Goal: Transaction & Acquisition: Purchase product/service

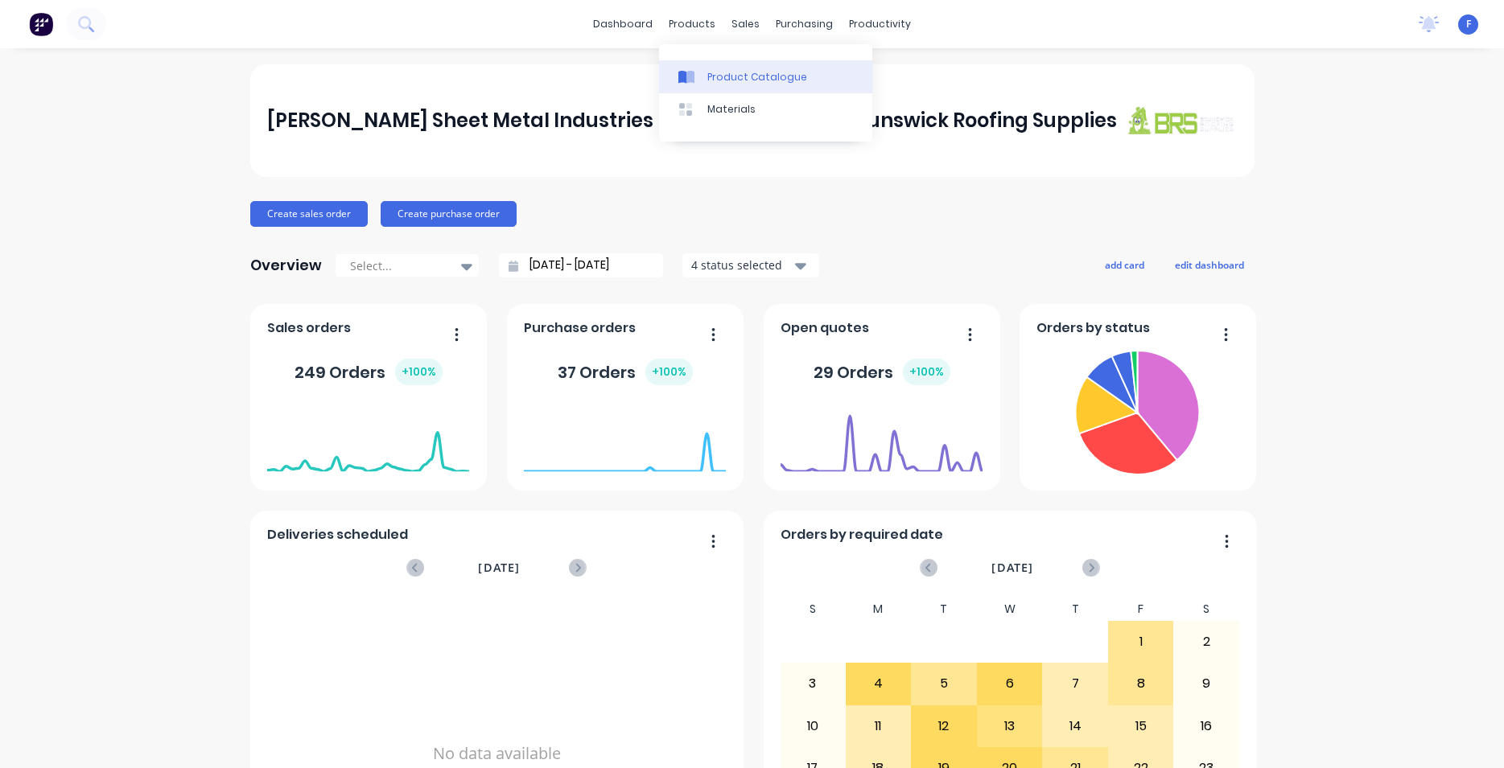
click at [721, 78] on div "Product Catalogue" at bounding box center [757, 77] width 100 height 14
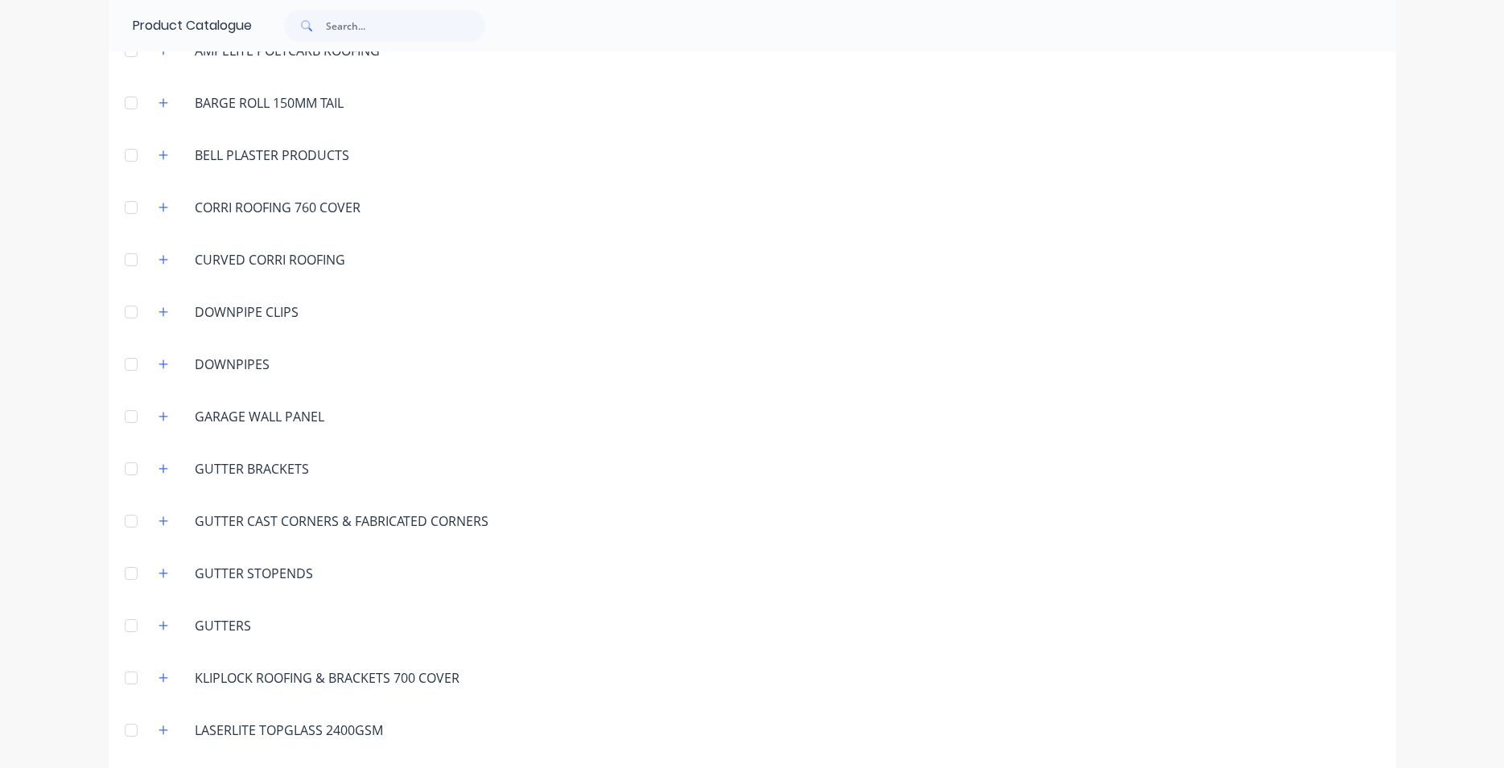
scroll to position [367, 0]
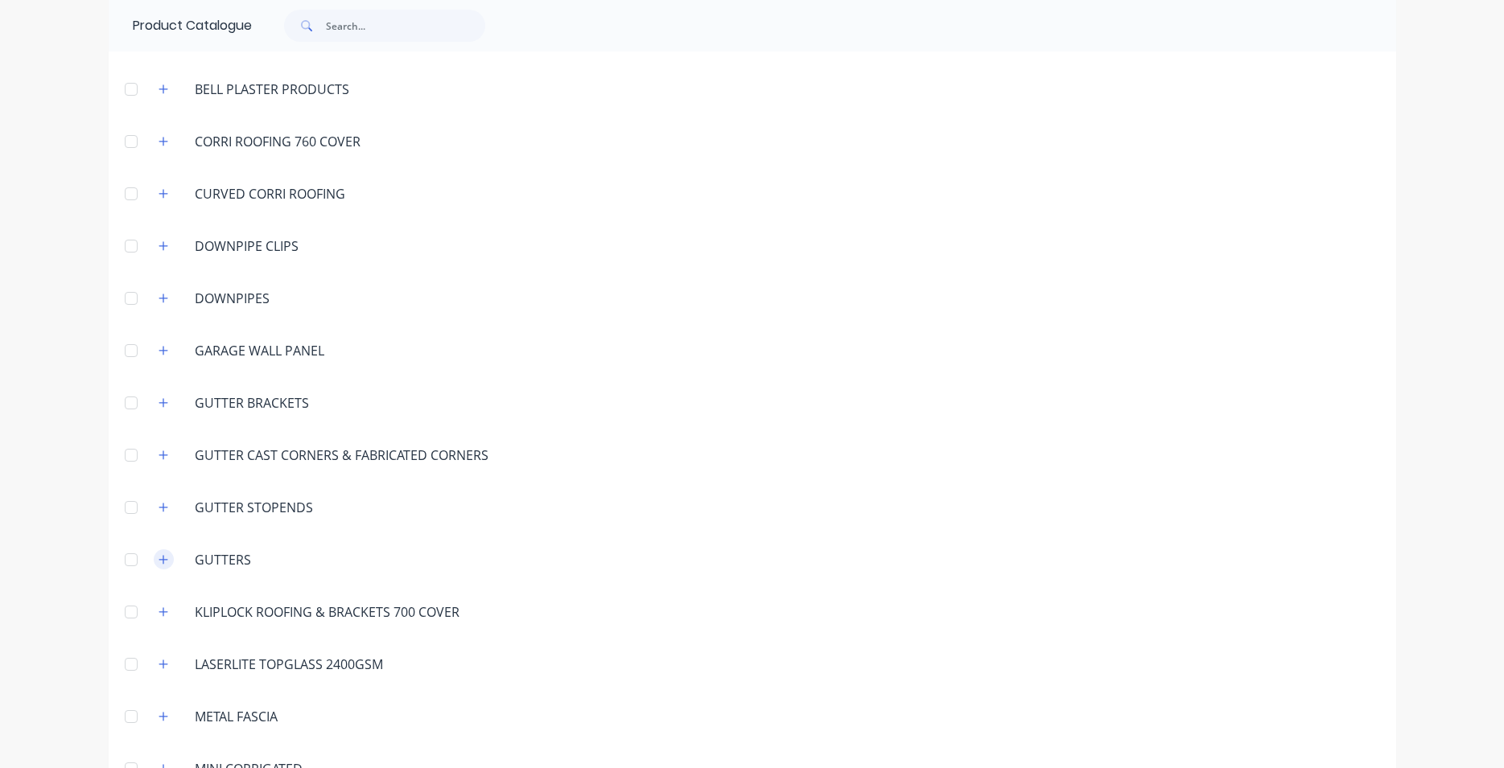
click at [165, 559] on button "button" at bounding box center [164, 560] width 20 height 20
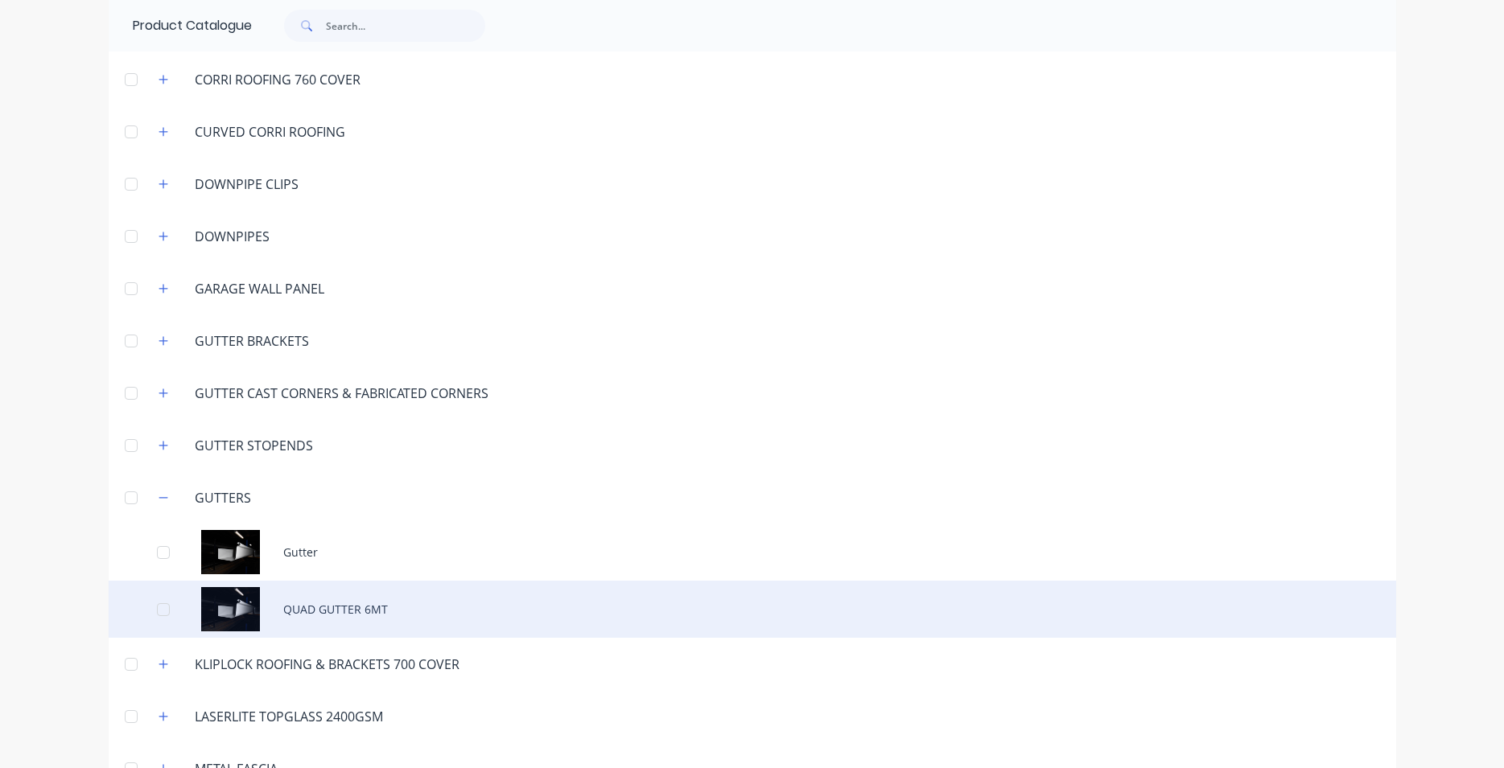
scroll to position [459, 0]
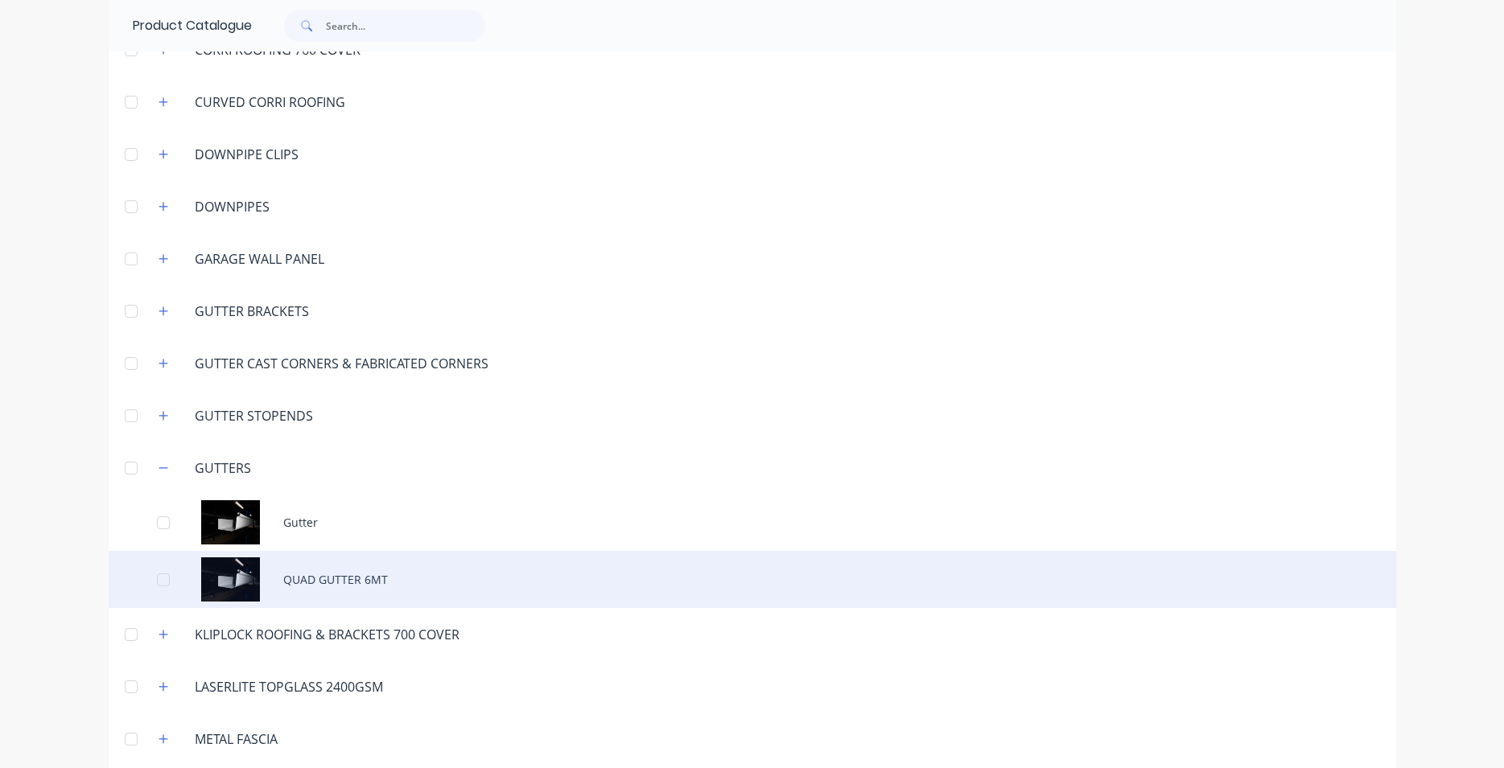
click at [338, 571] on div "QUAD GUTTER 6MT" at bounding box center [752, 579] width 1287 height 57
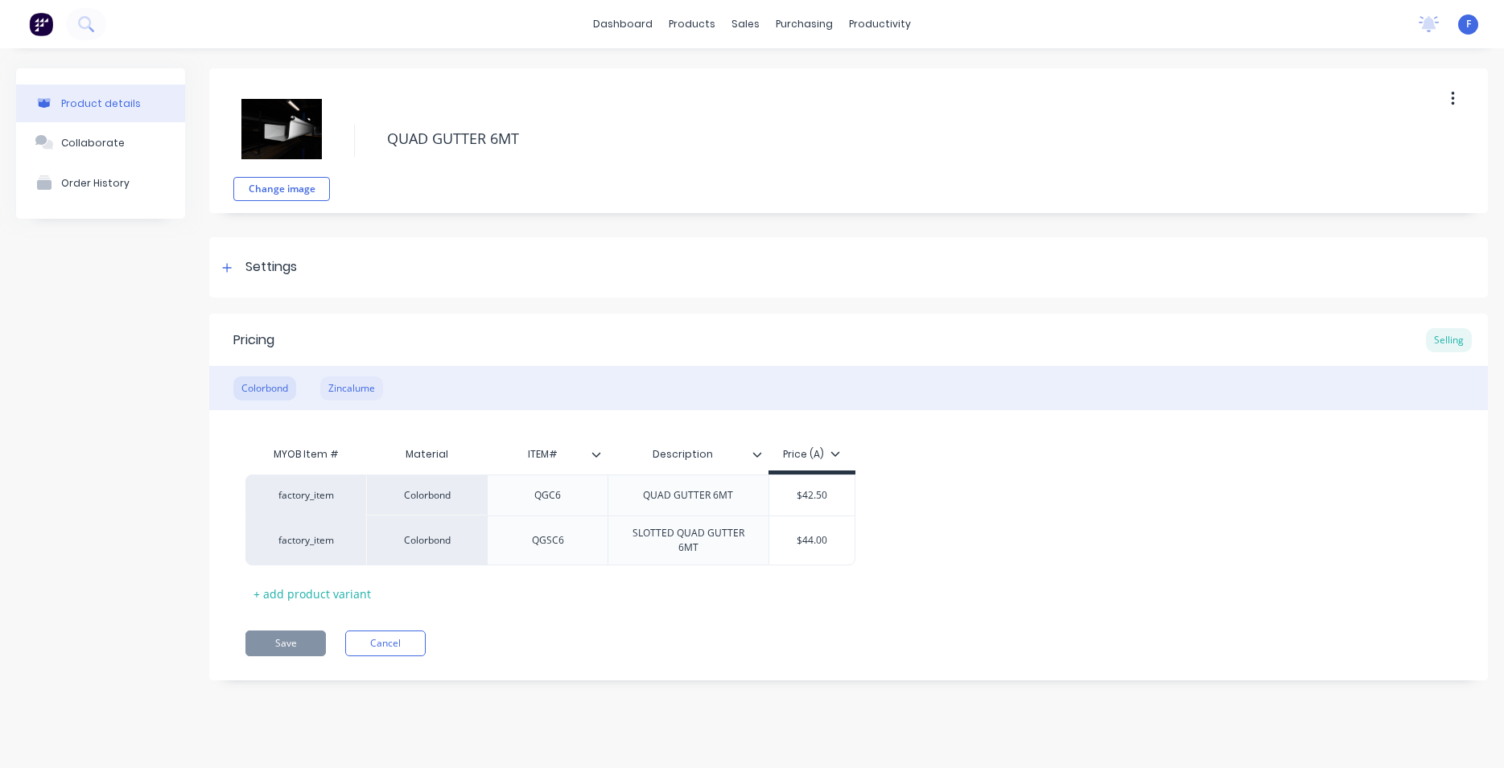
click at [336, 386] on div "Zincalume" at bounding box center [351, 389] width 63 height 24
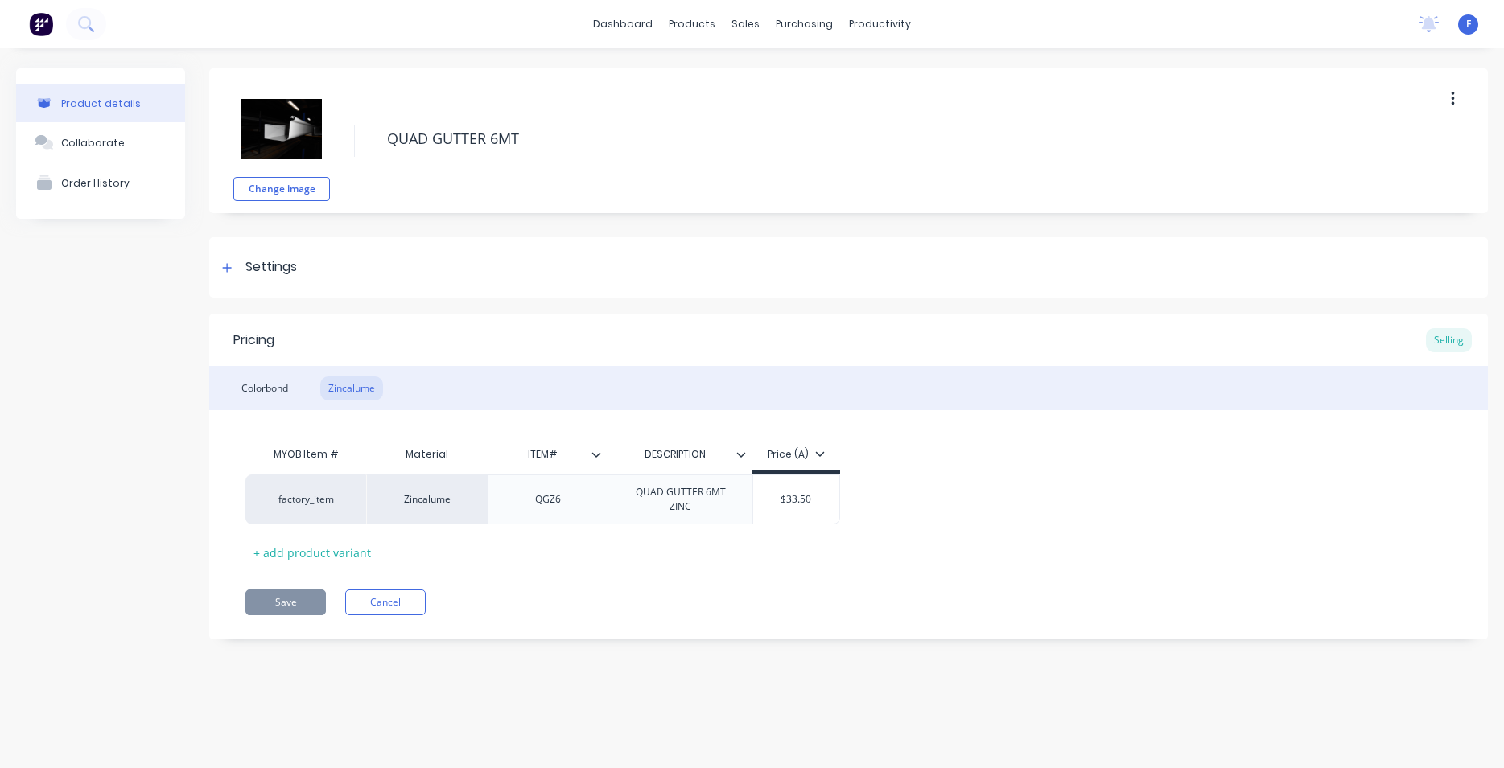
click at [36, 28] on img at bounding box center [41, 24] width 24 height 24
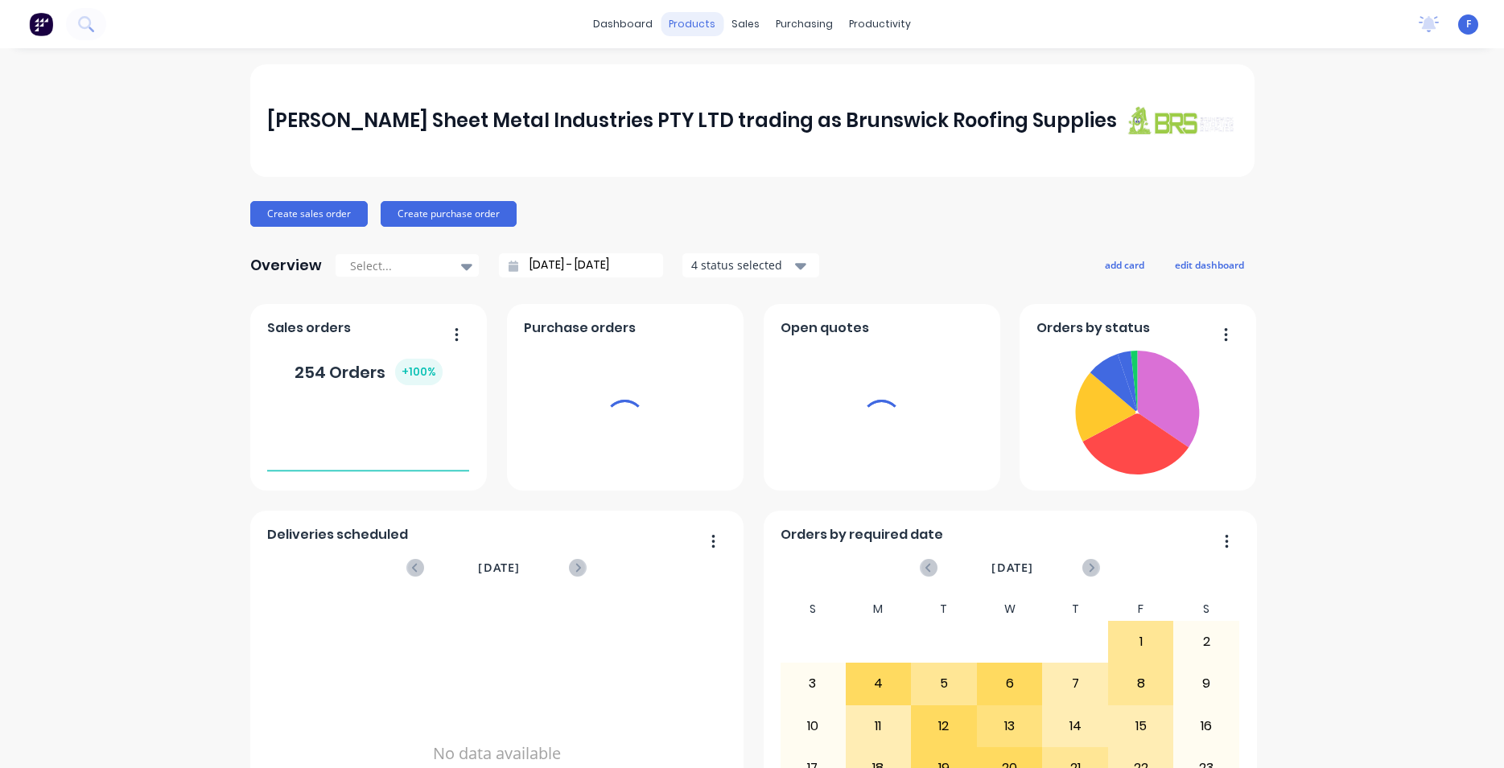
click at [699, 26] on div "products" at bounding box center [692, 24] width 63 height 24
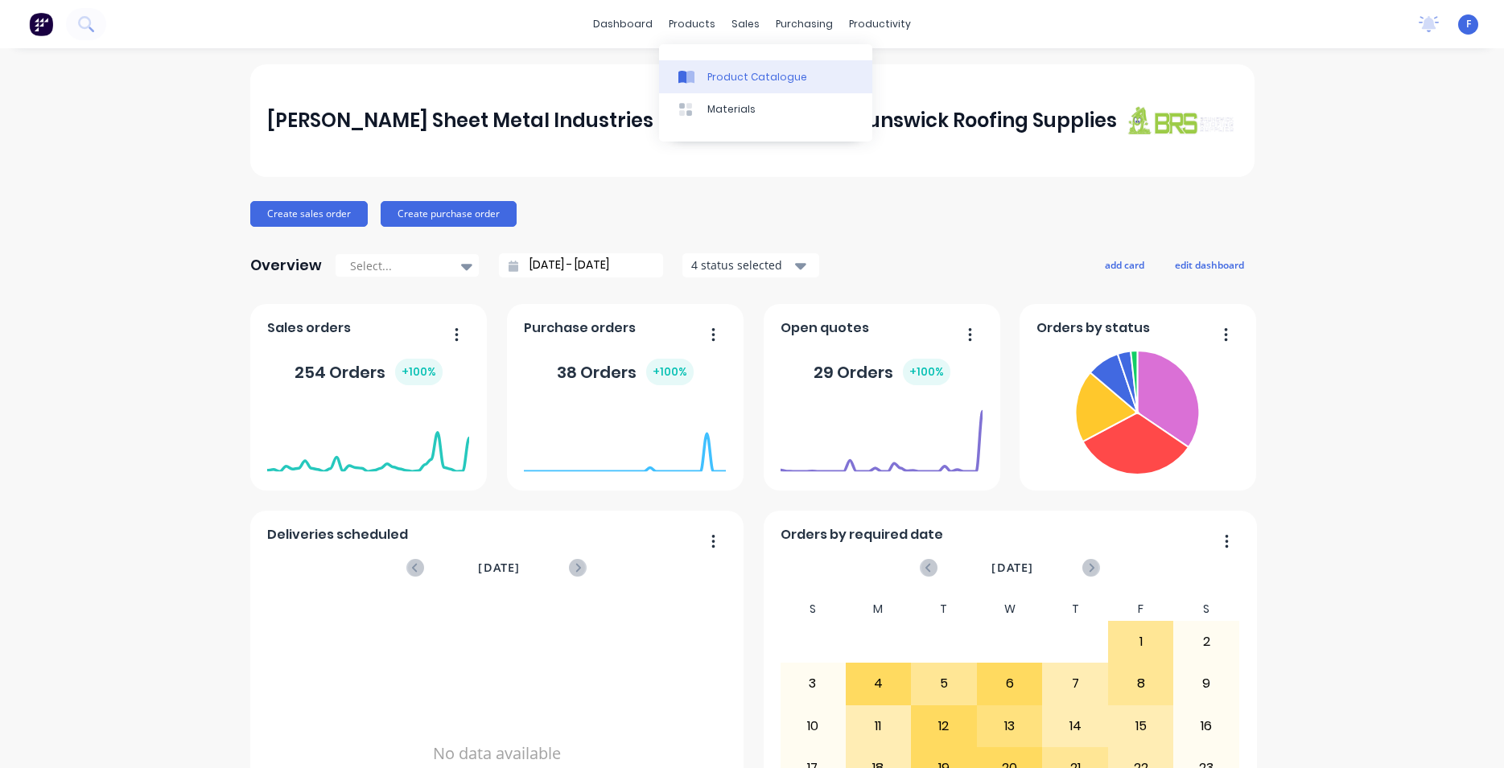
click at [735, 78] on div "Product Catalogue" at bounding box center [757, 77] width 100 height 14
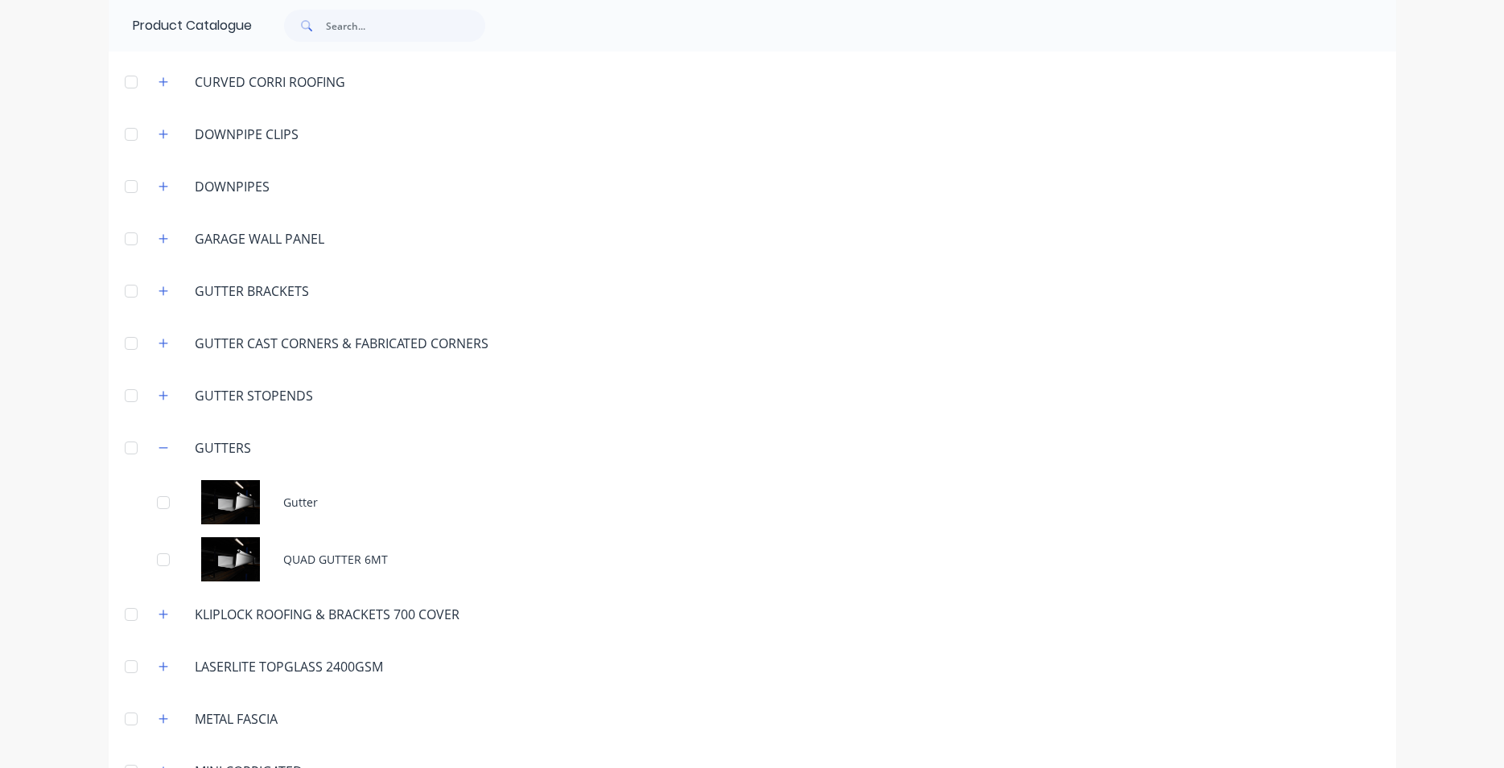
scroll to position [550, 0]
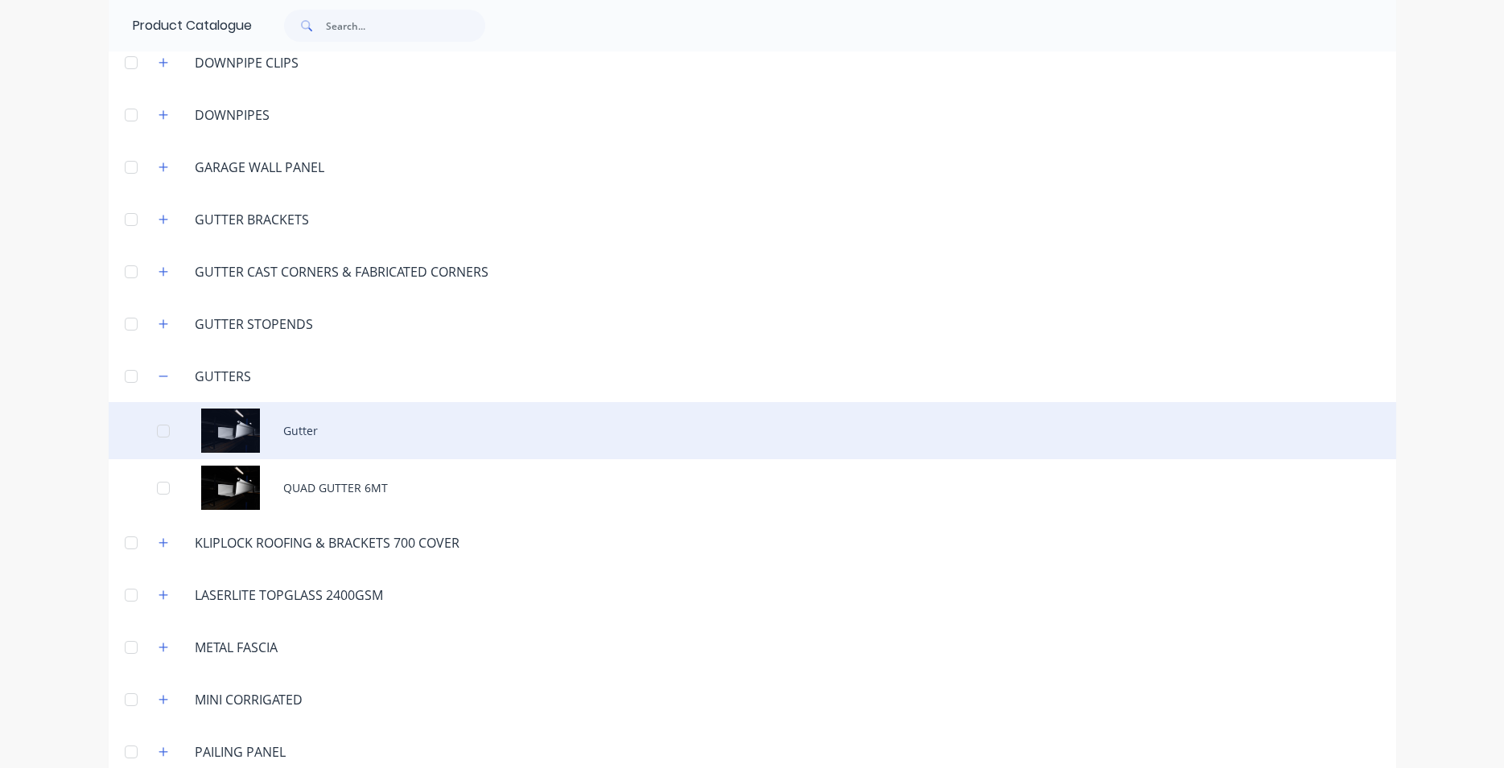
click at [340, 449] on div "Gutter" at bounding box center [752, 430] width 1287 height 57
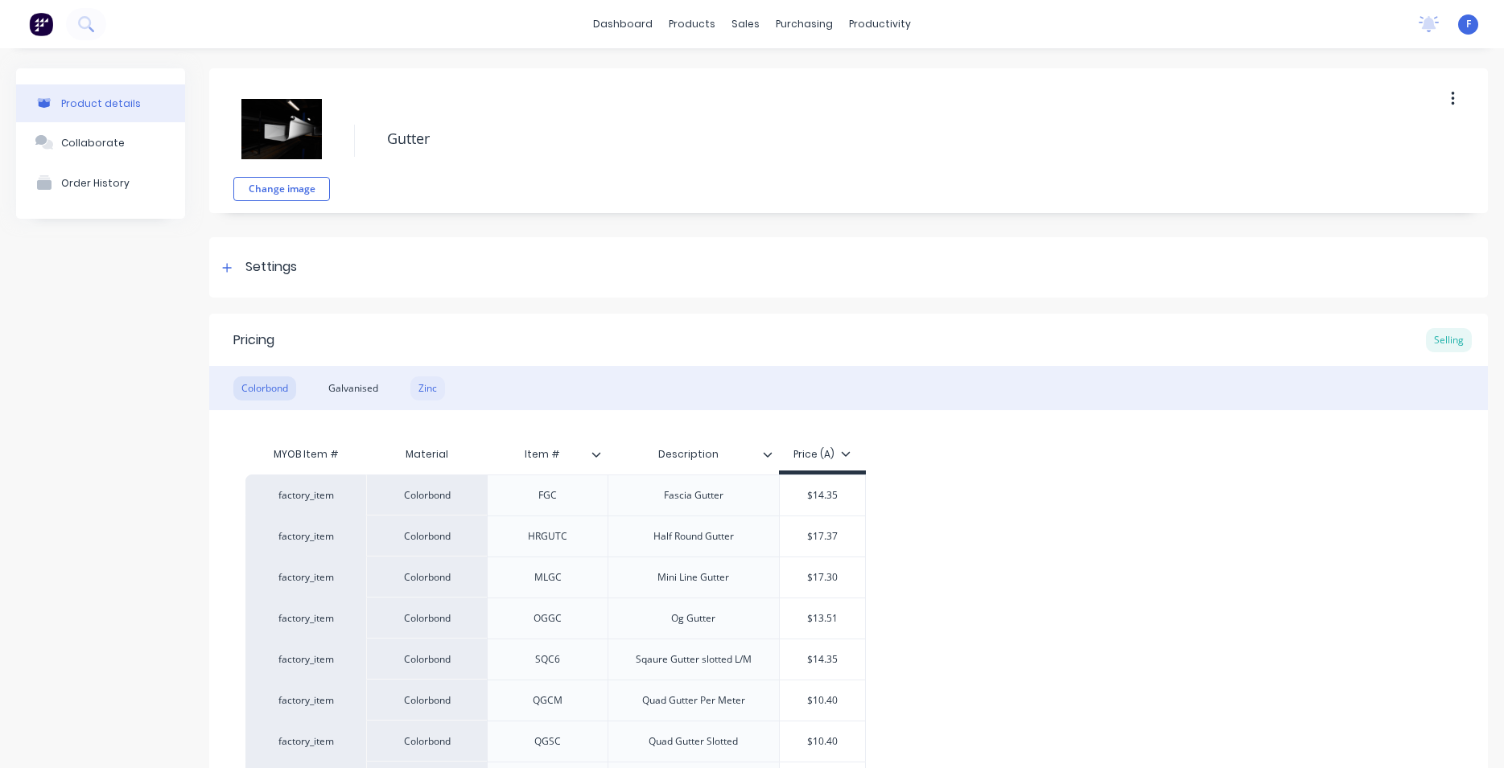
click at [430, 397] on div "Zinc" at bounding box center [427, 389] width 35 height 24
type textarea "x"
click at [31, 19] on img at bounding box center [41, 24] width 24 height 24
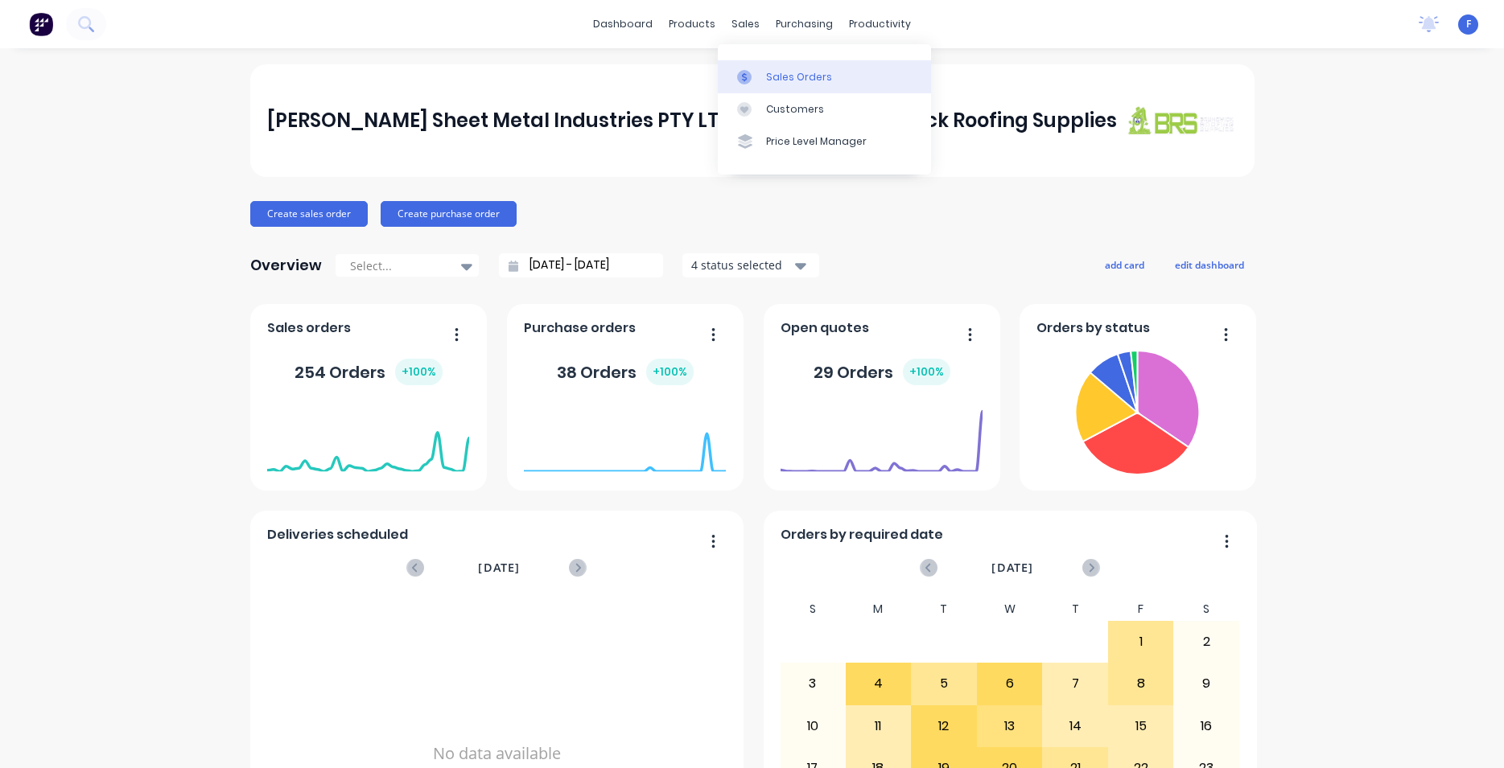
click at [789, 79] on div "Sales Orders" at bounding box center [799, 77] width 66 height 14
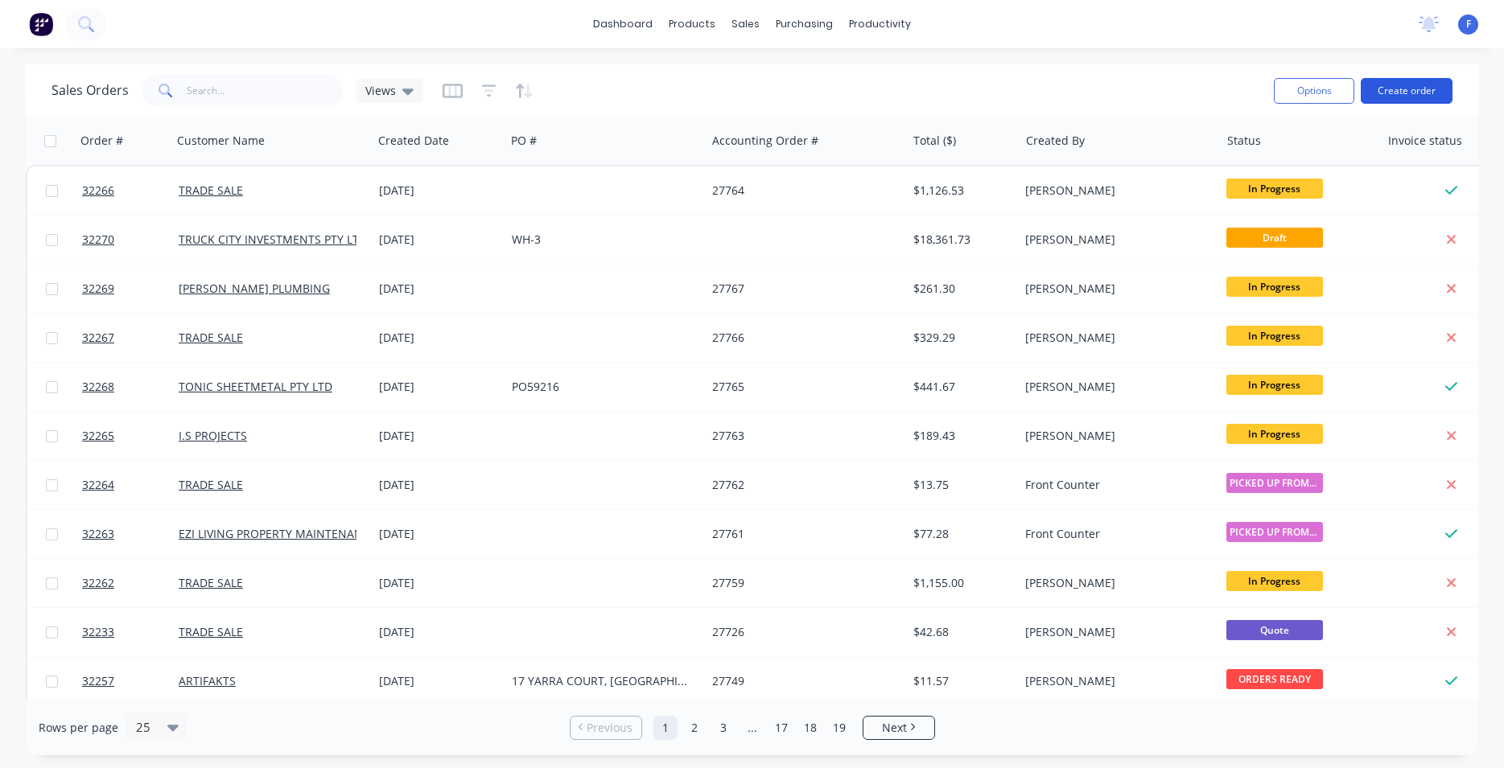
click at [1413, 87] on button "Create order" at bounding box center [1407, 91] width 92 height 26
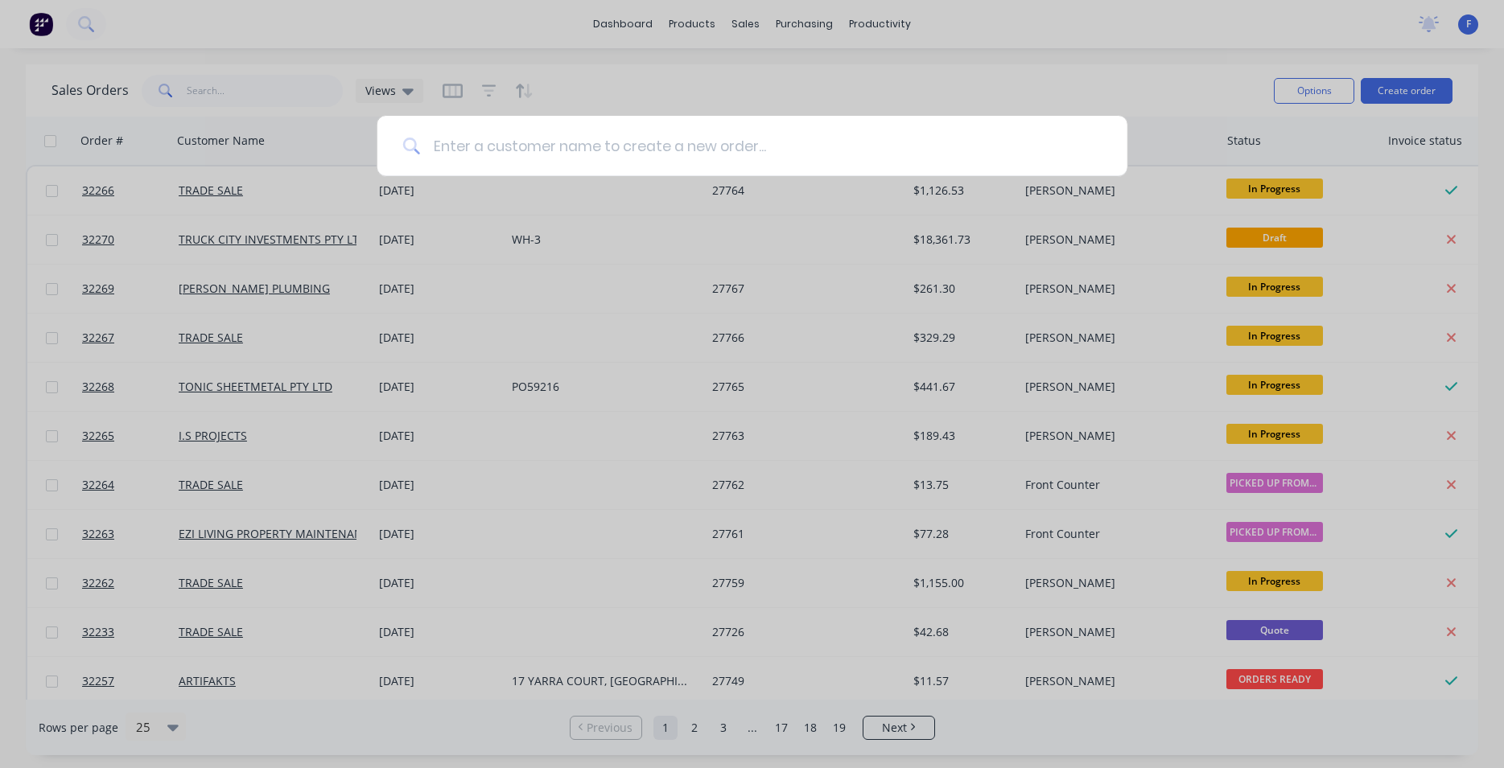
click at [715, 146] on input at bounding box center [761, 146] width 682 height 60
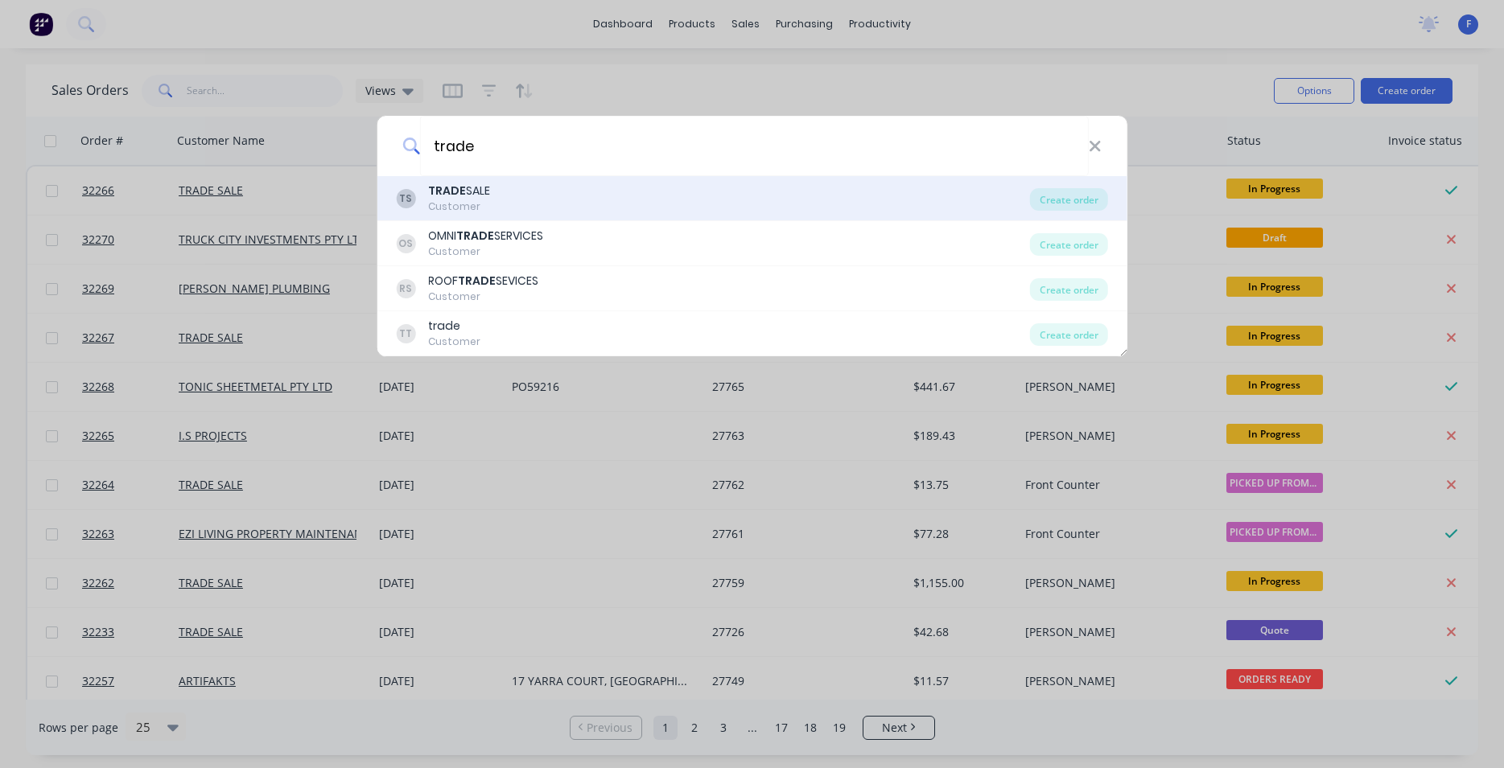
type input "trade"
click at [548, 183] on div "TS TRADE SALE Customer Create order" at bounding box center [752, 198] width 751 height 45
click at [446, 200] on div "TRADE SALE Customer" at bounding box center [459, 198] width 62 height 31
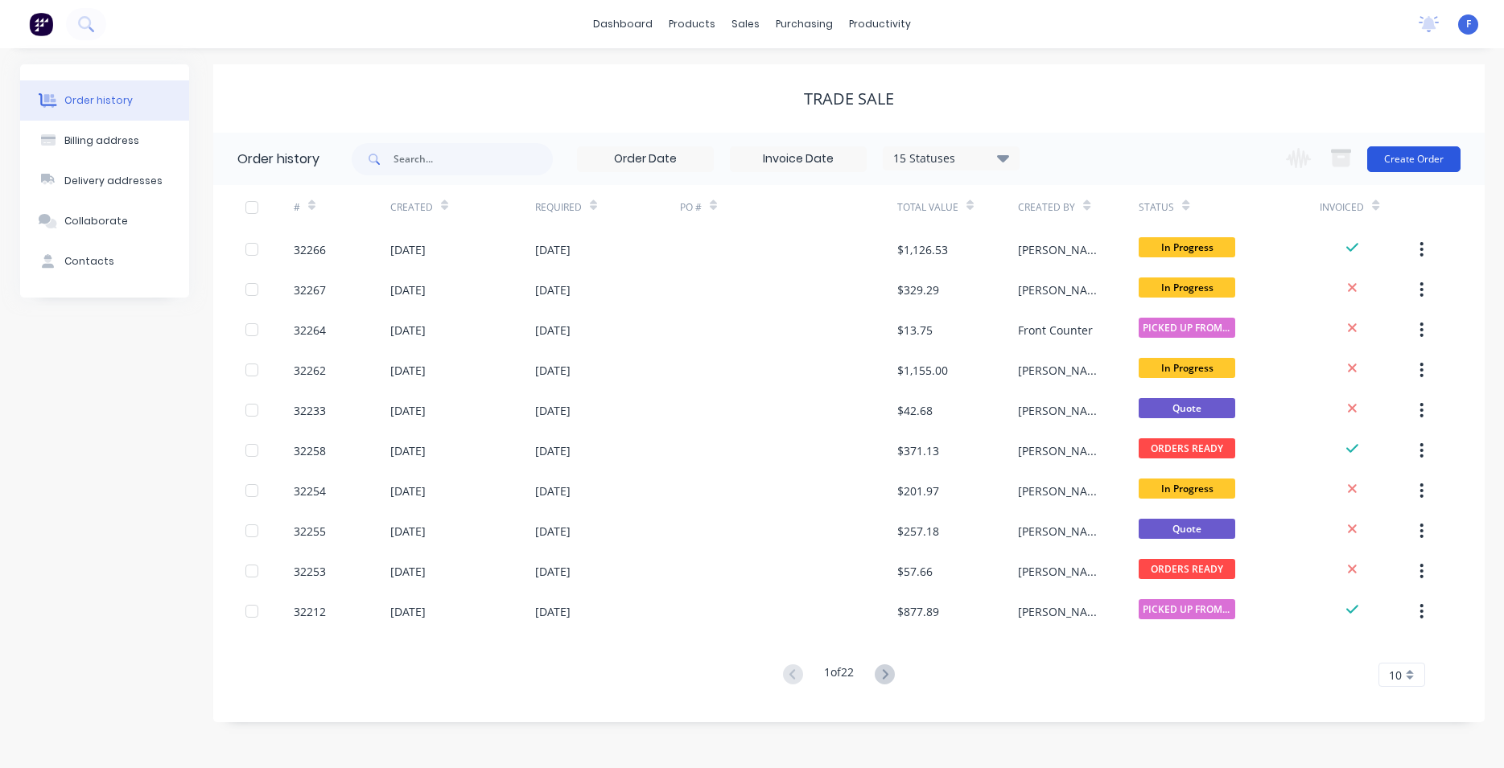
click at [1421, 159] on button "Create Order" at bounding box center [1413, 159] width 93 height 26
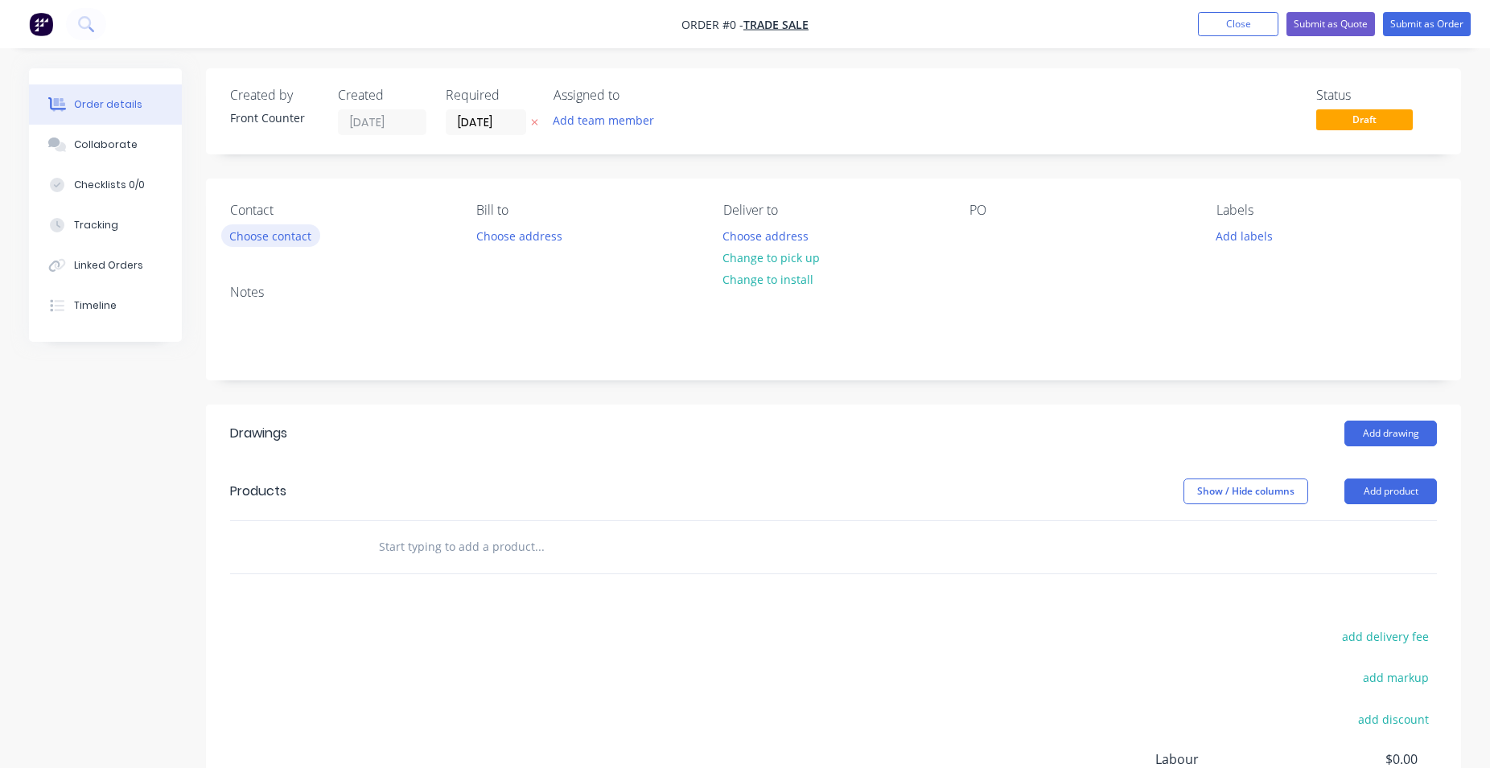
click at [257, 236] on button "Choose contact" at bounding box center [270, 235] width 99 height 22
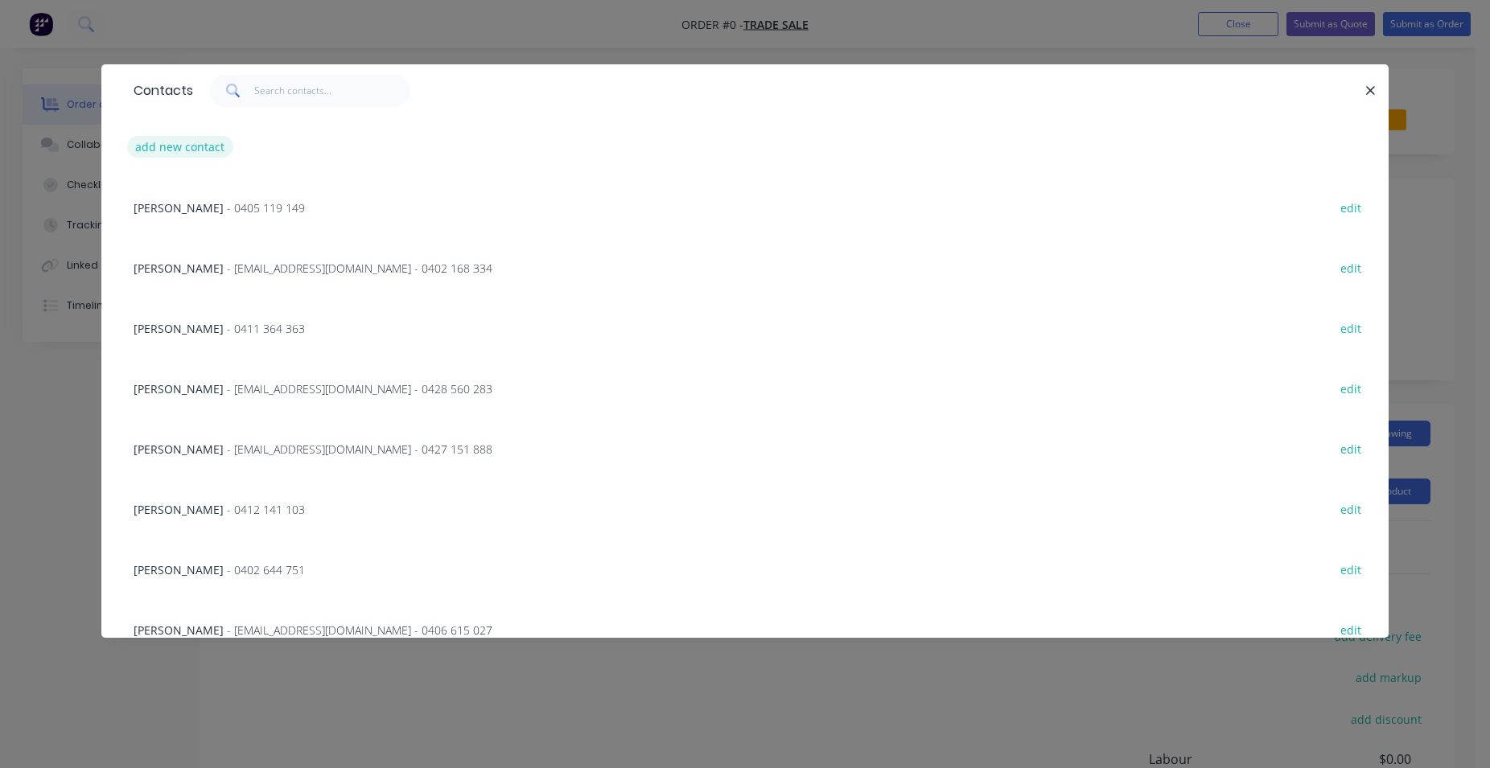
click at [204, 146] on button "add new contact" at bounding box center [180, 147] width 106 height 22
select select "AU"
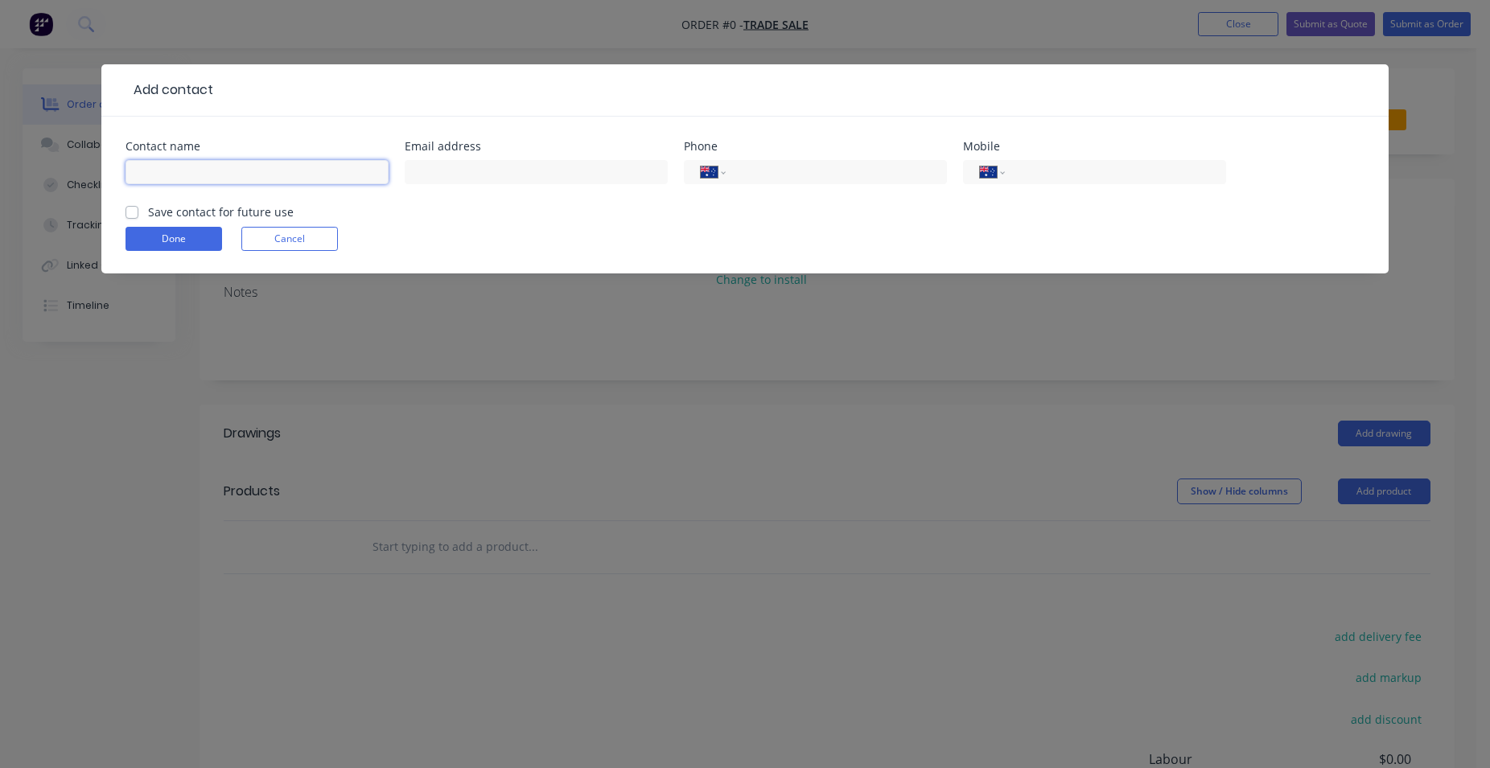
click at [202, 164] on input "text" at bounding box center [257, 172] width 263 height 24
type input "[PERSON_NAME]"
click at [1063, 183] on div "International [GEOGRAPHIC_DATA] [GEOGRAPHIC_DATA] [GEOGRAPHIC_DATA] [GEOGRAPHIC…" at bounding box center [1094, 172] width 263 height 24
click at [1063, 178] on input "tel" at bounding box center [1112, 172] width 193 height 19
type input "0414 822 962"
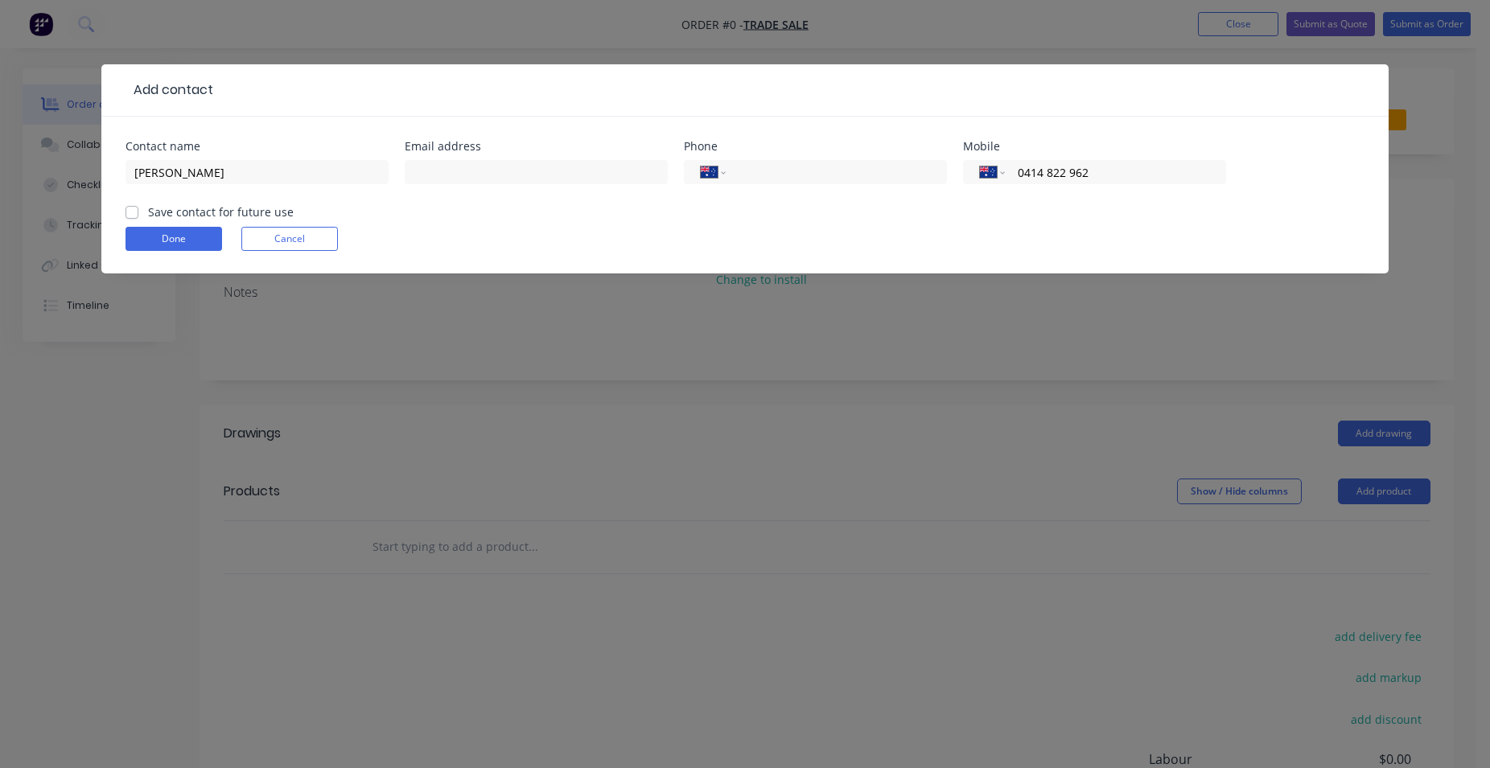
click at [148, 212] on label "Save contact for future use" at bounding box center [221, 212] width 146 height 17
click at [132, 212] on input "Save contact for future use" at bounding box center [132, 211] width 13 height 15
checkbox input "true"
click at [150, 237] on button "Done" at bounding box center [174, 239] width 97 height 24
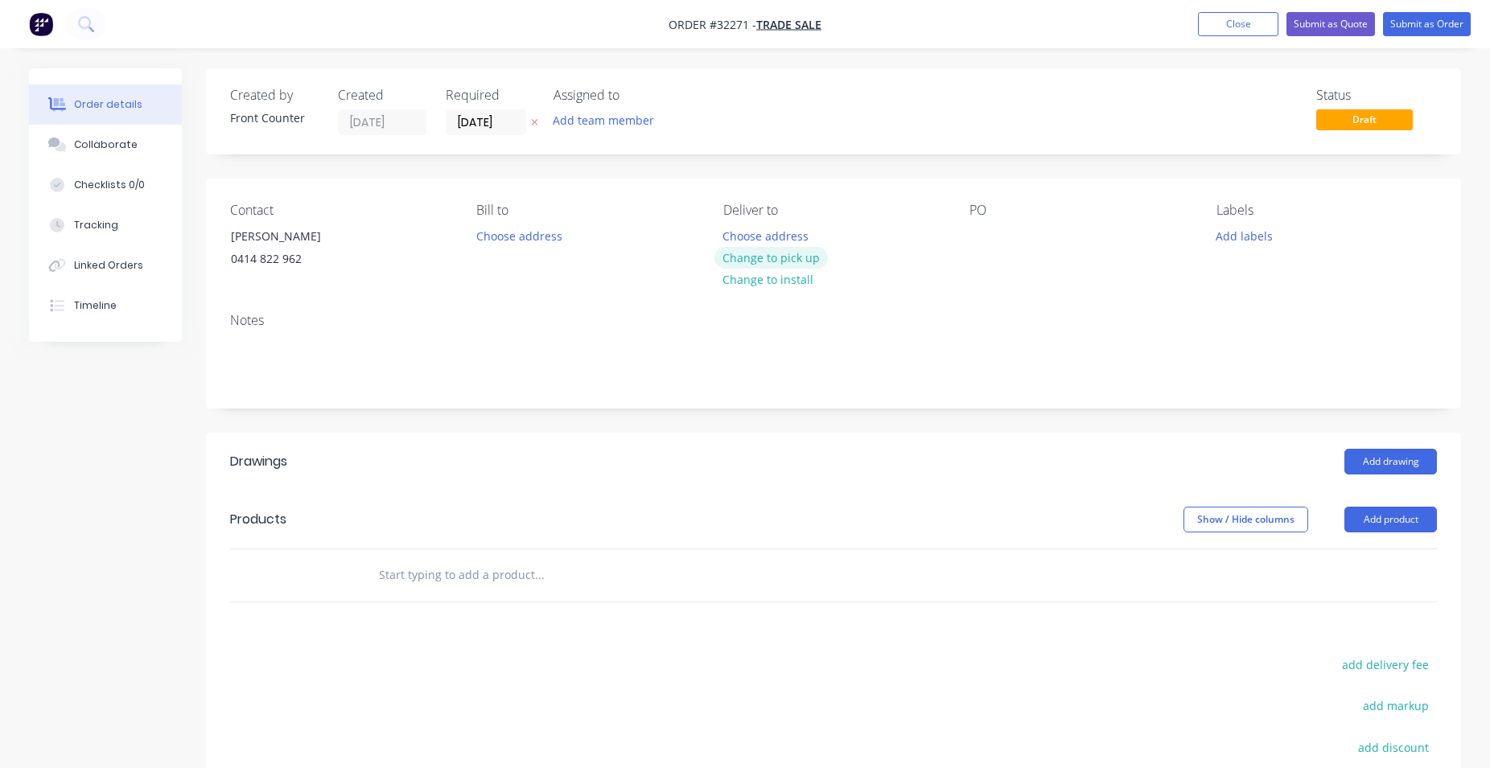
click at [794, 256] on button "Change to pick up" at bounding box center [772, 258] width 114 height 22
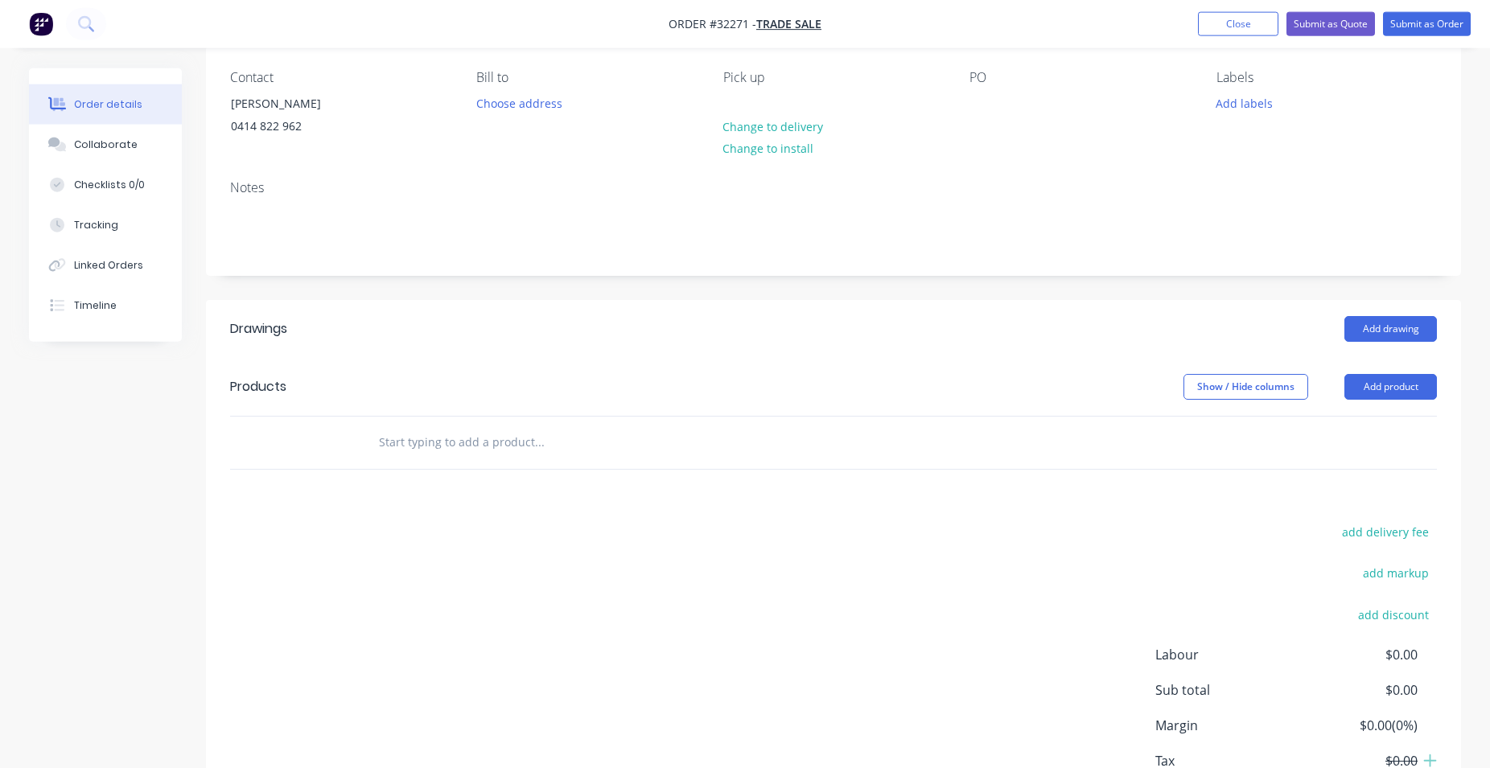
scroll to position [164, 0]
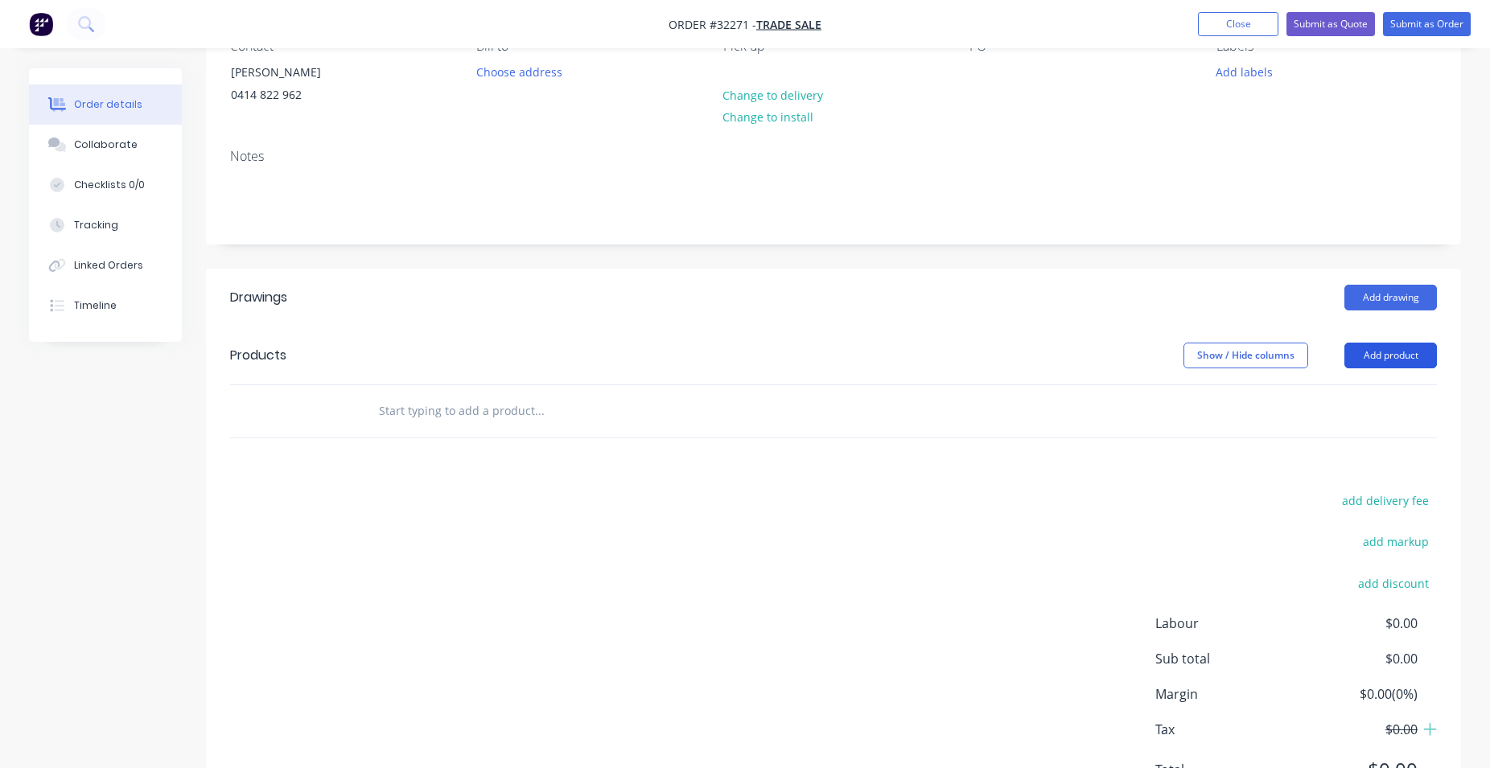
click at [1370, 346] on button "Add product" at bounding box center [1391, 356] width 93 height 26
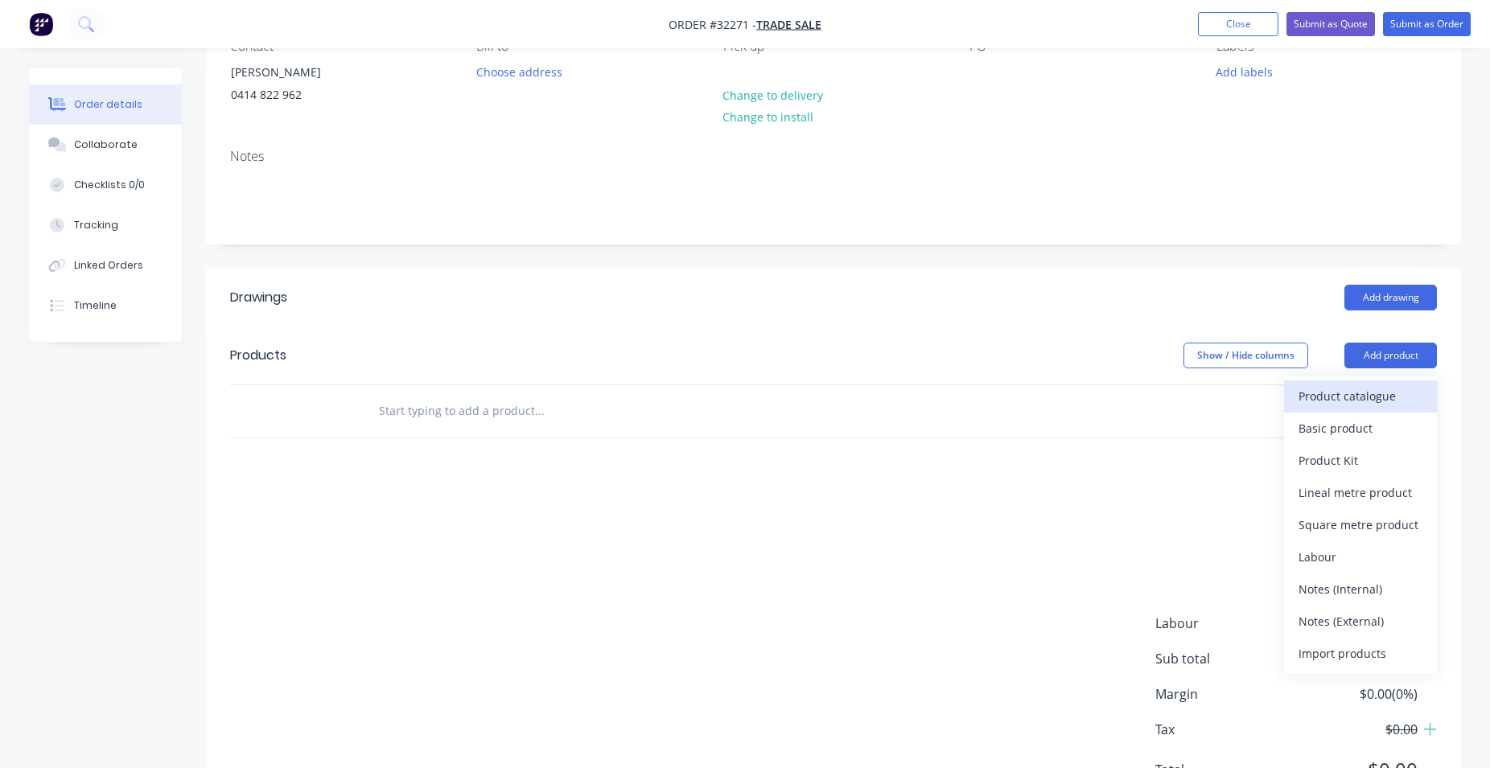
click at [1374, 402] on div "Product catalogue" at bounding box center [1361, 396] width 124 height 23
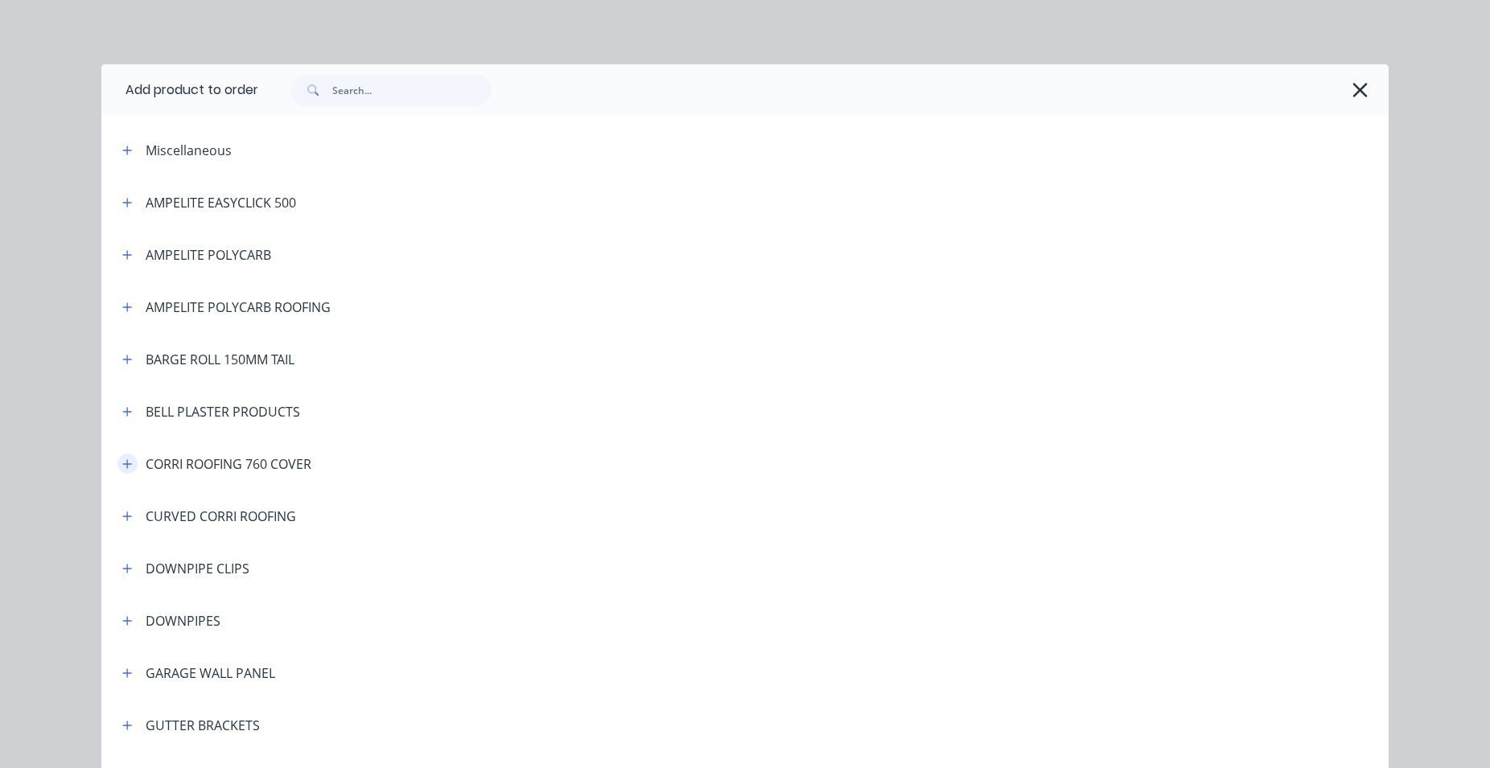
click at [119, 469] on button "button" at bounding box center [127, 464] width 20 height 20
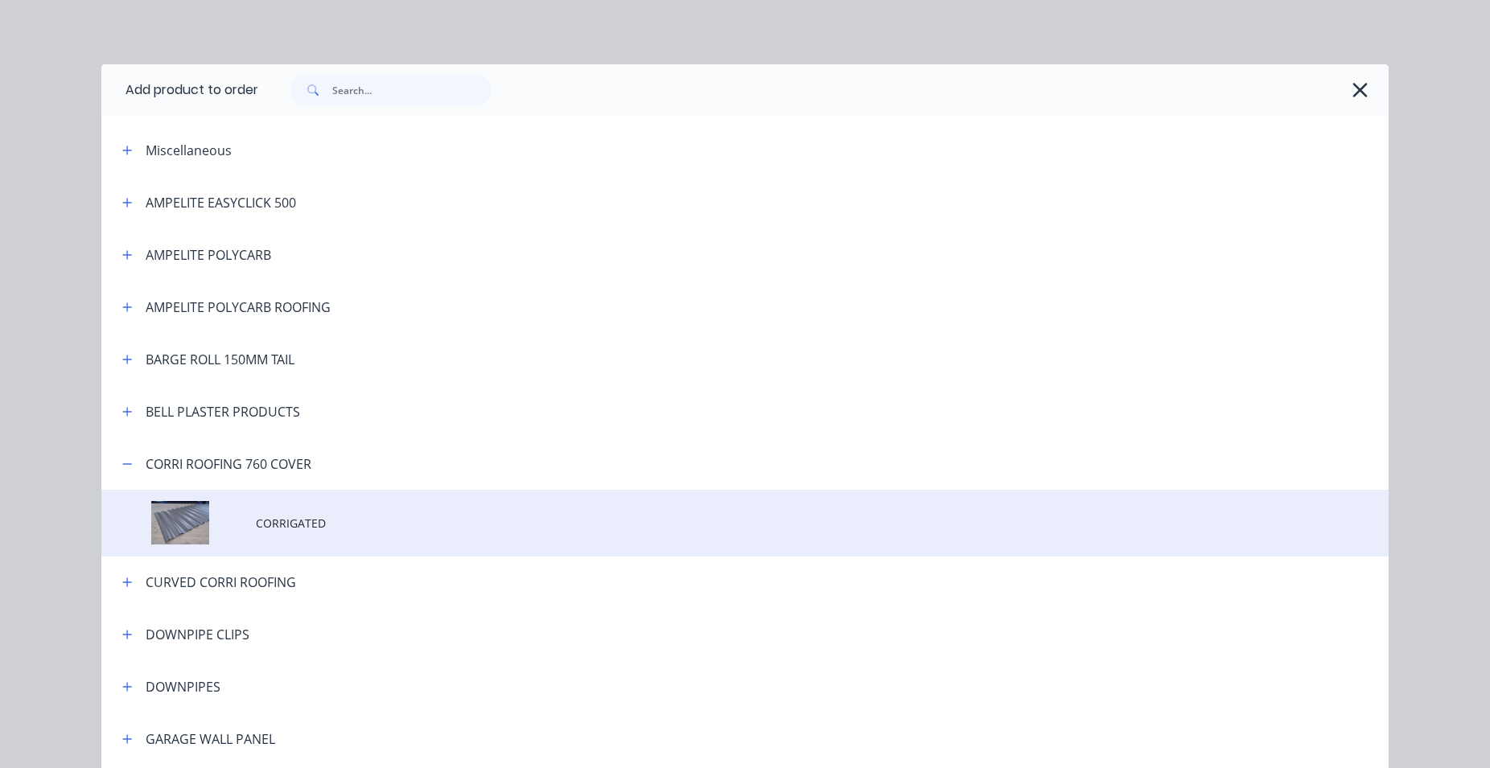
click at [315, 533] on td "CORRIGATED" at bounding box center [822, 523] width 1133 height 67
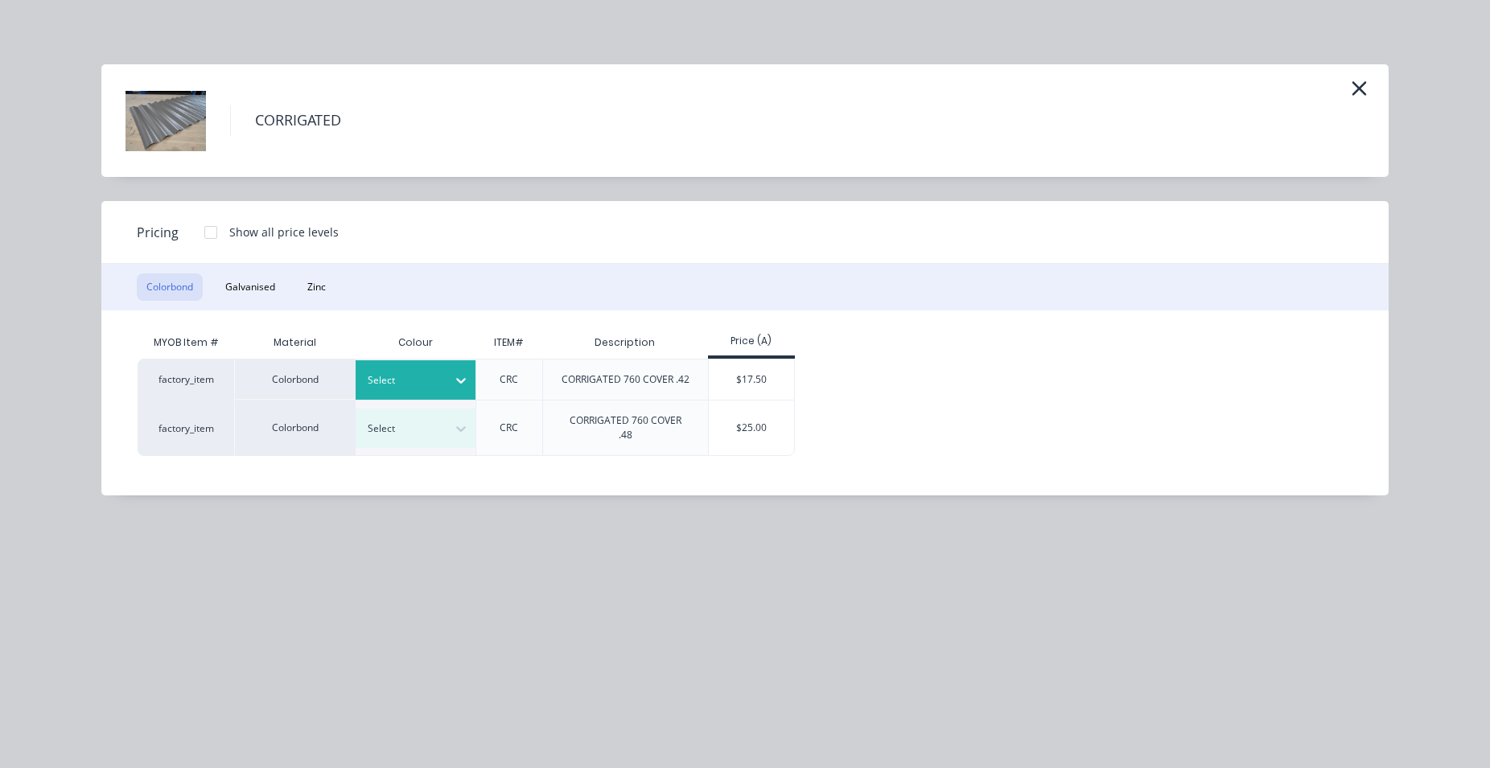
click at [422, 373] on div at bounding box center [404, 381] width 72 height 18
type input "mon"
click at [410, 427] on div "Monument" at bounding box center [456, 425] width 201 height 30
click at [760, 384] on div "$17.50" at bounding box center [752, 380] width 86 height 40
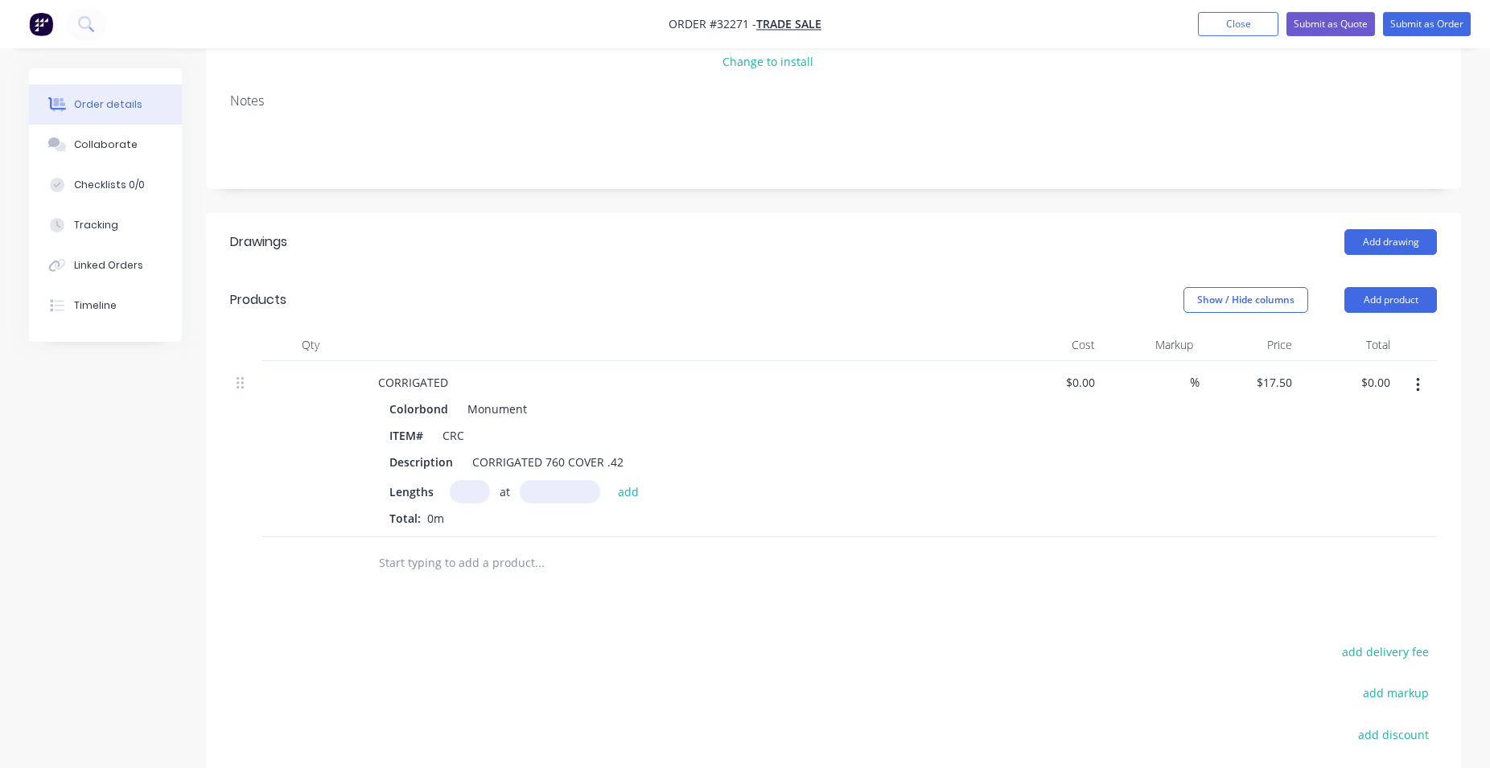
scroll to position [328, 0]
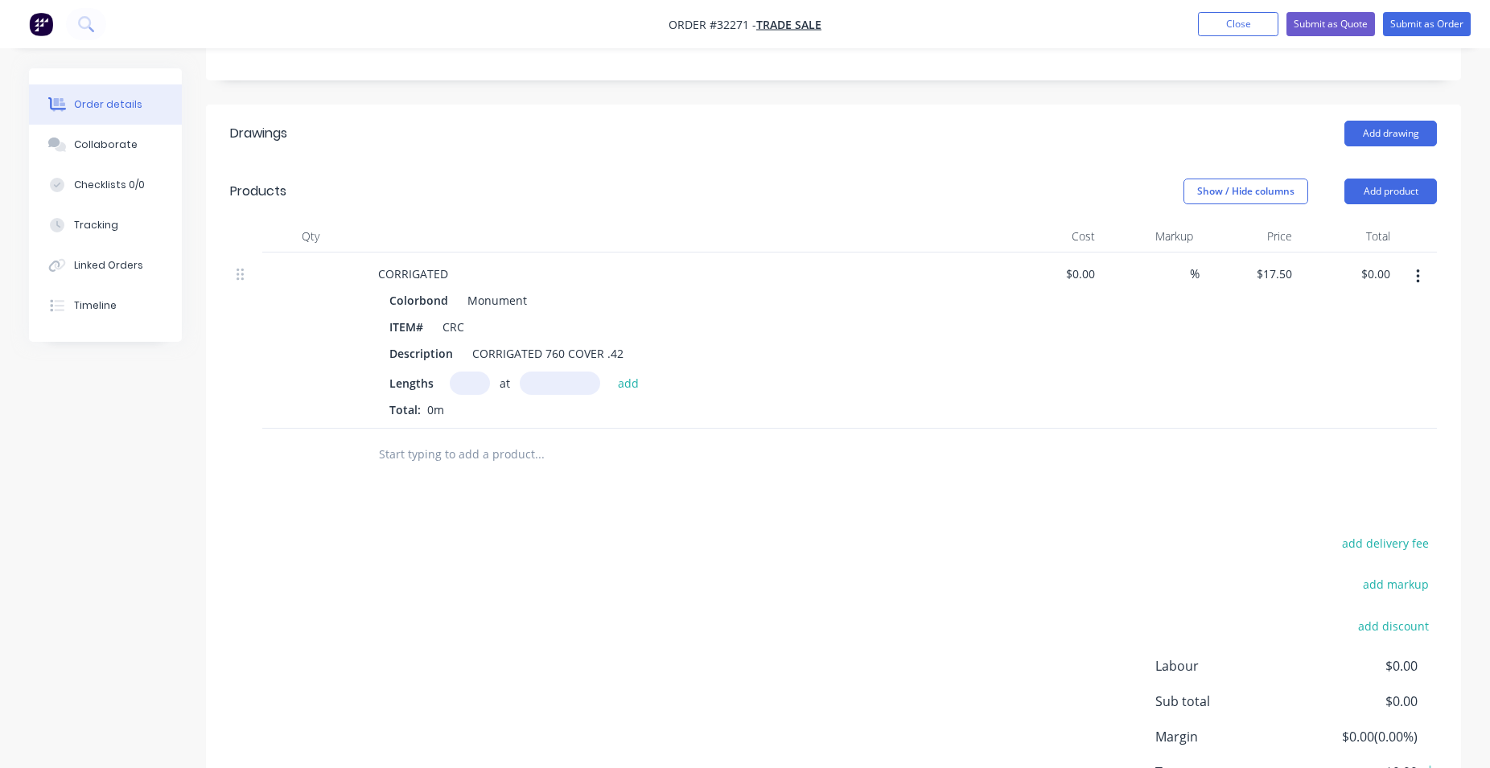
click at [477, 387] on input "text" at bounding box center [470, 383] width 40 height 23
type input "6"
type input "2360"
click at [610, 372] on button "add" at bounding box center [629, 383] width 38 height 22
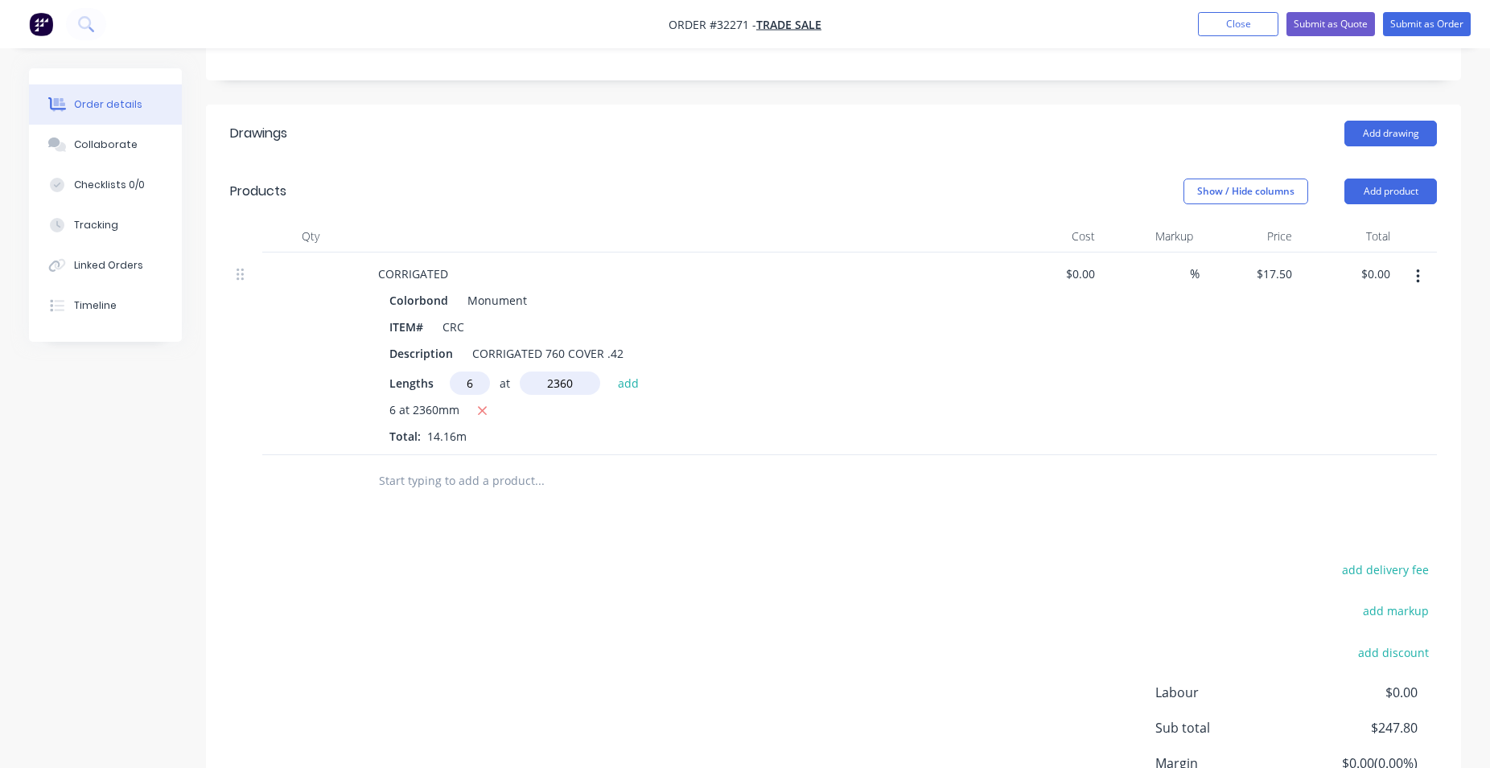
type input "$247.80"
type input "8"
type input "890"
click at [610, 372] on button "add" at bounding box center [629, 383] width 38 height 22
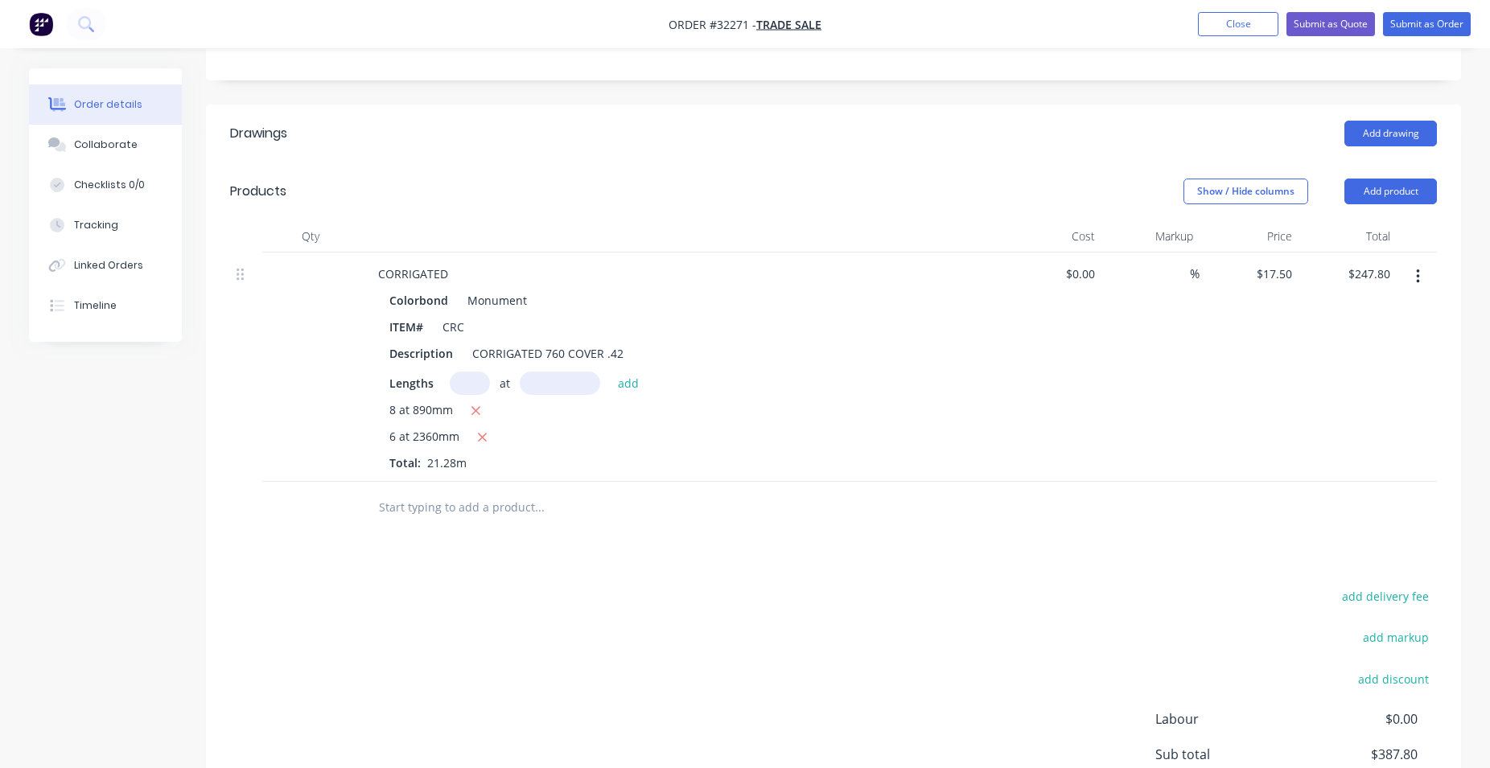
type input "$387.80"
type input "1"
type input "2600"
click at [610, 372] on button "add" at bounding box center [629, 383] width 38 height 22
type input "$433.30"
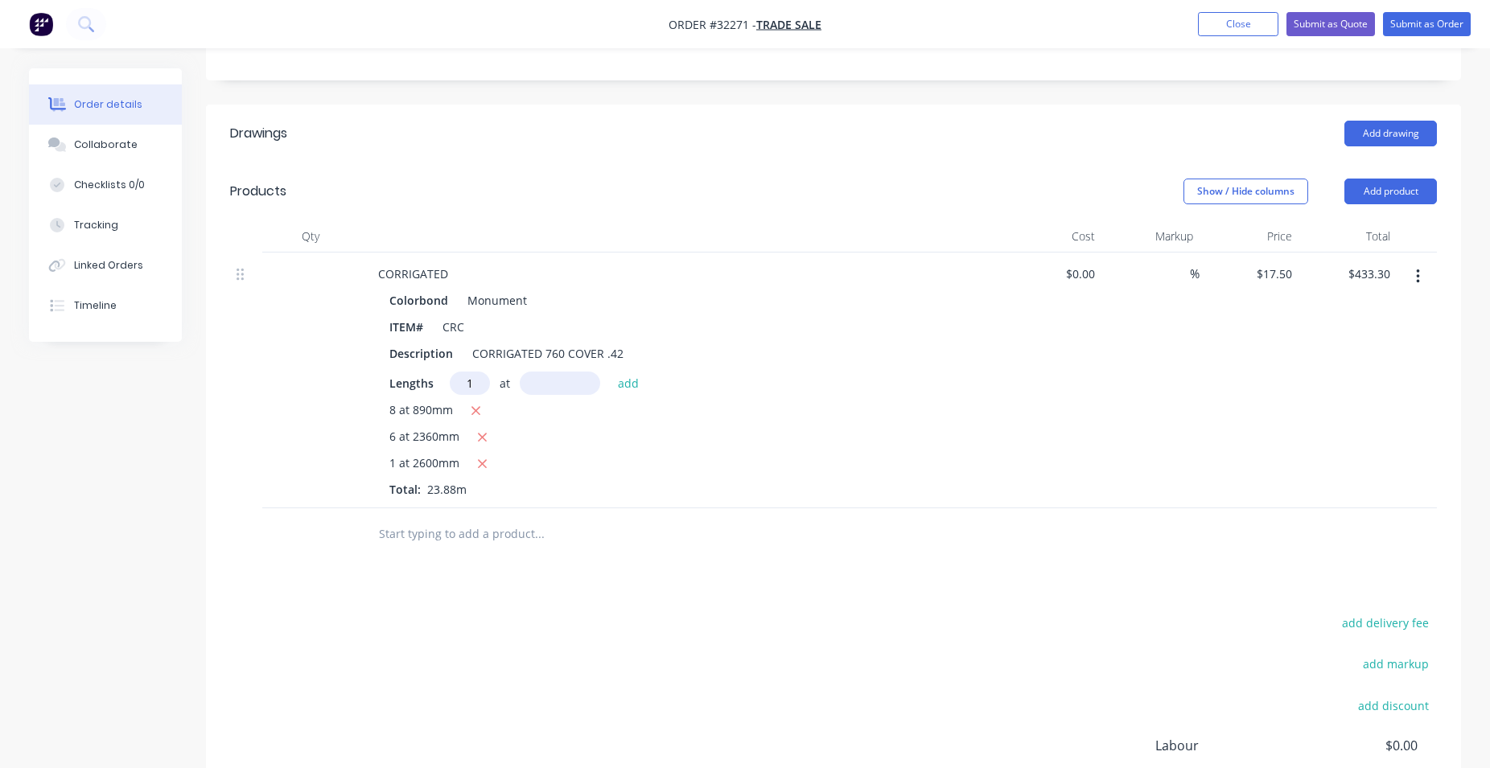
type input "1"
type input "2400"
click at [610, 372] on button "add" at bounding box center [629, 383] width 38 height 22
type input "$475.30"
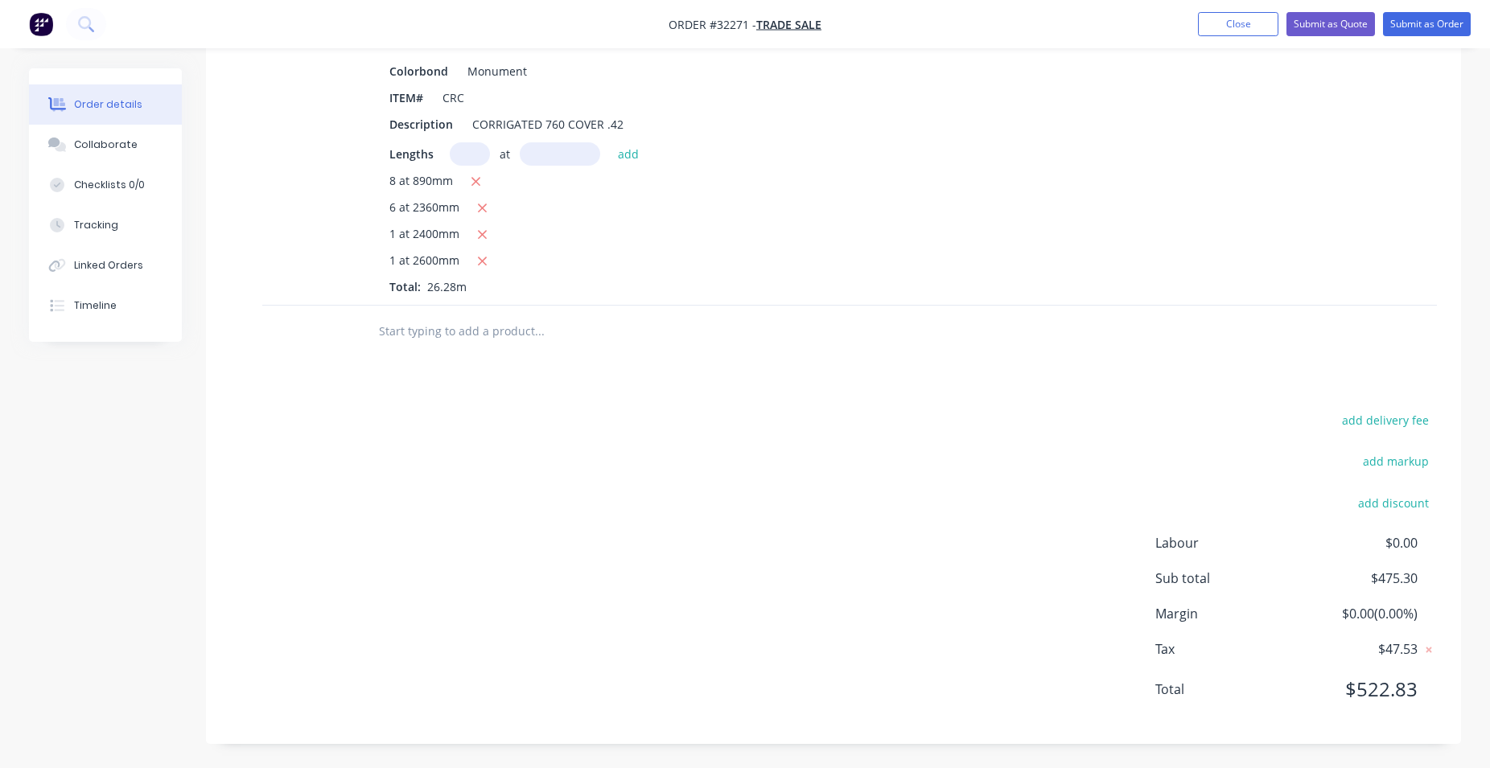
scroll to position [311, 0]
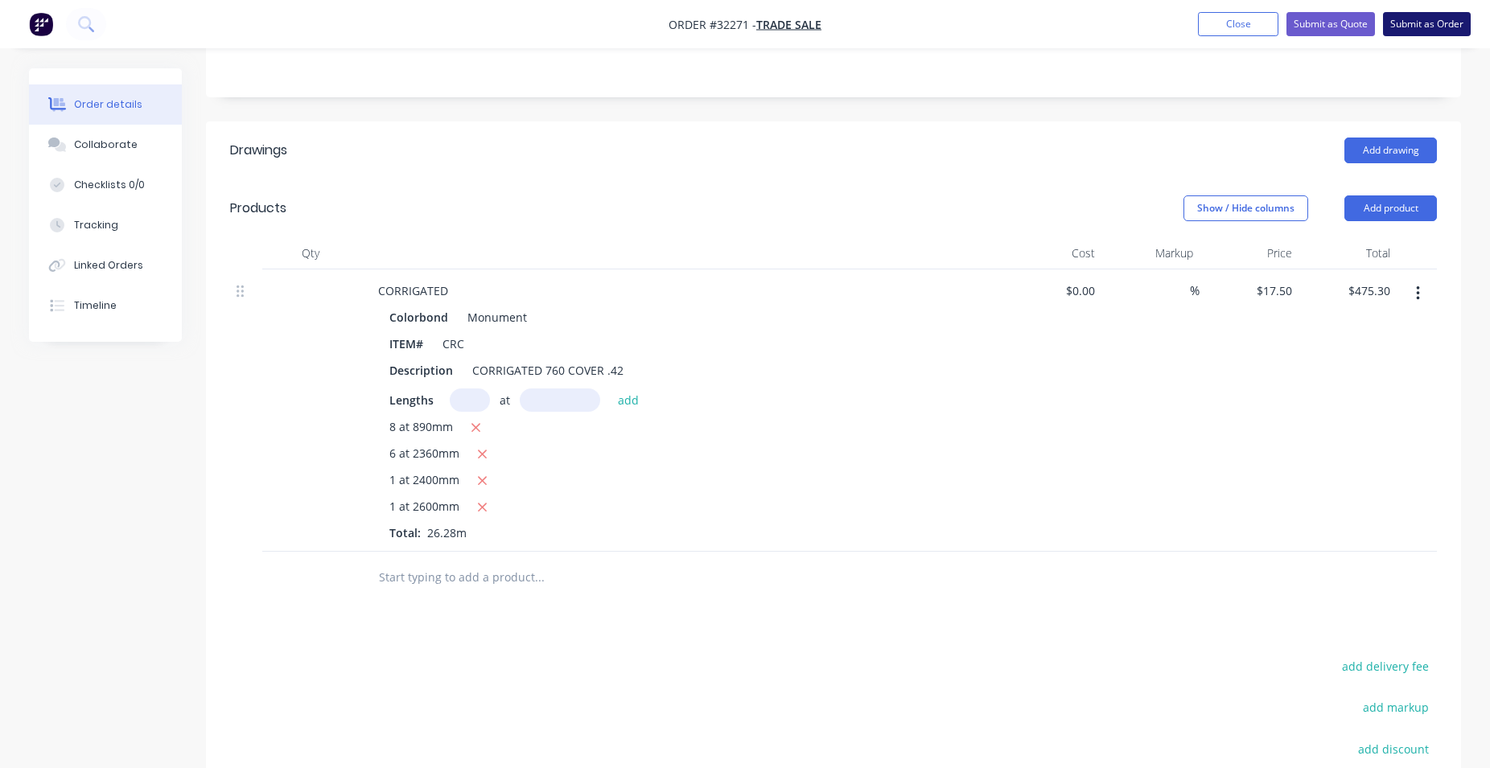
click at [1419, 26] on button "Submit as Order" at bounding box center [1427, 24] width 88 height 24
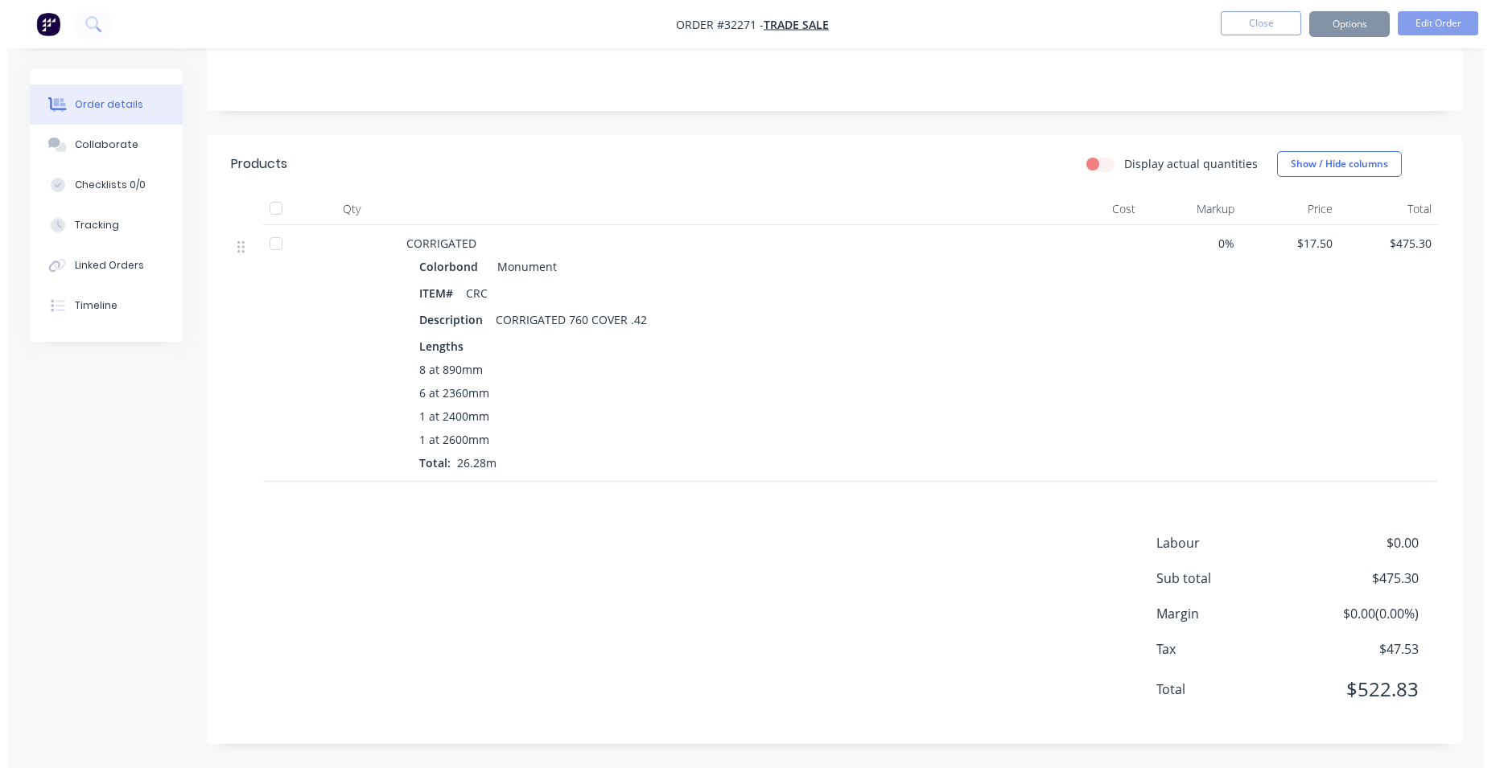
scroll to position [0, 0]
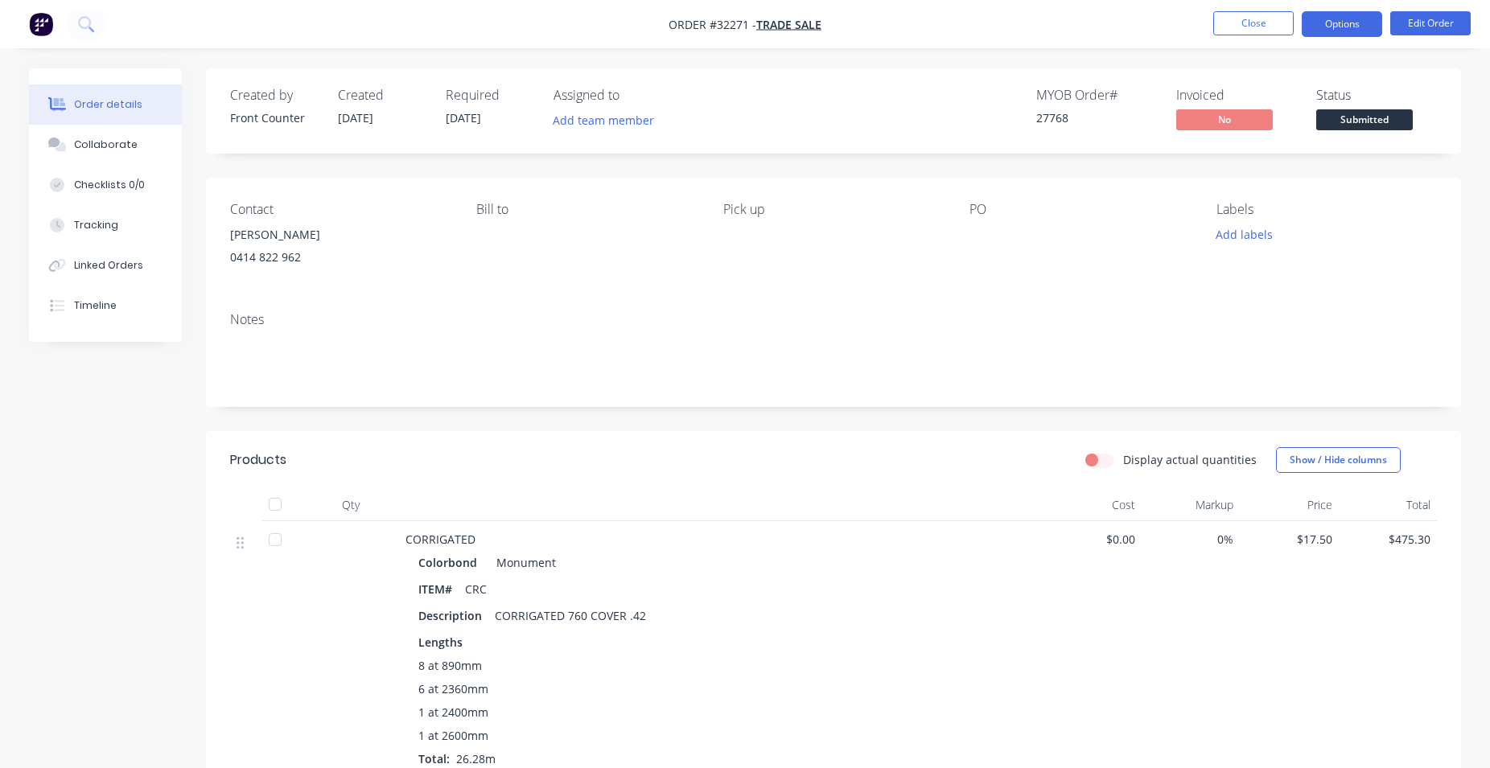
click at [1354, 28] on button "Options" at bounding box center [1342, 24] width 80 height 26
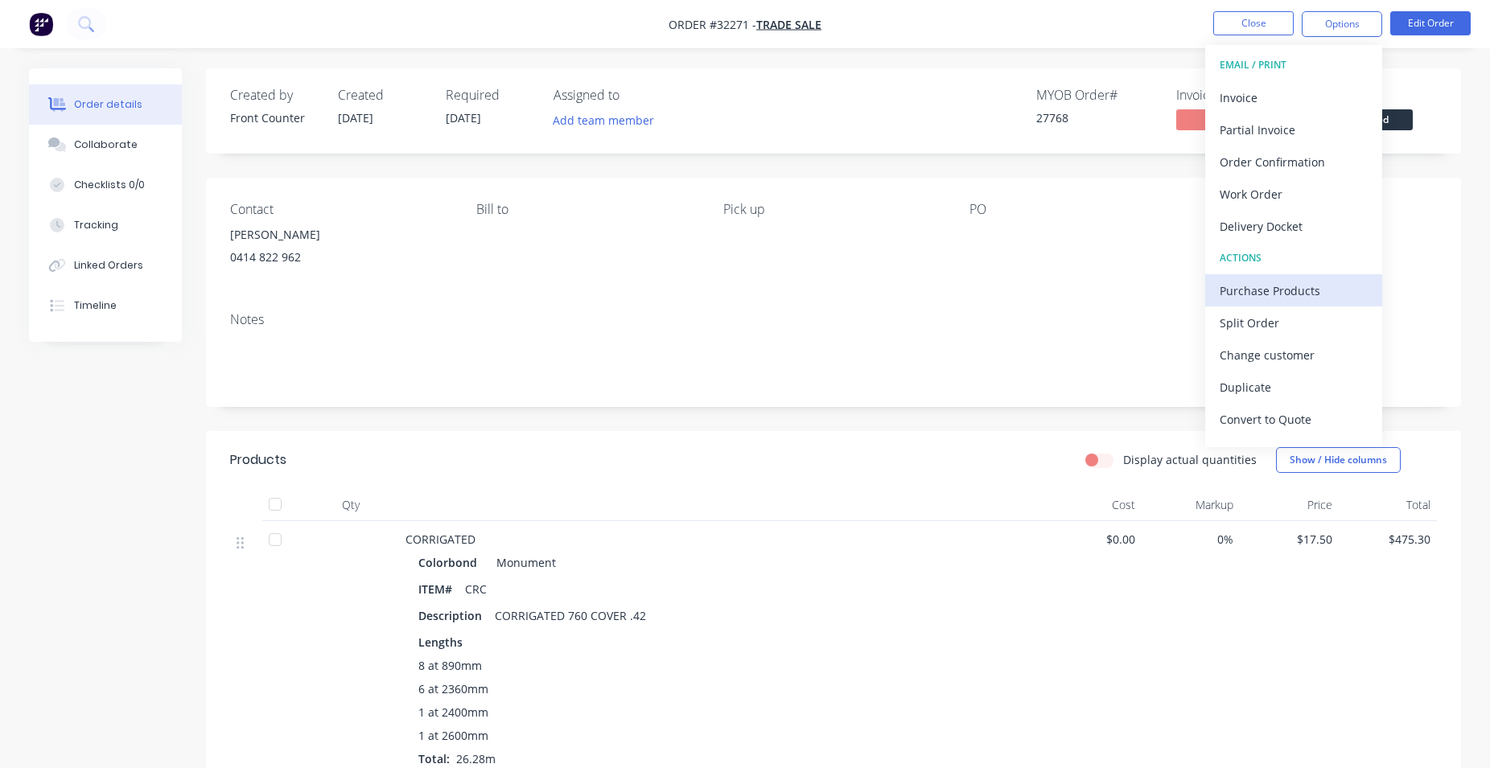
click at [1254, 293] on div "Purchase Products" at bounding box center [1294, 290] width 148 height 23
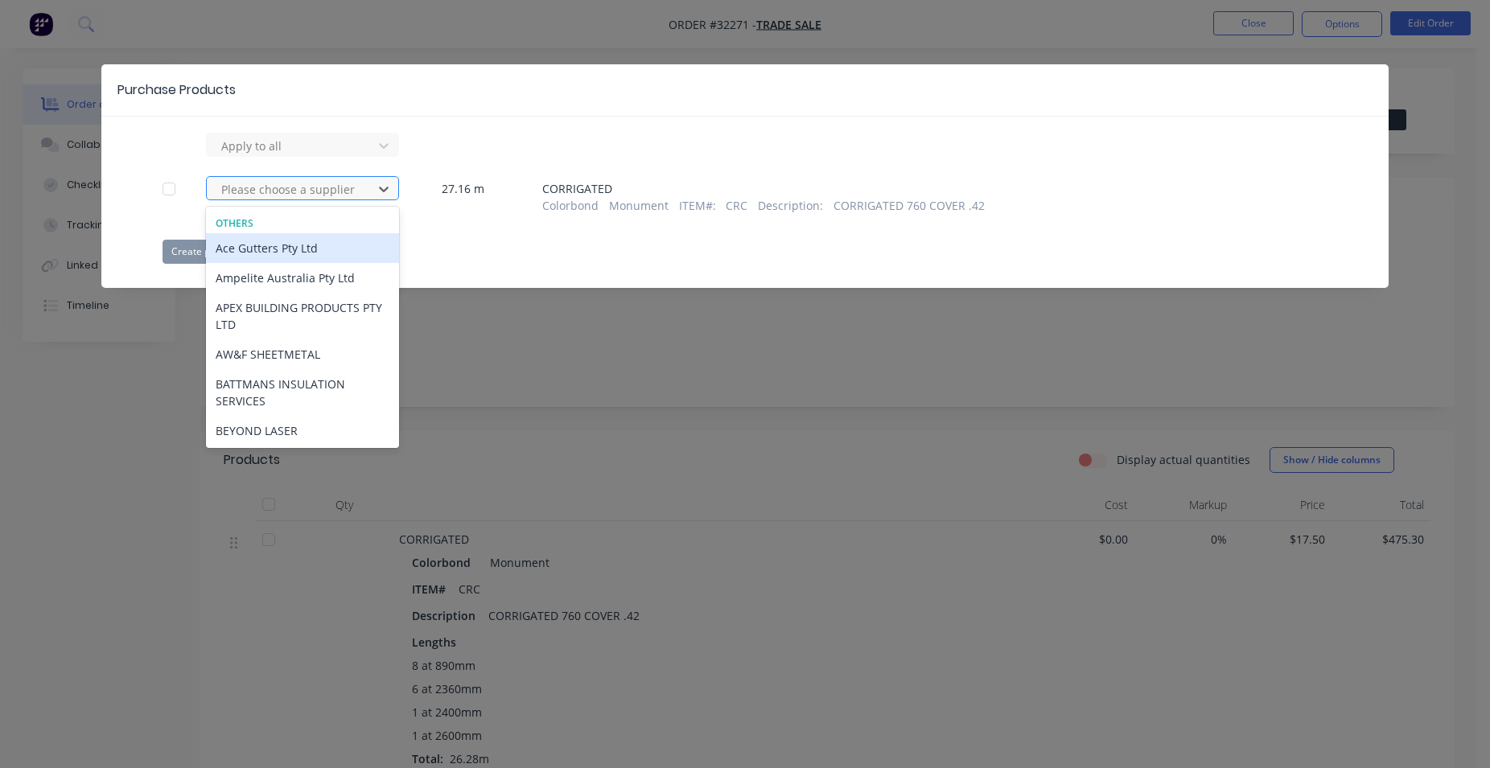
click at [282, 190] on div at bounding box center [292, 189] width 145 height 20
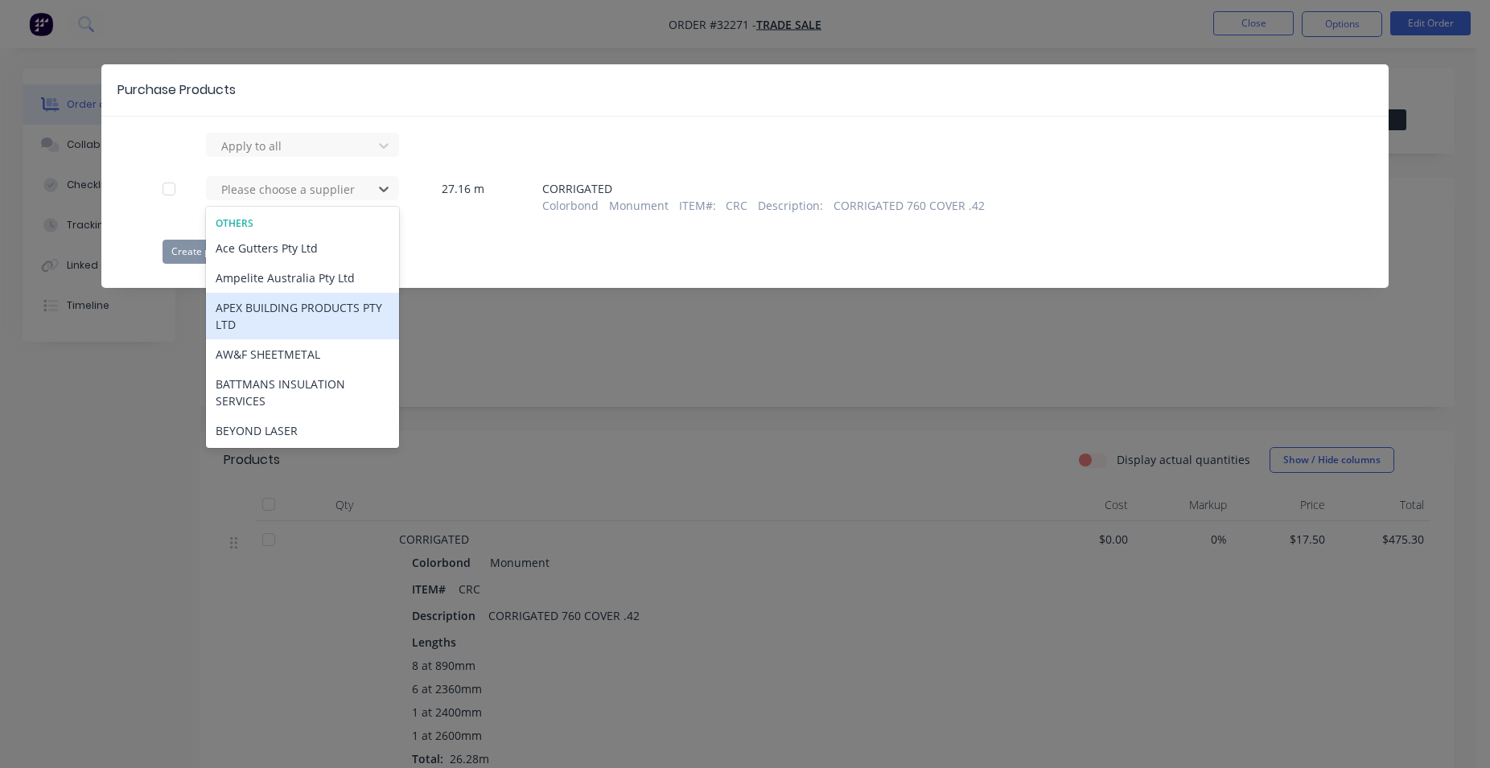
click at [249, 319] on div "APEX BUILDING PRODUCTS PTY LTD" at bounding box center [302, 316] width 193 height 47
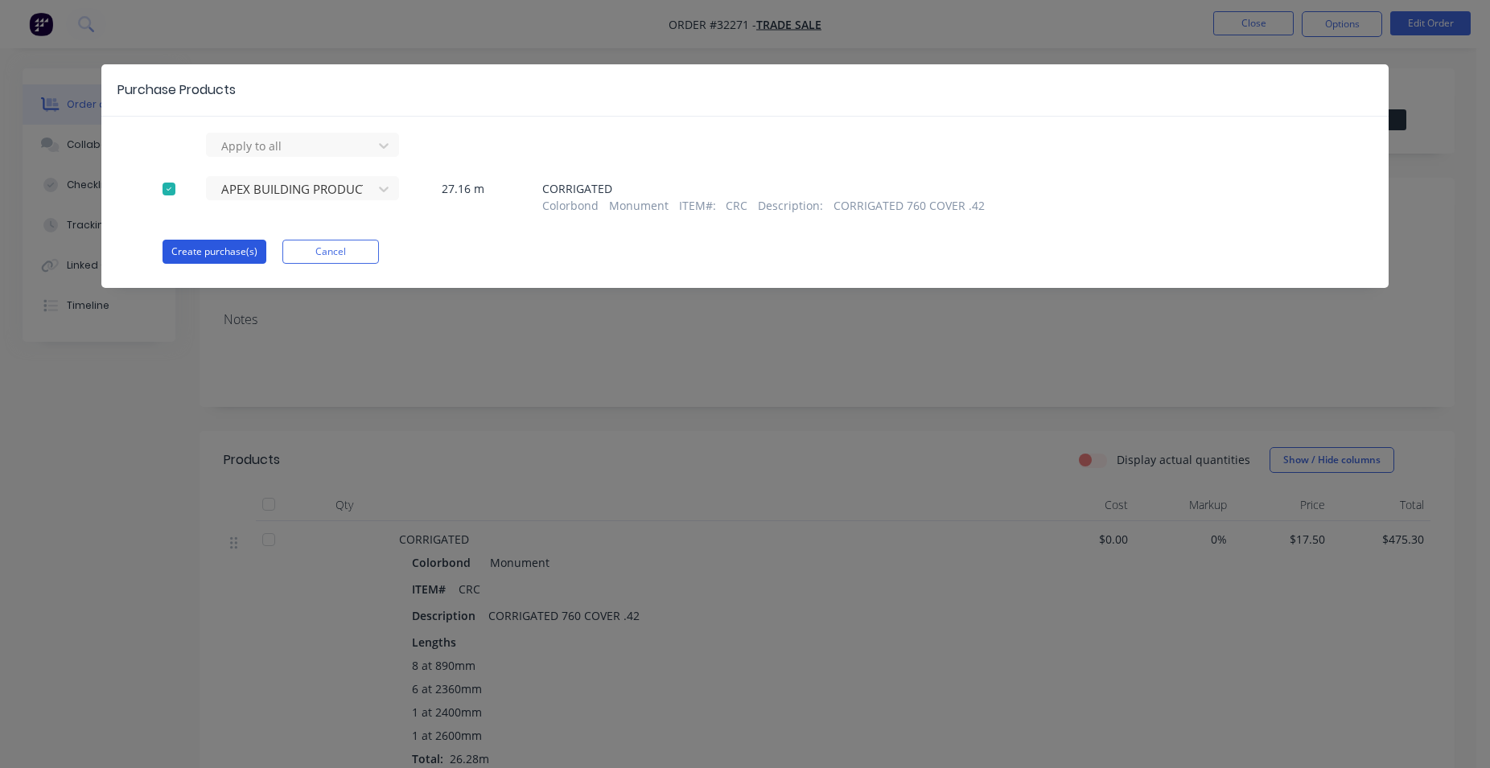
click at [208, 250] on button "Create purchase(s)" at bounding box center [215, 252] width 104 height 24
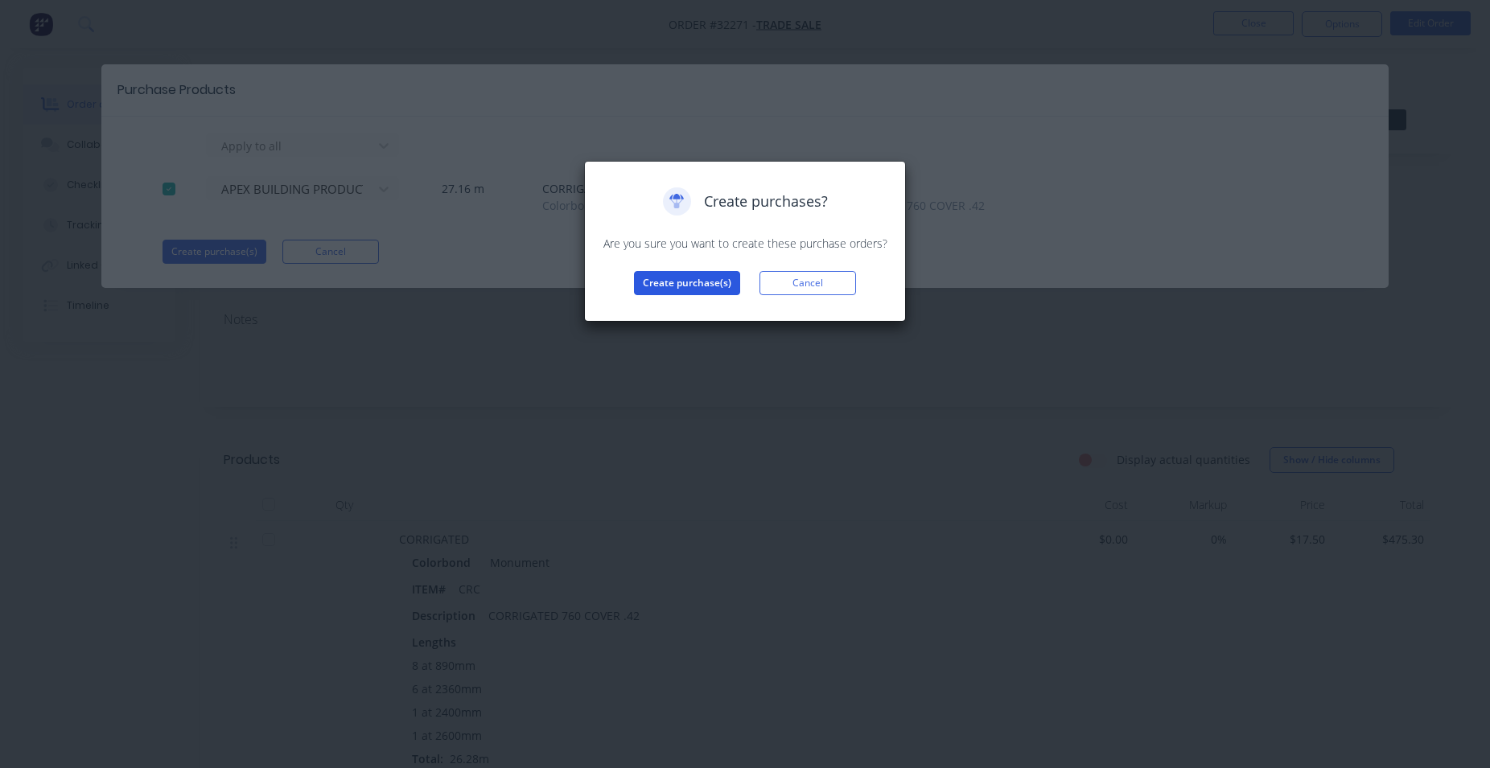
click at [640, 276] on button "Create purchase(s)" at bounding box center [687, 283] width 106 height 24
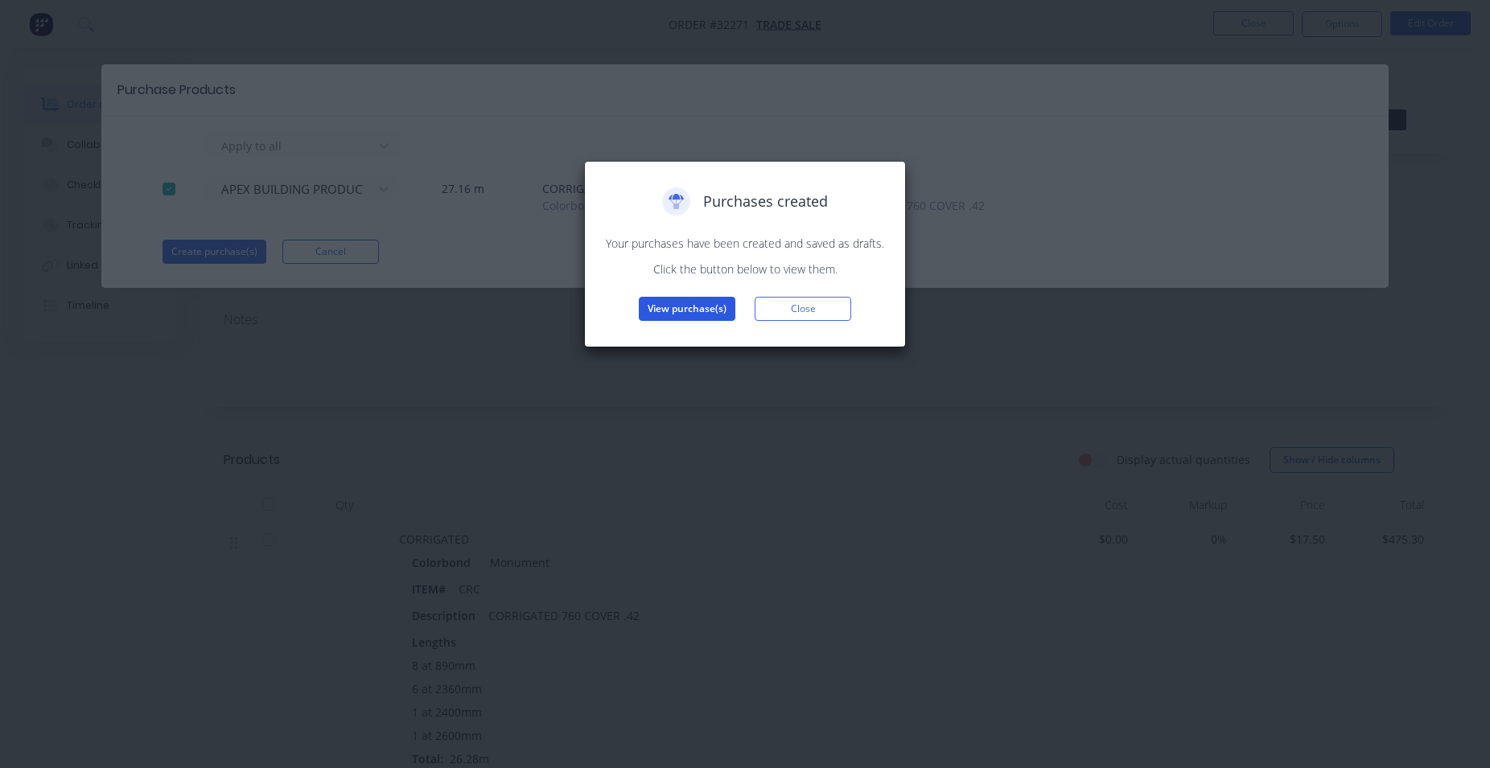
click at [656, 310] on button "View purchase(s)" at bounding box center [687, 309] width 97 height 24
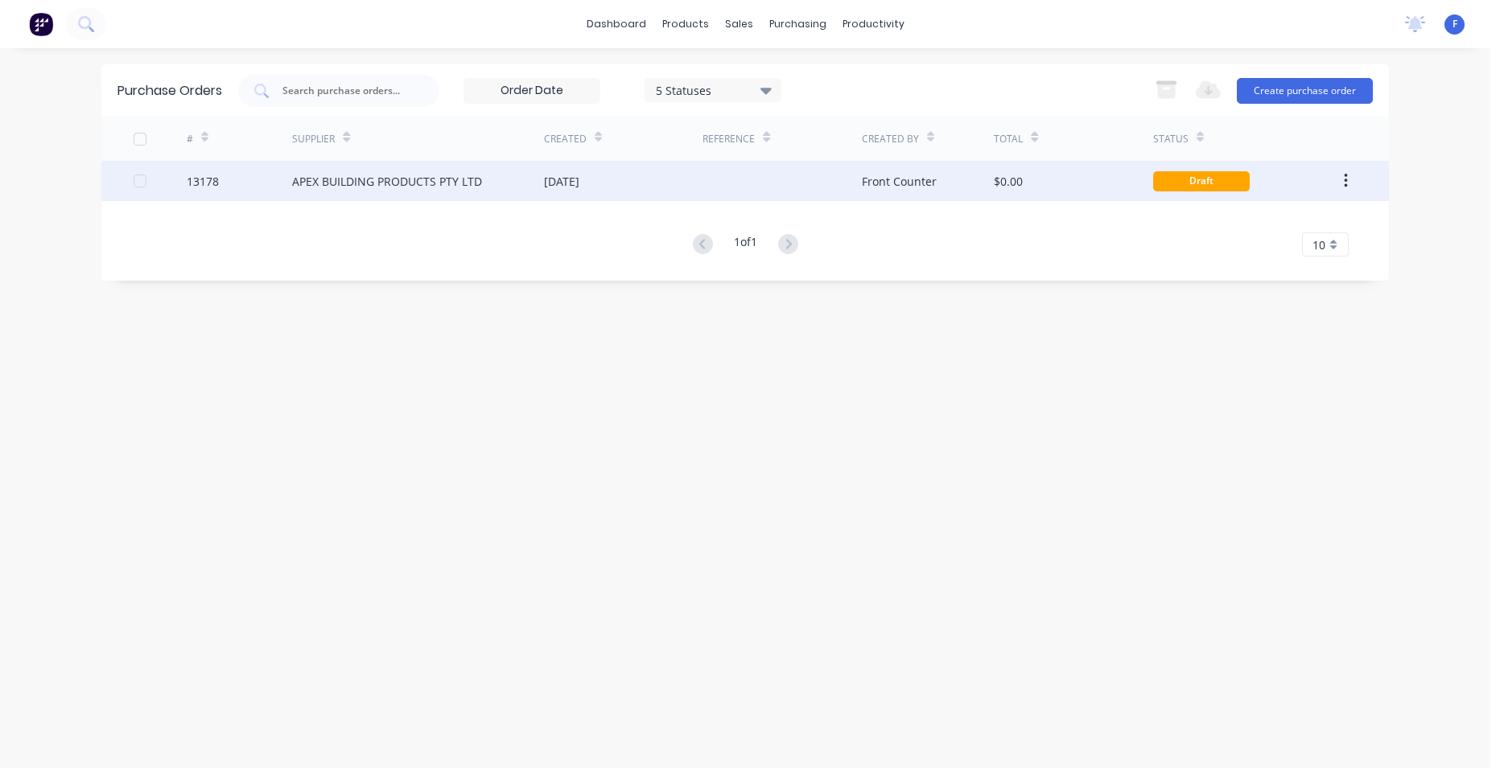
click at [1000, 177] on div "$0.00" at bounding box center [1008, 181] width 29 height 17
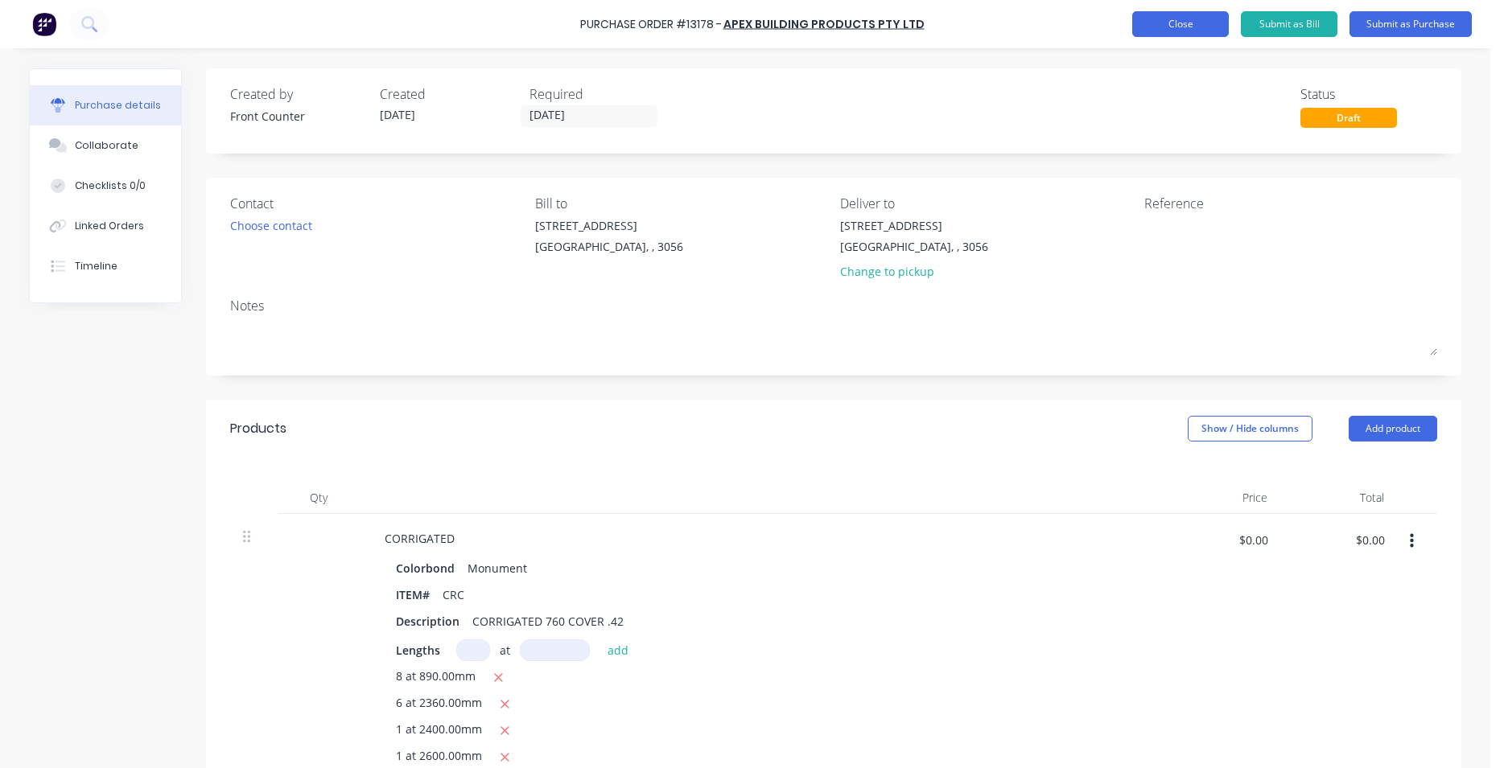
click at [1167, 30] on button "Close" at bounding box center [1180, 24] width 97 height 26
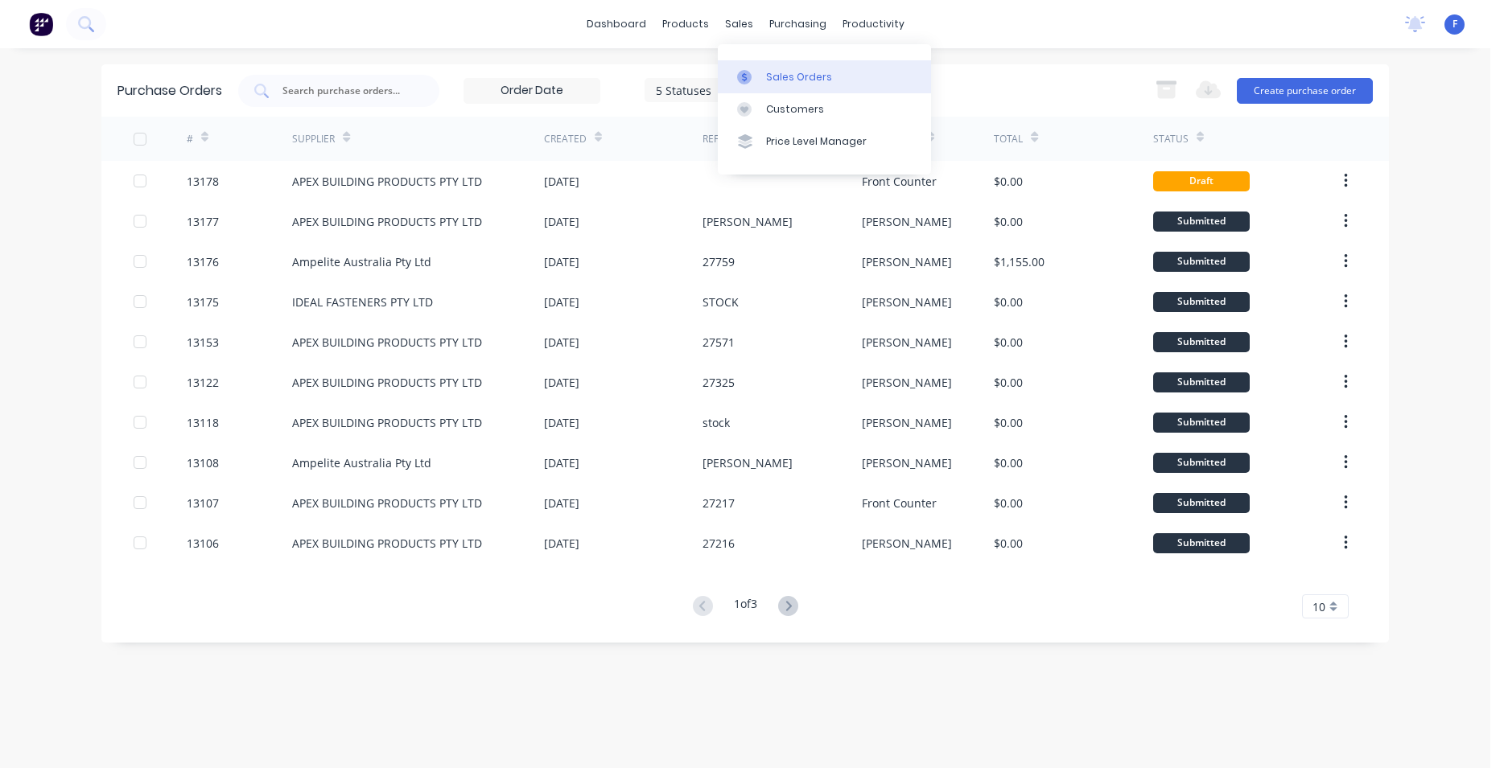
click at [764, 80] on link "Sales Orders" at bounding box center [824, 76] width 213 height 32
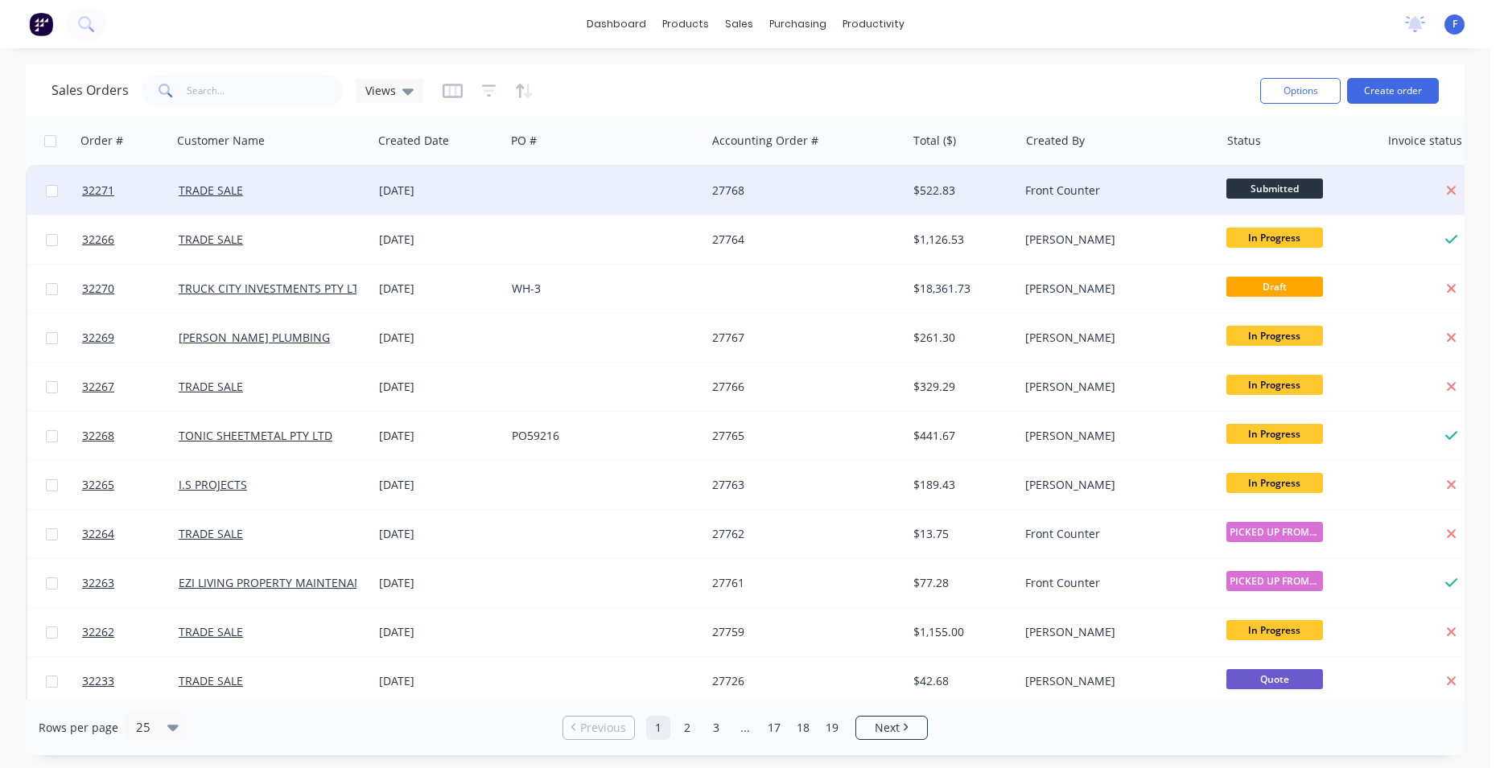
click at [832, 180] on div "27768" at bounding box center [806, 191] width 200 height 48
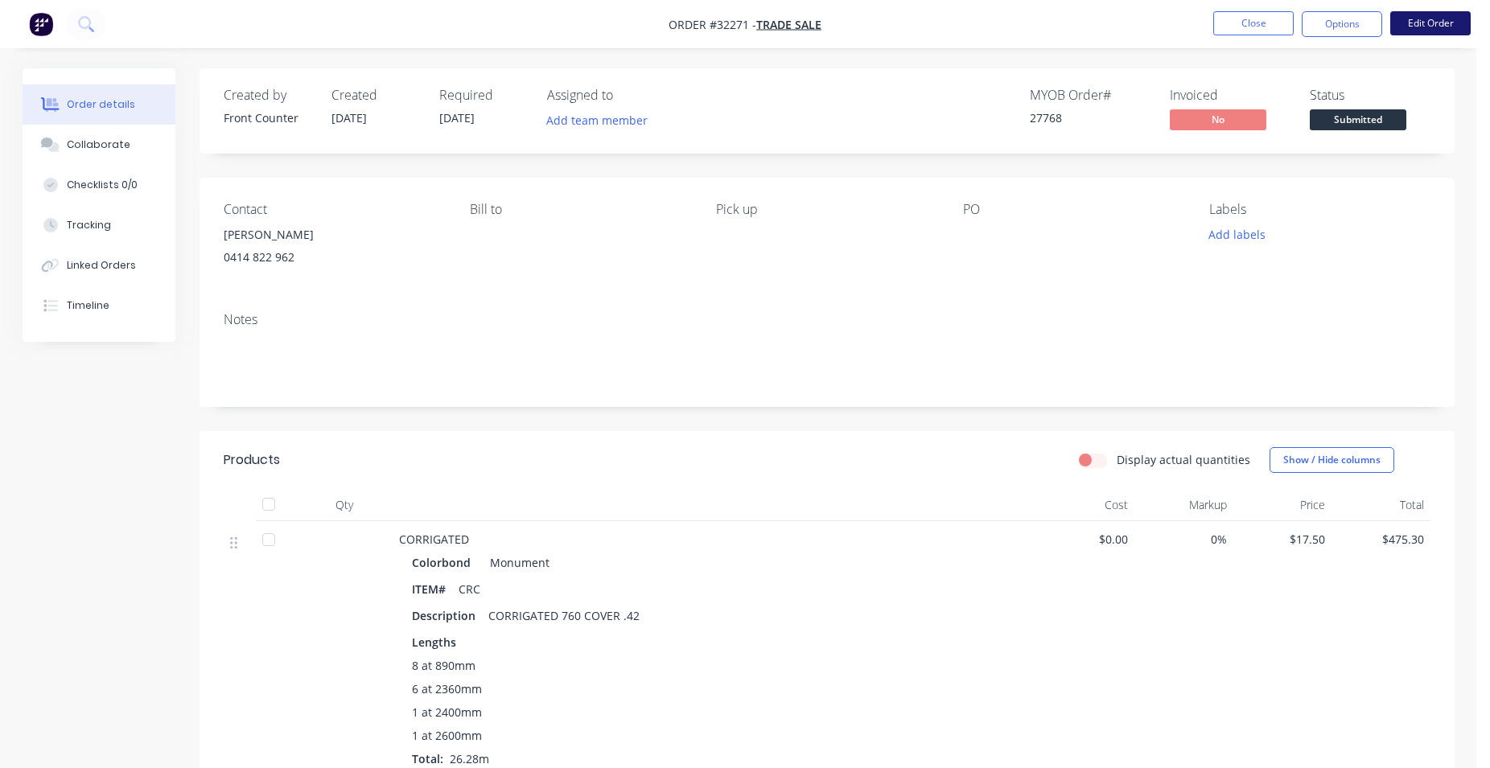
click at [1413, 21] on button "Edit Order" at bounding box center [1430, 23] width 80 height 24
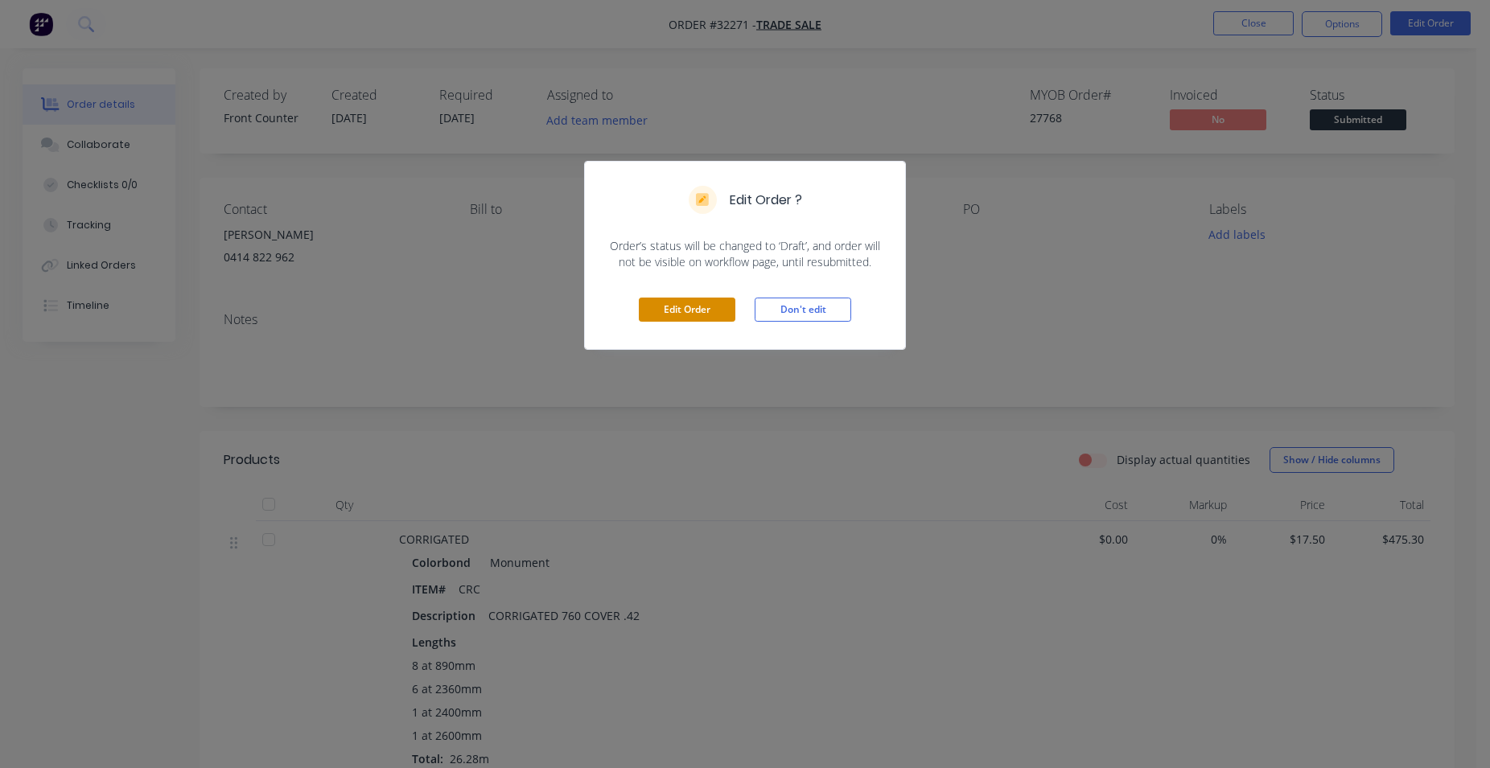
click at [670, 309] on button "Edit Order" at bounding box center [687, 310] width 97 height 24
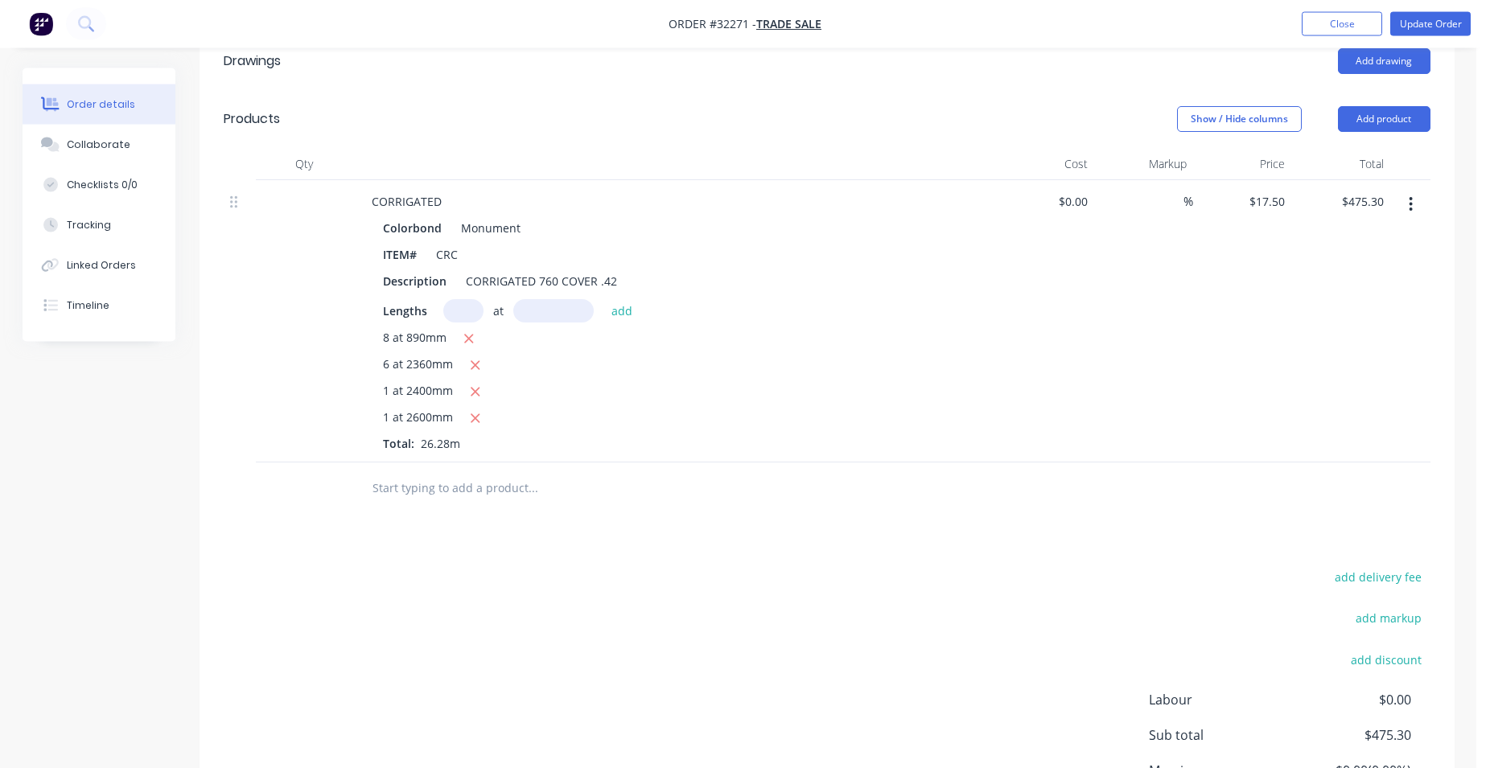
scroll to position [410, 0]
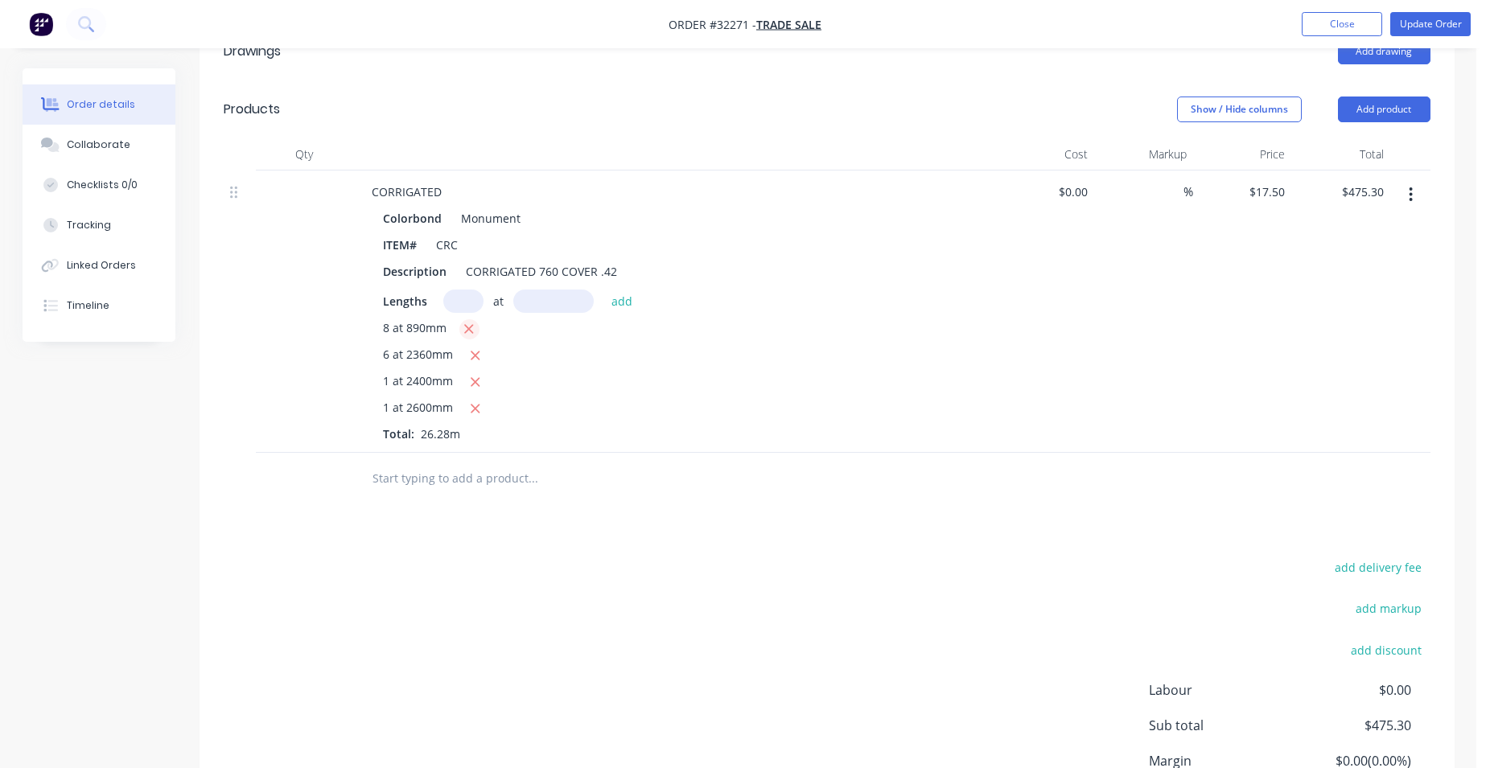
click at [466, 327] on icon "button" at bounding box center [469, 329] width 9 height 9
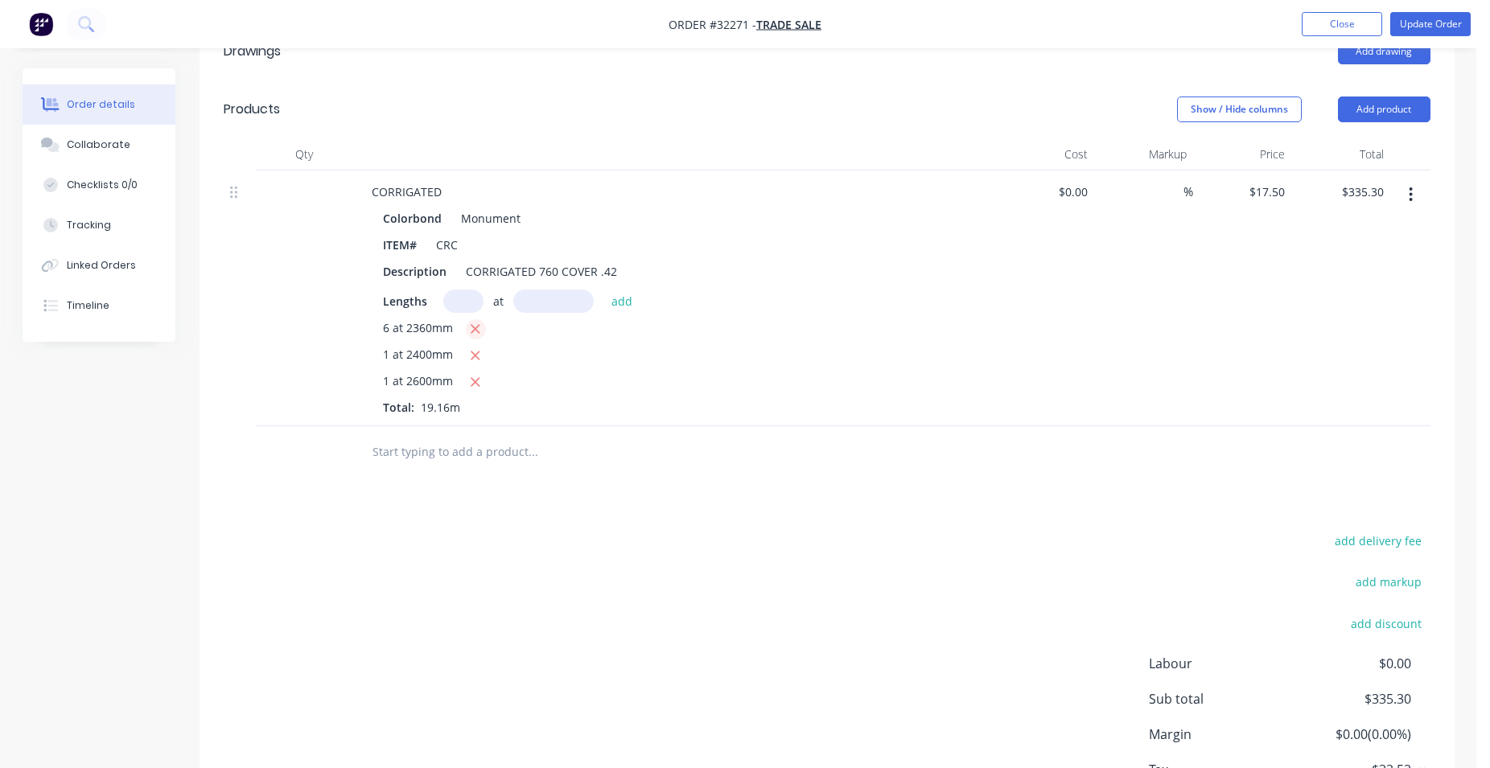
click at [474, 330] on icon "button" at bounding box center [476, 329] width 9 height 9
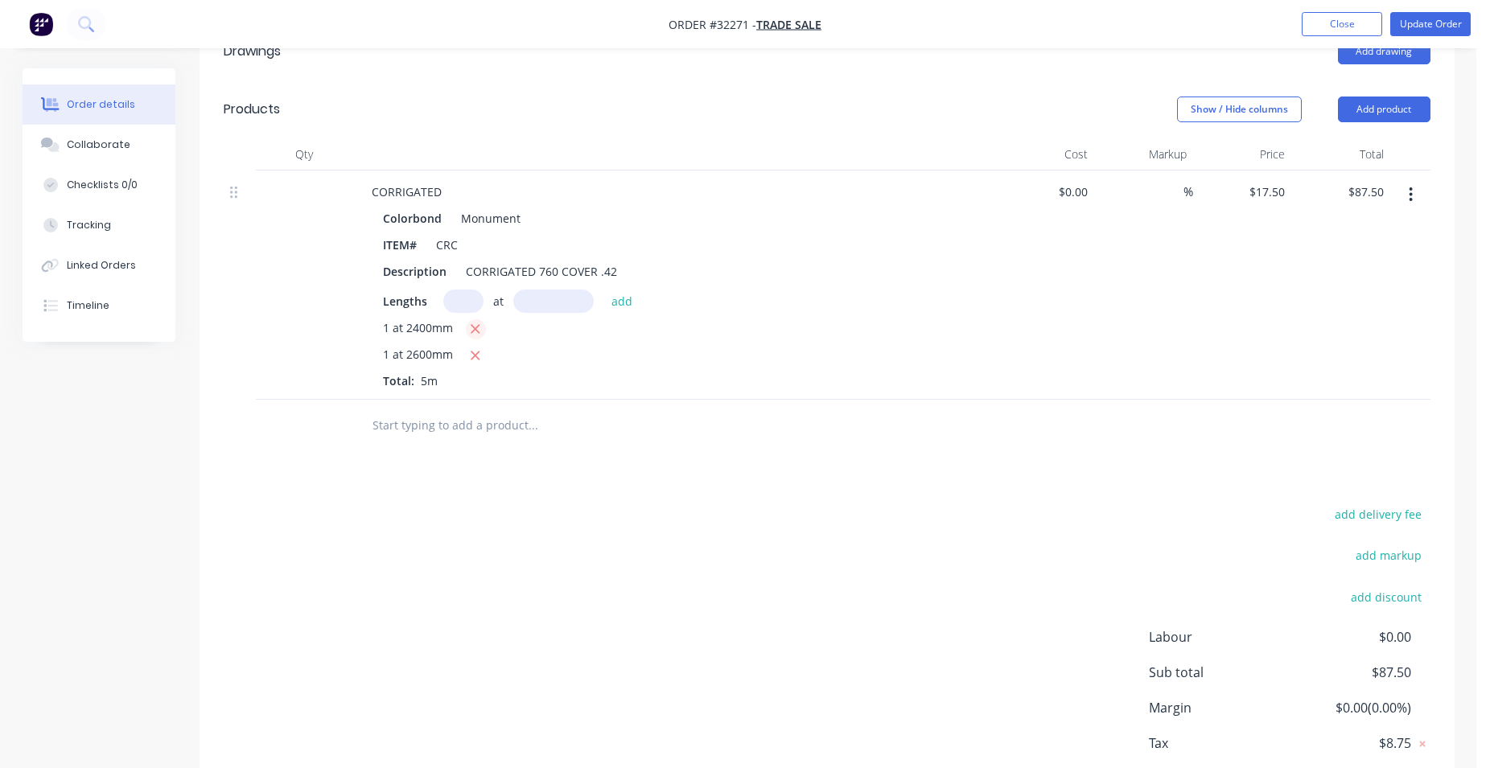
click at [472, 322] on button "button" at bounding box center [476, 329] width 20 height 20
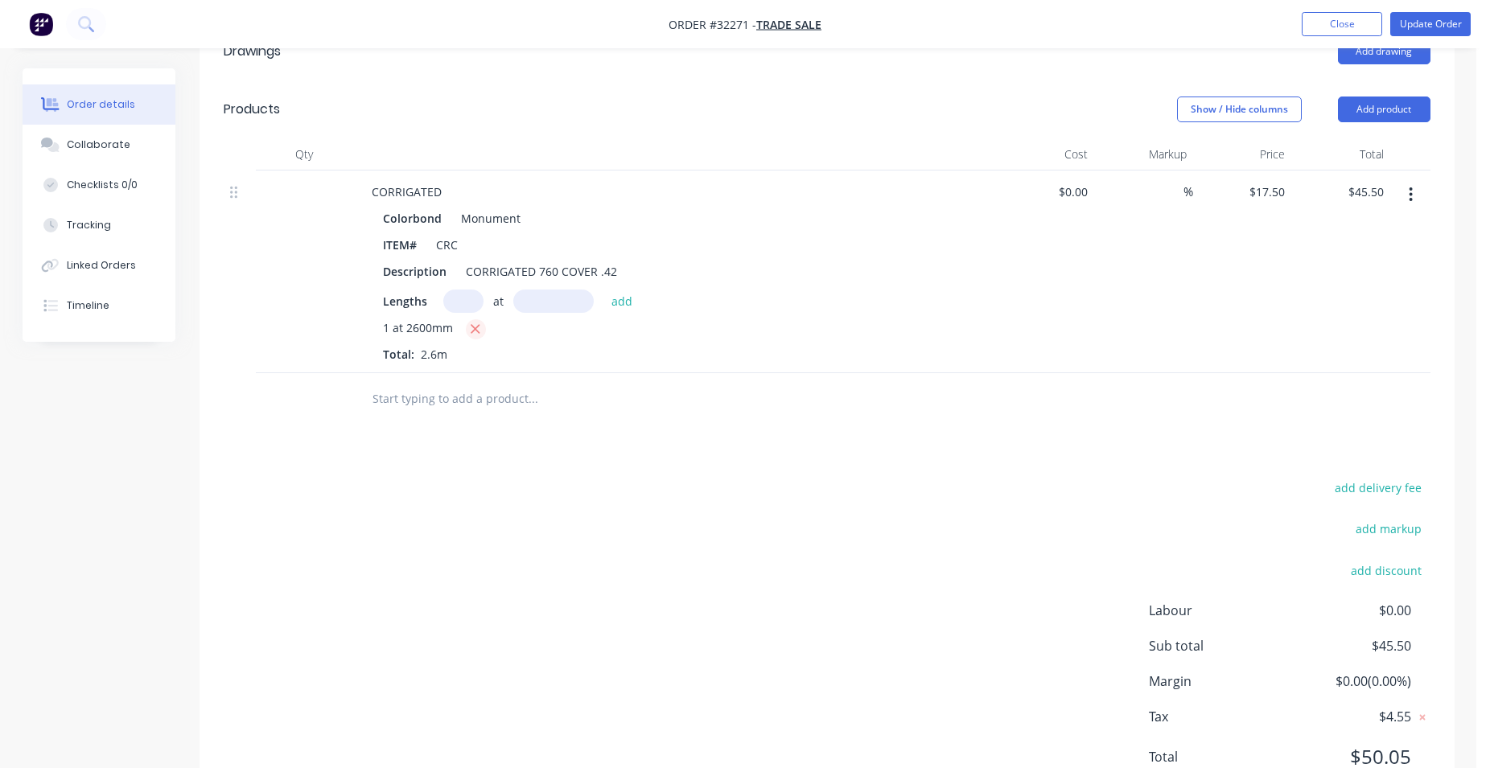
click at [476, 326] on icon "button" at bounding box center [475, 329] width 10 height 14
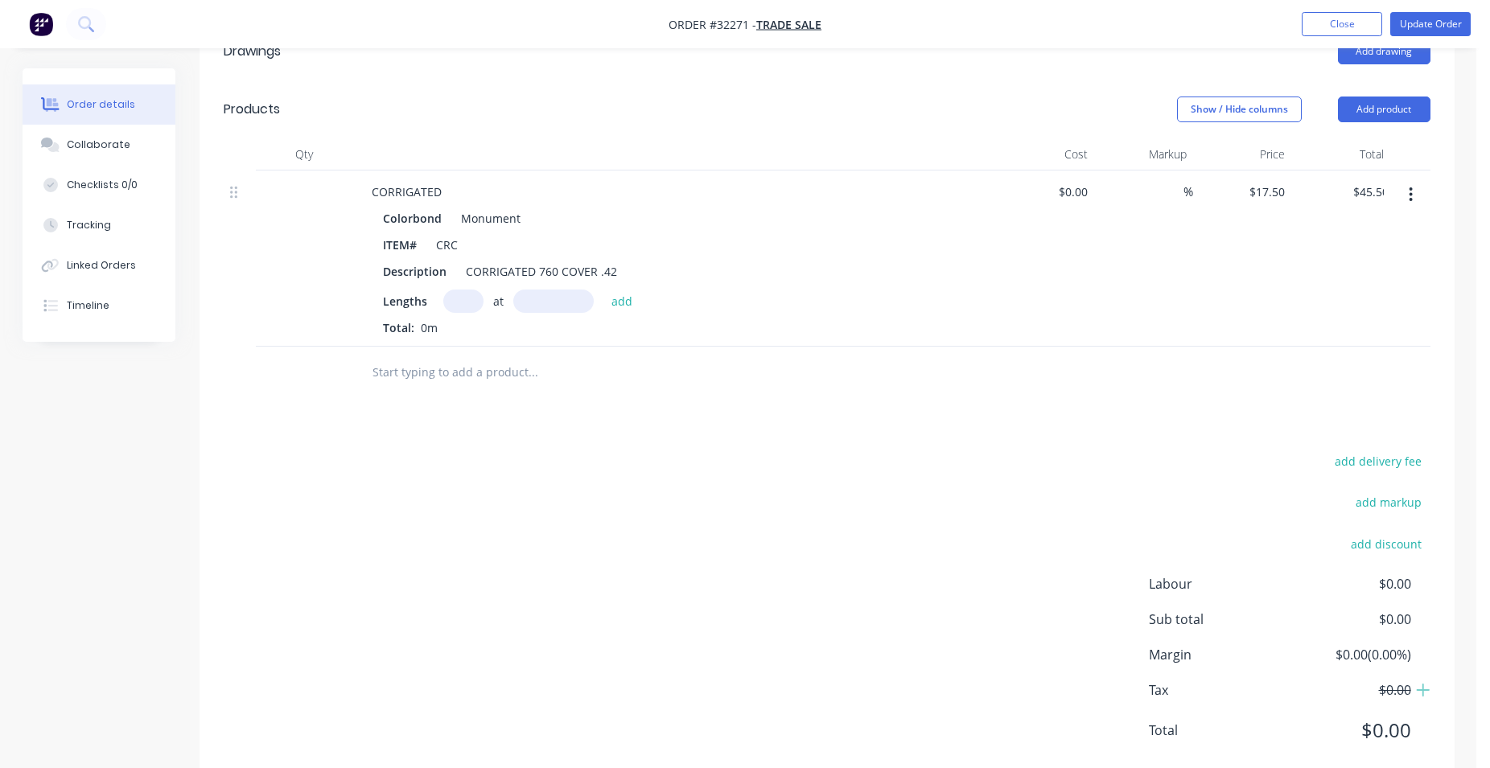
type input "$0.00"
click at [463, 304] on input "text" at bounding box center [463, 301] width 40 height 23
type input "6"
type input "2360"
click at [603, 290] on button "add" at bounding box center [622, 301] width 38 height 22
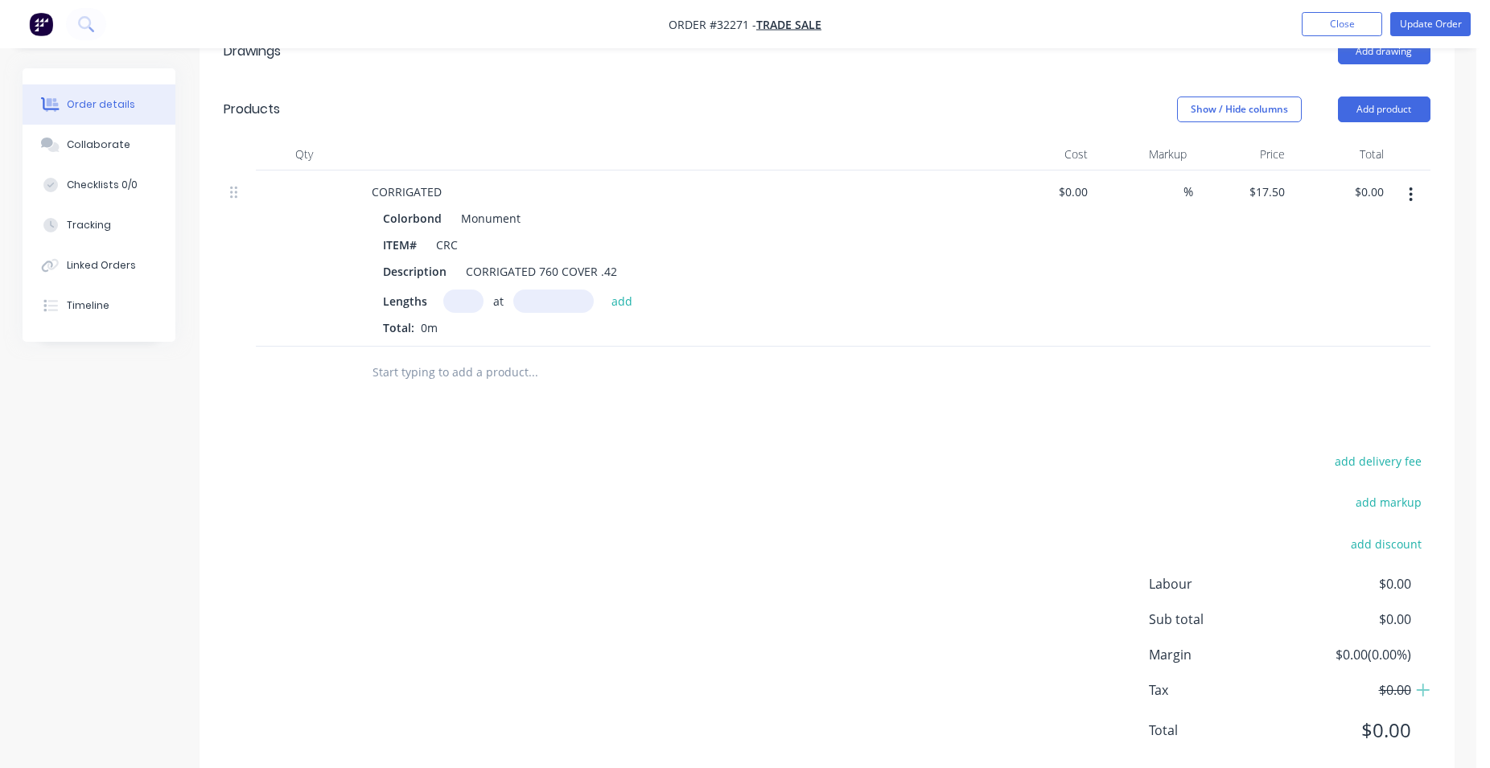
type input "$247.80"
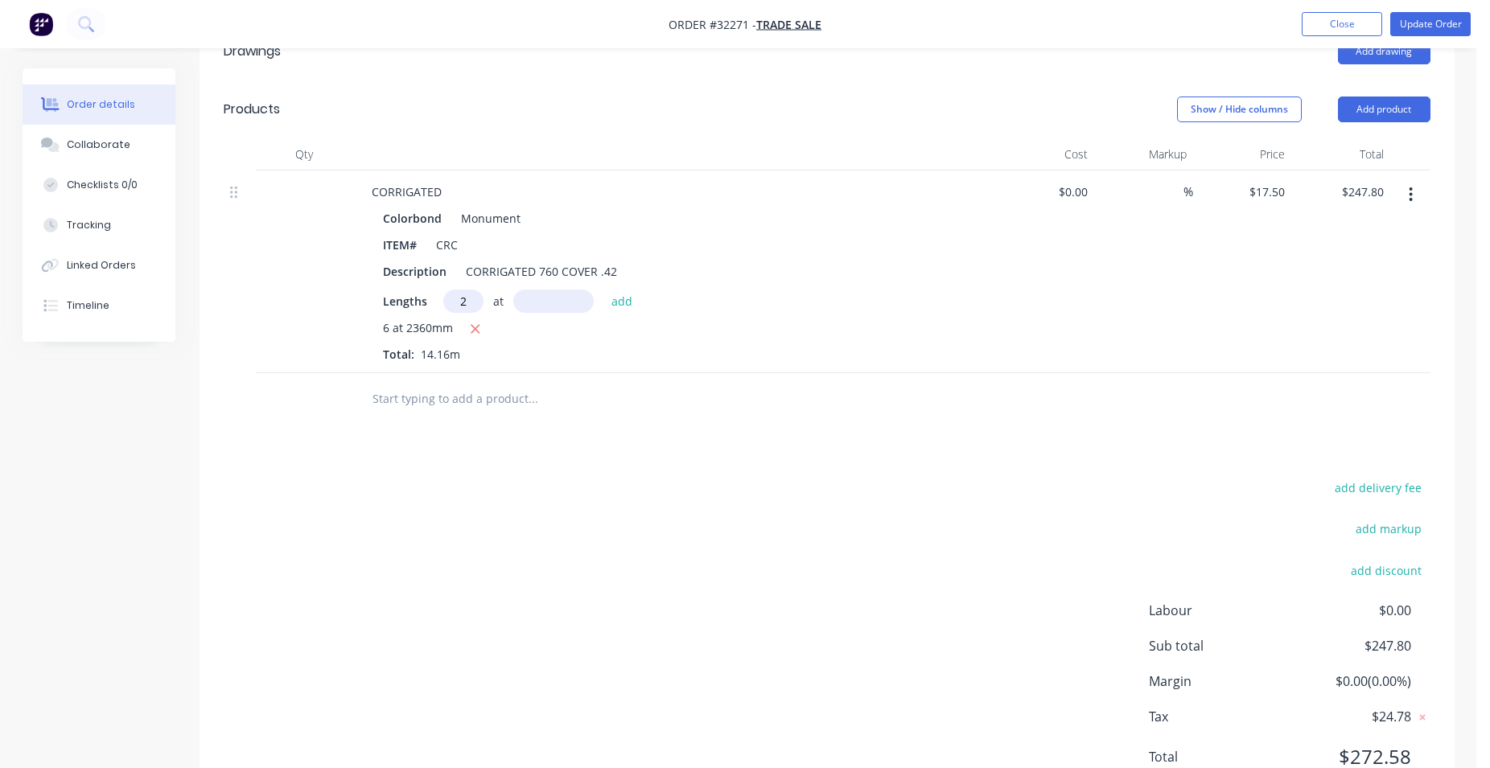
type input "2"
type input "9890"
click at [603, 290] on button "add" at bounding box center [622, 301] width 38 height 22
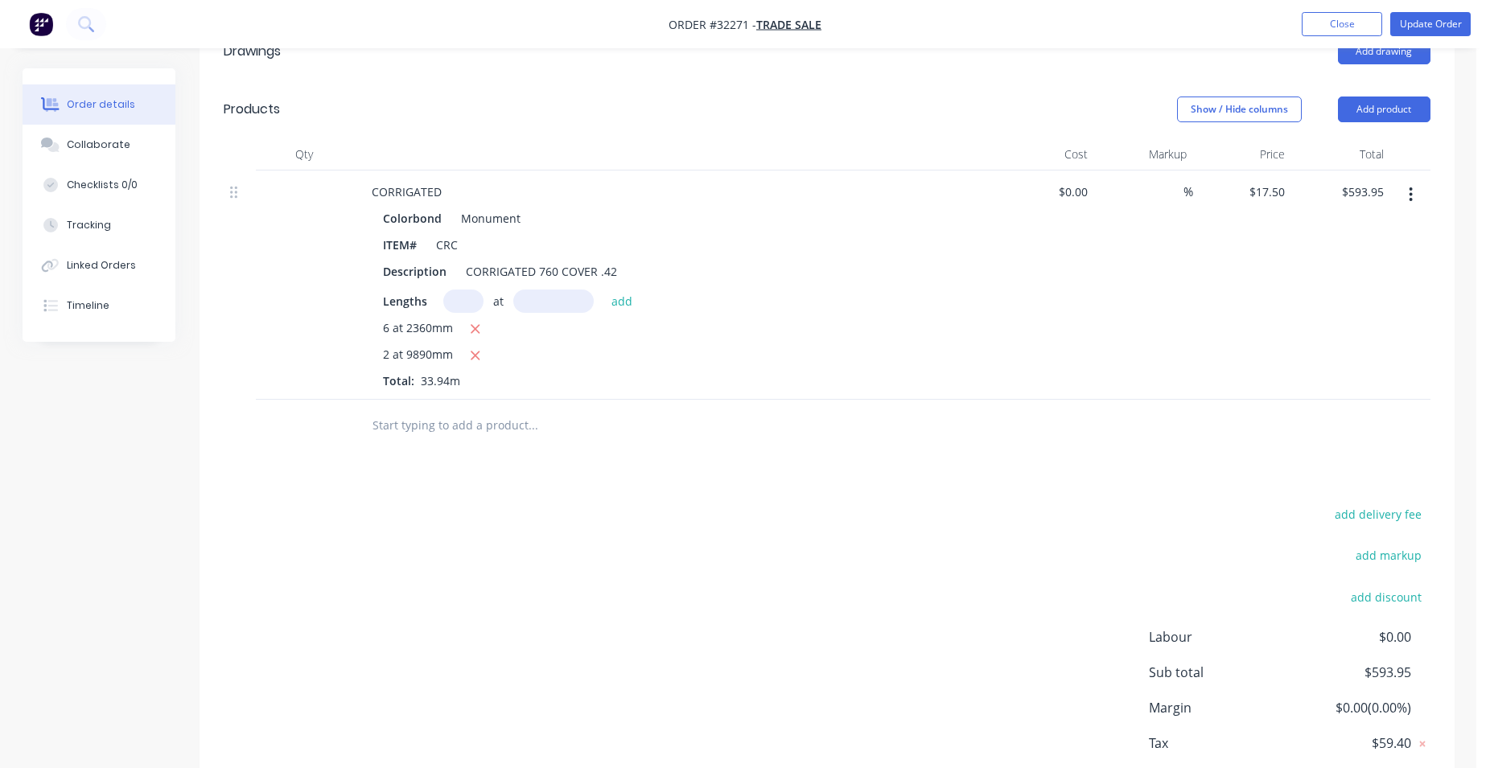
drag, startPoint x: 481, startPoint y: 358, endPoint x: 525, endPoint y: 324, distance: 55.0
click at [482, 358] on button "button" at bounding box center [476, 356] width 20 height 20
type input "$247.80"
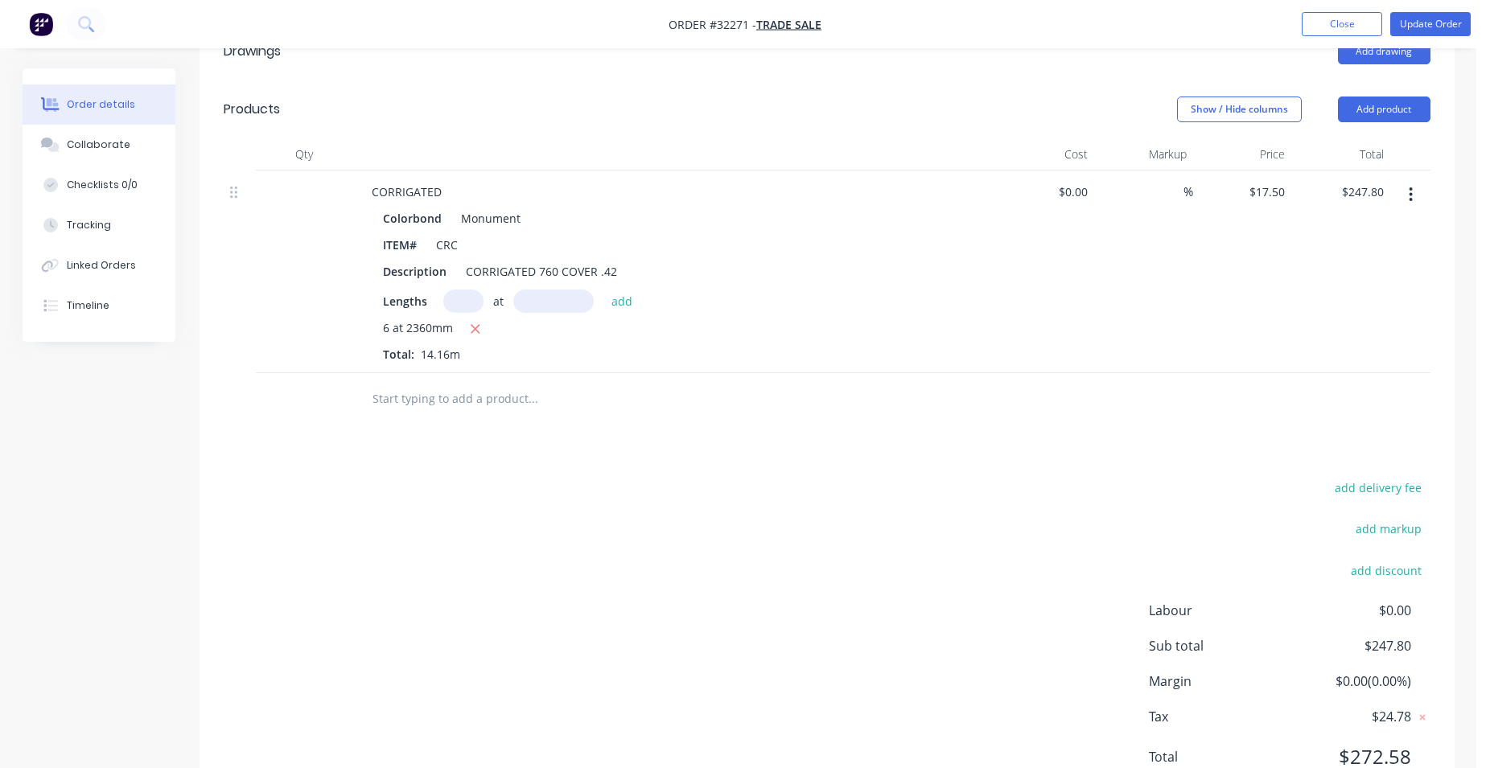
click at [473, 299] on input "text" at bounding box center [463, 301] width 40 height 23
type input "2"
type input "890"
click at [603, 290] on button "add" at bounding box center [622, 301] width 38 height 22
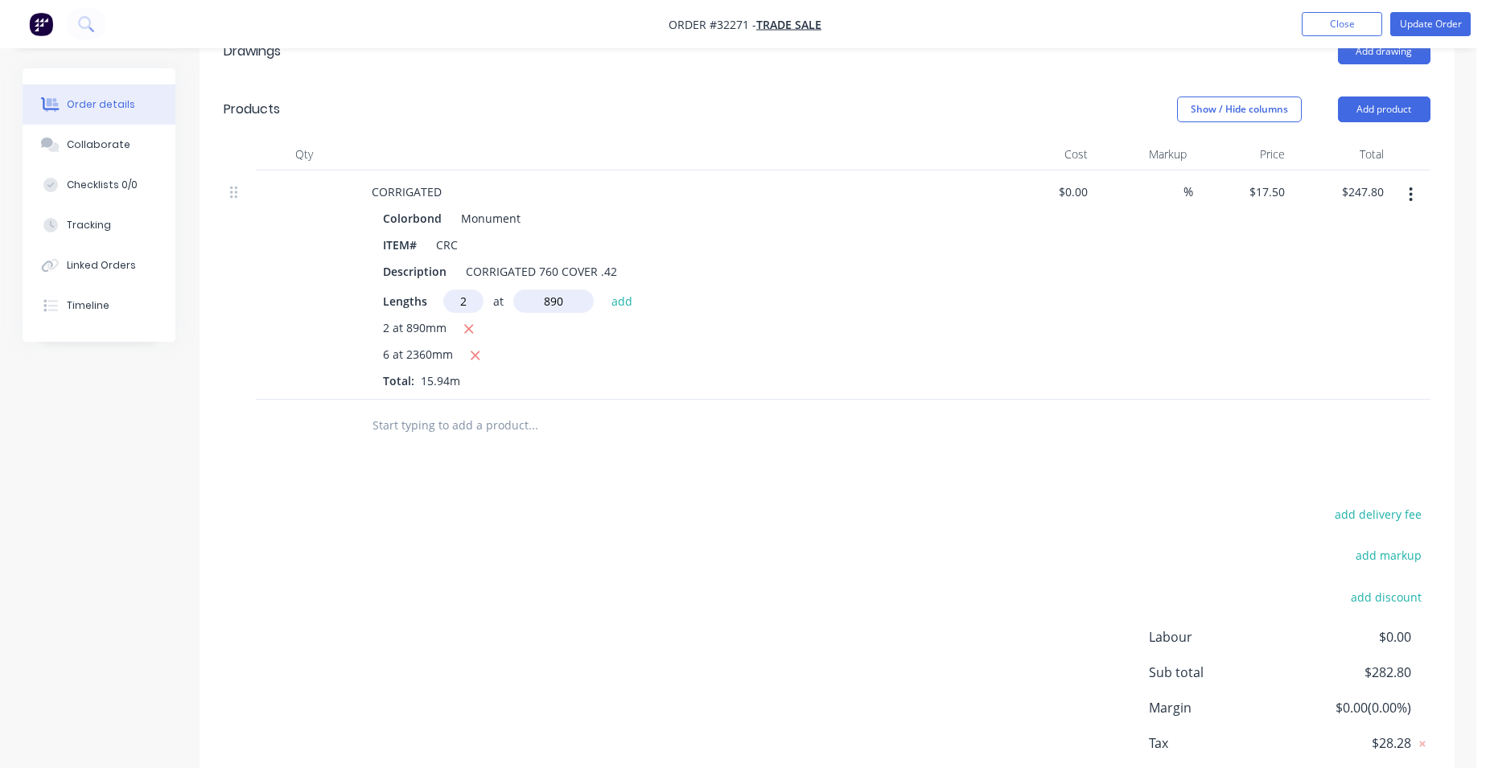
type input "$282.80"
type input "1"
type input "2600"
click at [603, 290] on button "add" at bounding box center [622, 301] width 38 height 22
type input "$328.30"
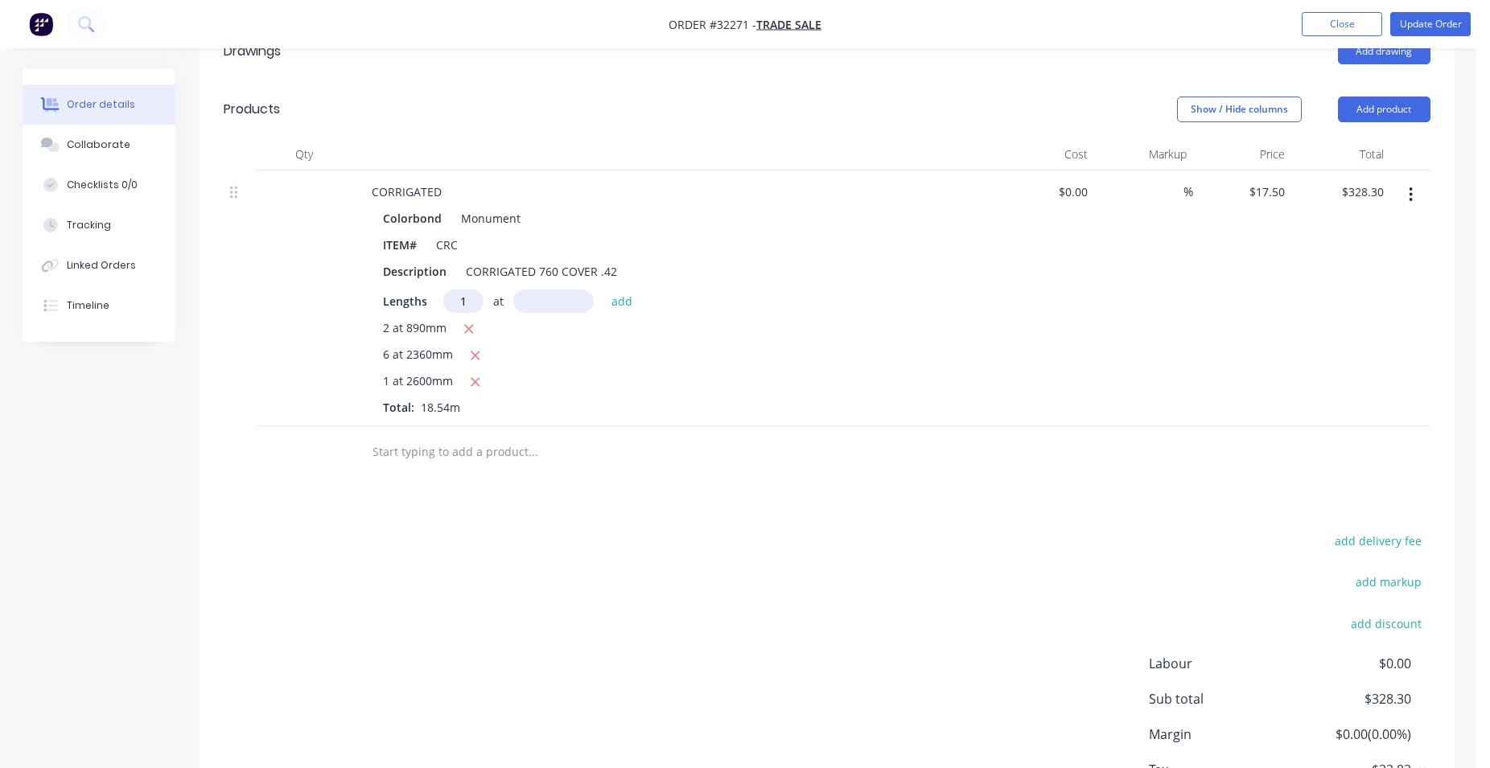
type input "1"
type input "2400"
click at [603, 290] on button "add" at bounding box center [622, 301] width 38 height 22
type input "$370.30"
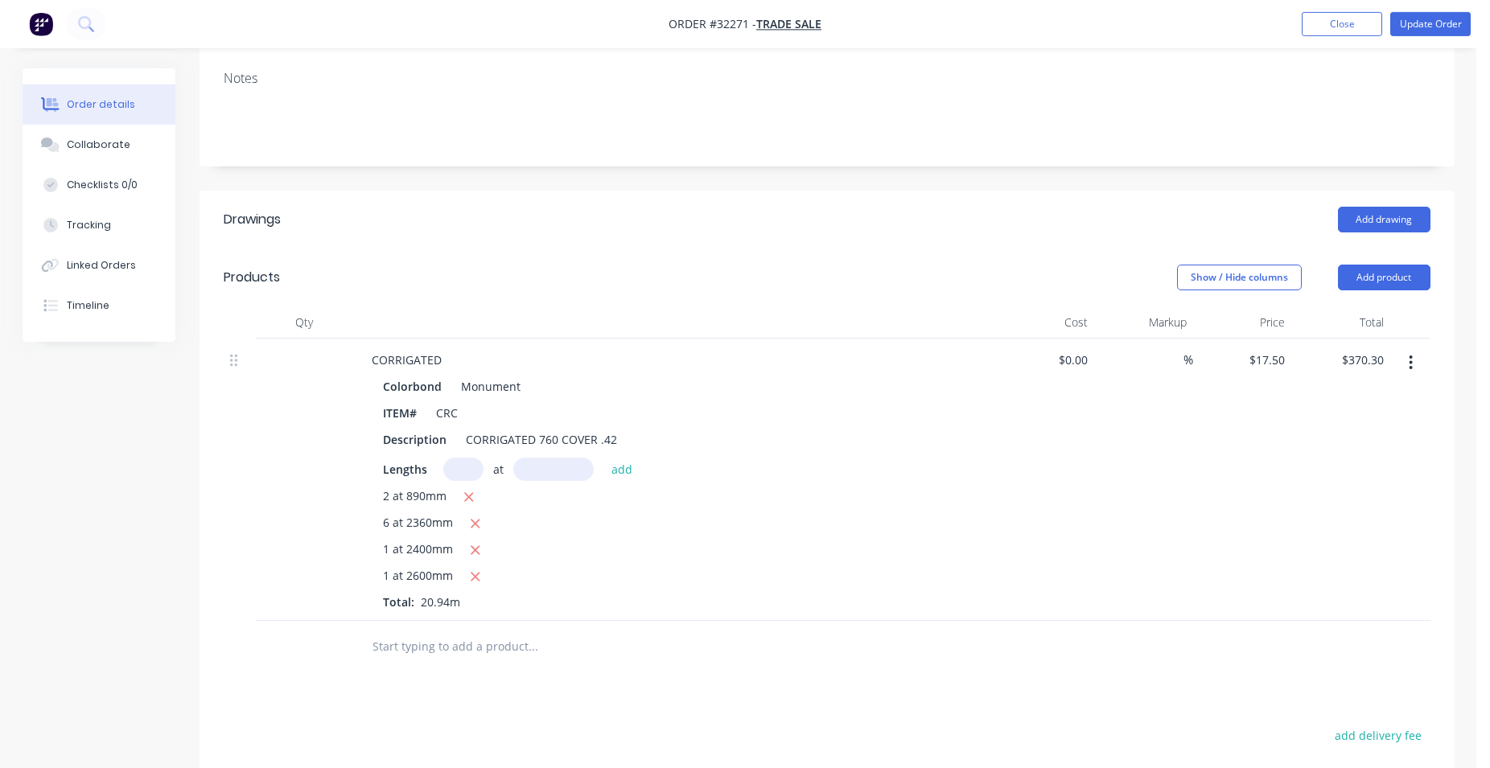
scroll to position [65, 0]
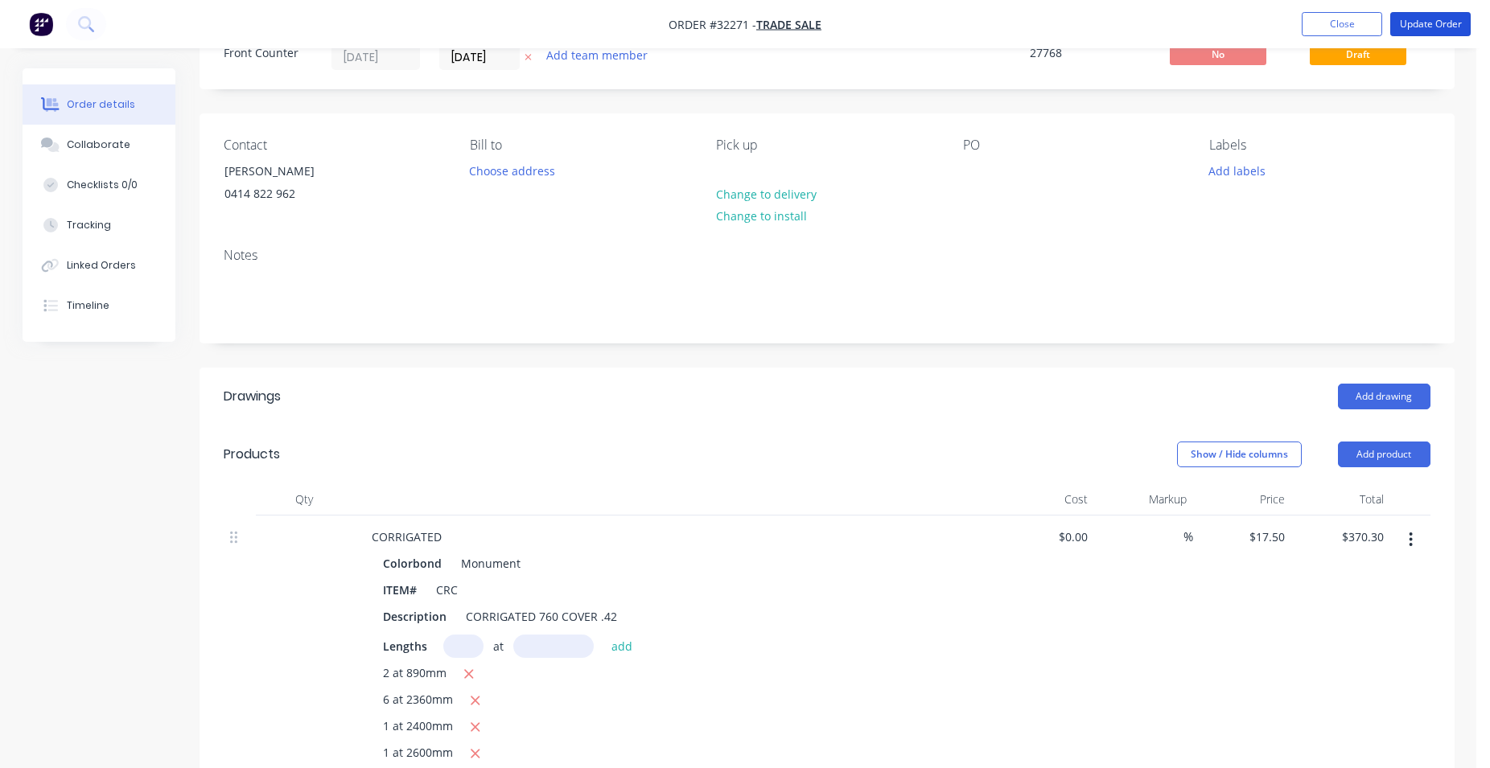
drag, startPoint x: 1414, startPoint y: 22, endPoint x: 964, endPoint y: 381, distance: 575.9
click at [1414, 20] on button "Update Order" at bounding box center [1430, 24] width 80 height 24
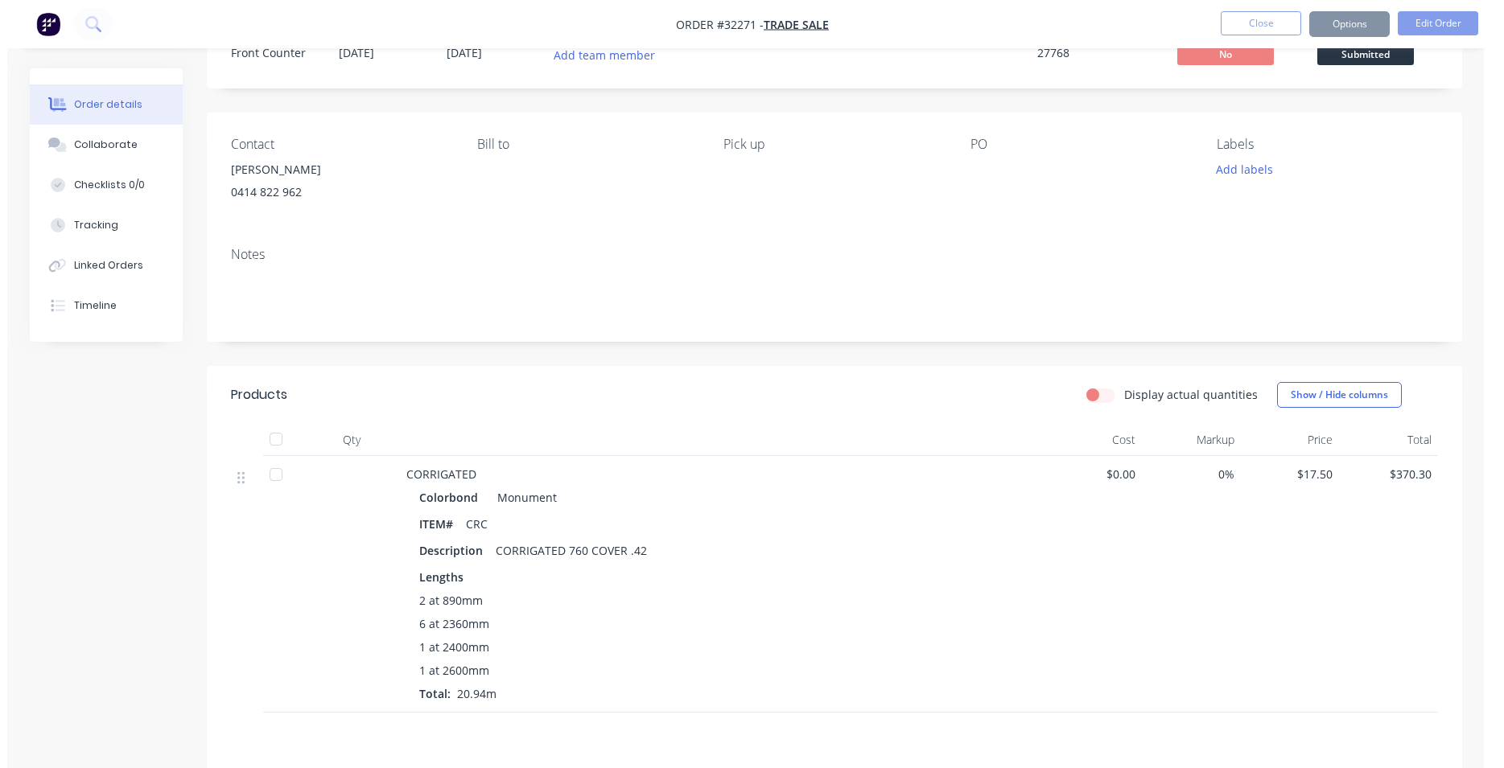
scroll to position [0, 0]
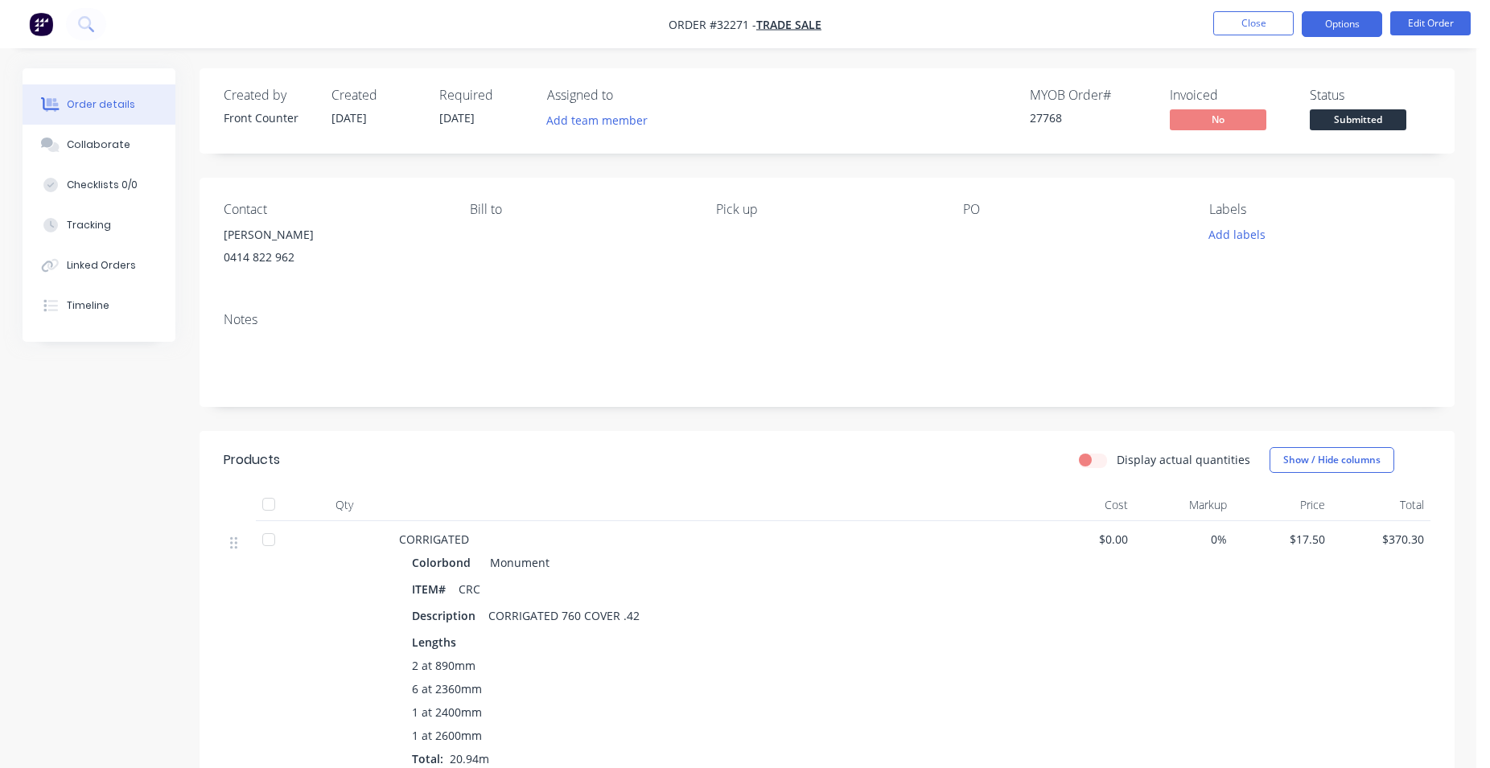
click at [1341, 27] on button "Options" at bounding box center [1342, 24] width 80 height 26
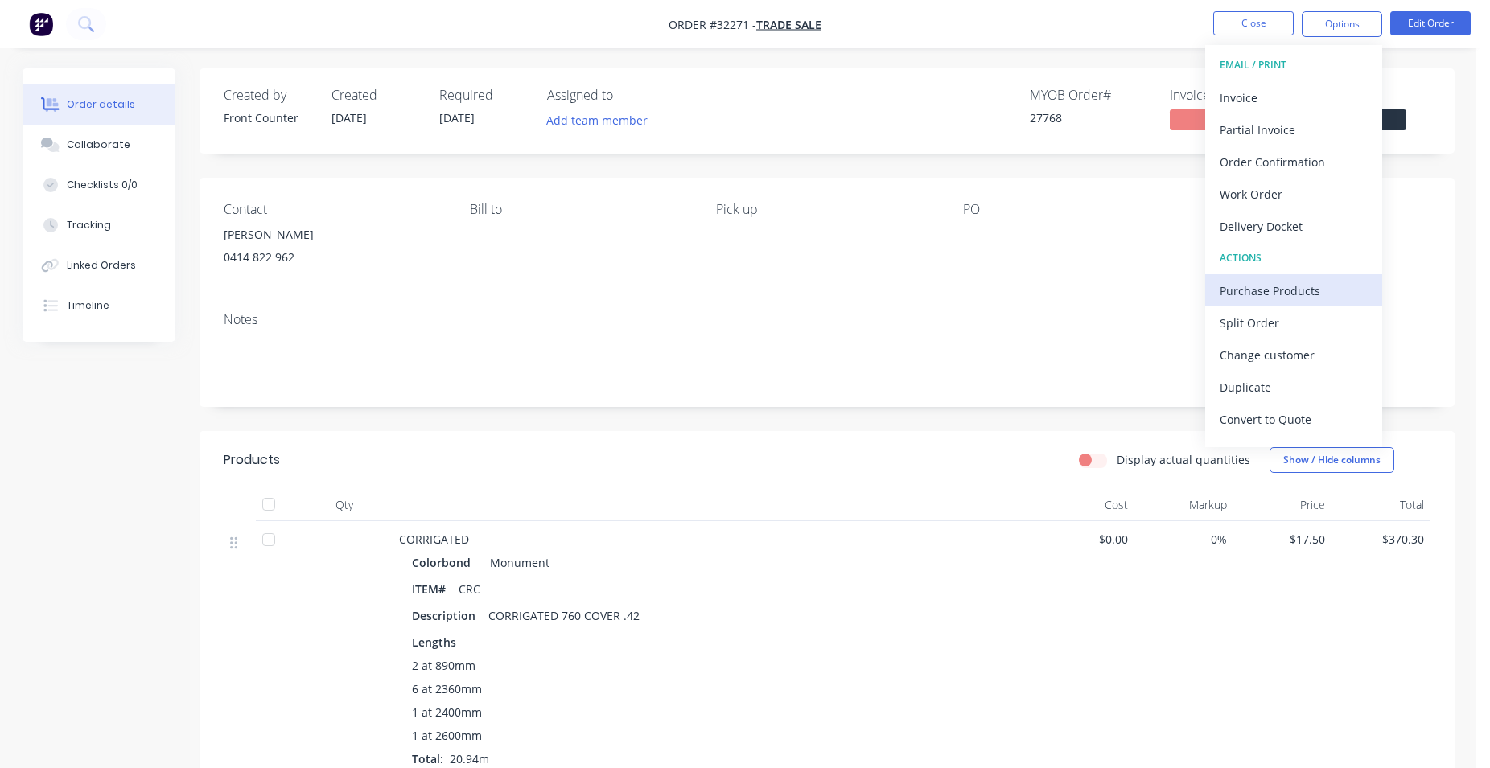
click at [1251, 288] on div "Purchase Products" at bounding box center [1294, 290] width 148 height 23
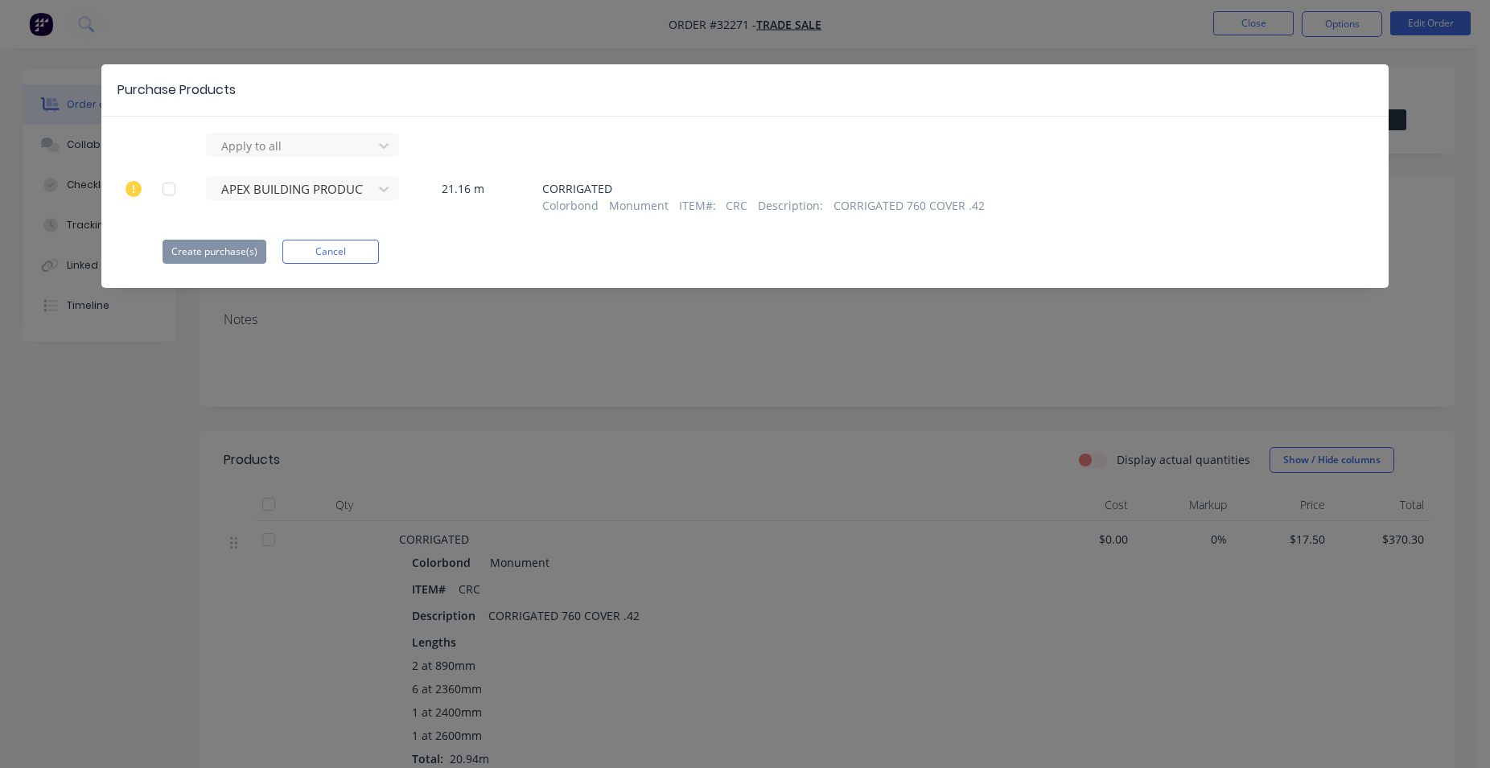
click at [172, 190] on div at bounding box center [169, 189] width 32 height 32
click at [217, 253] on button "Create purchase(s)" at bounding box center [215, 252] width 104 height 24
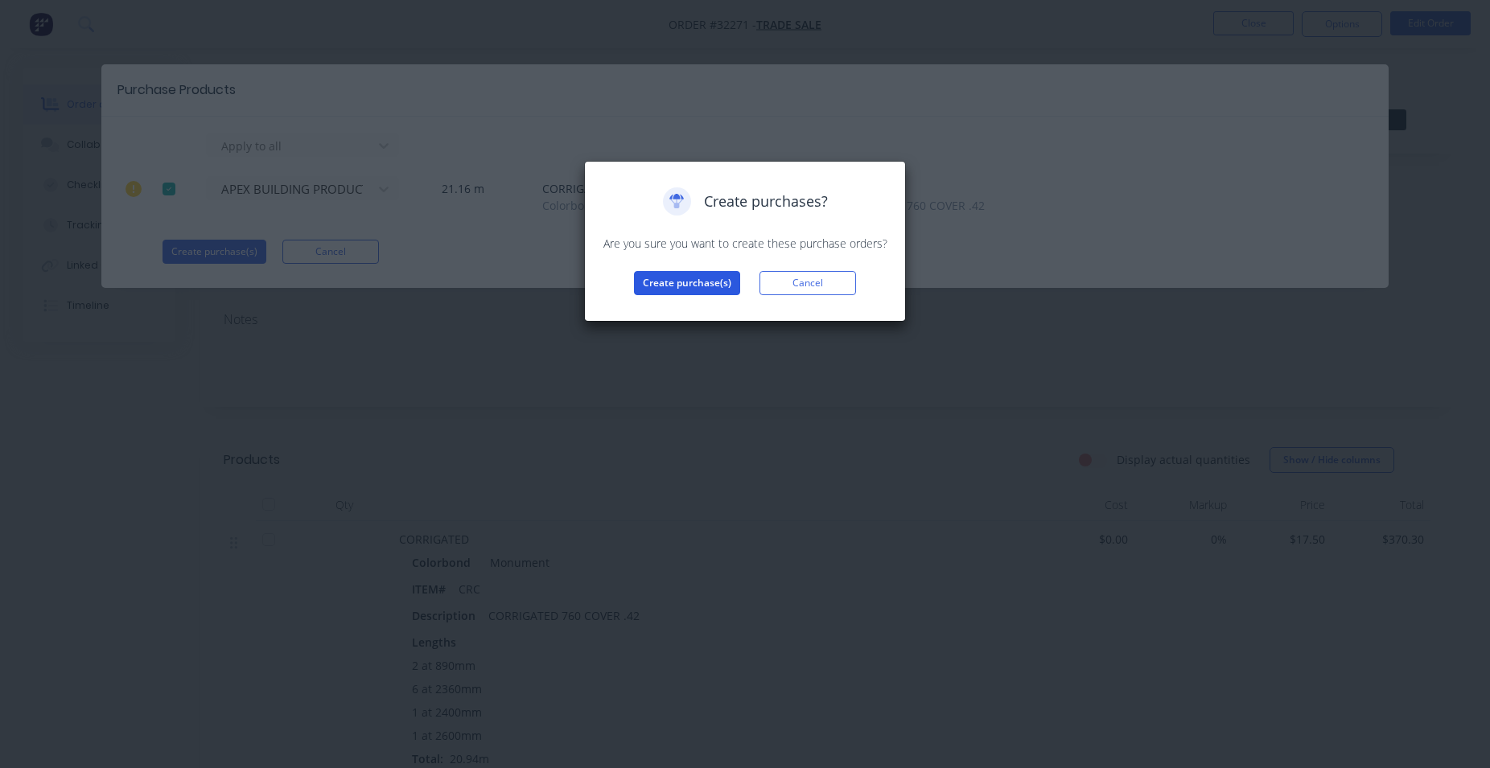
click at [692, 286] on button "Create purchase(s)" at bounding box center [687, 283] width 106 height 24
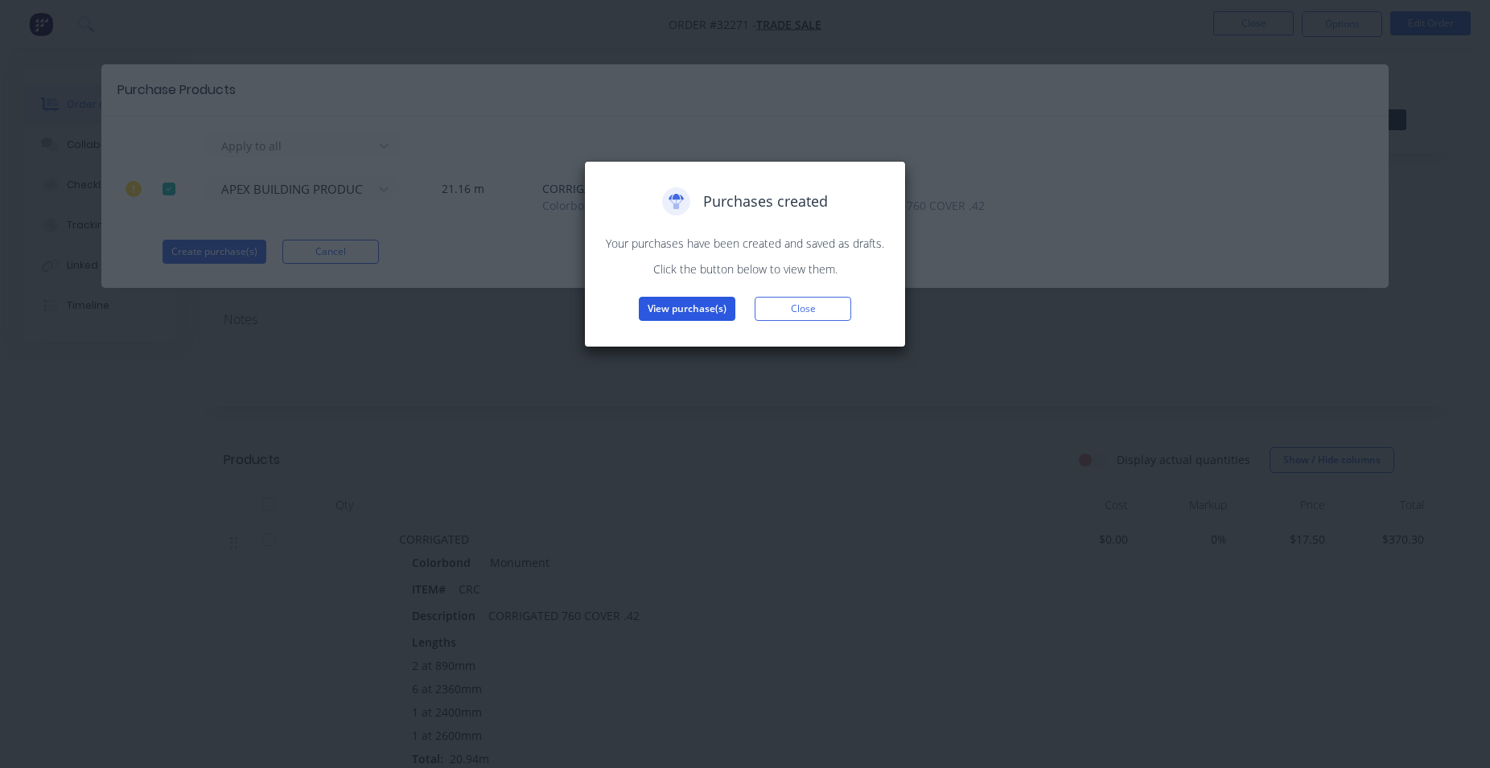
click at [669, 310] on button "View purchase(s)" at bounding box center [687, 309] width 97 height 24
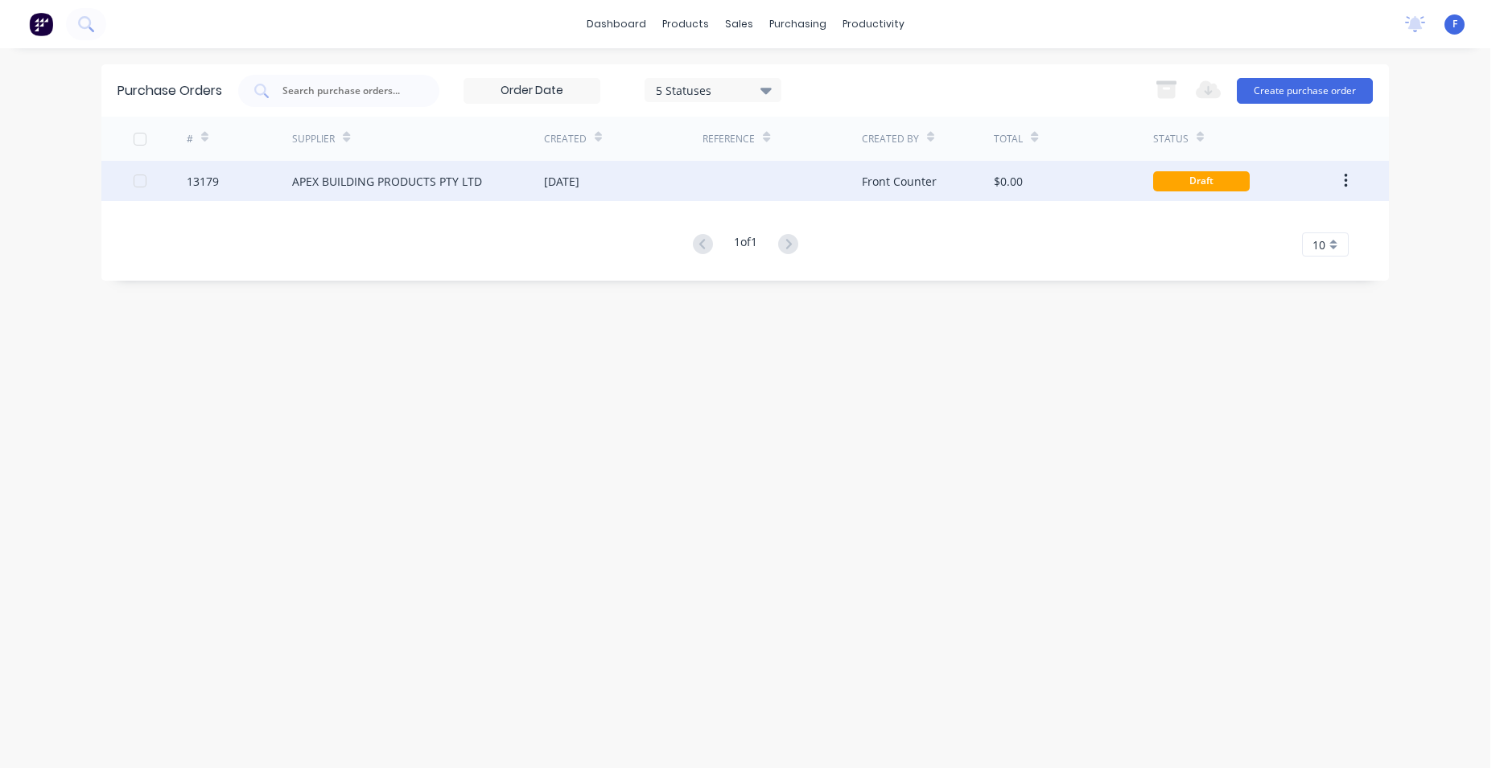
click at [907, 182] on div "Front Counter" at bounding box center [899, 181] width 75 height 17
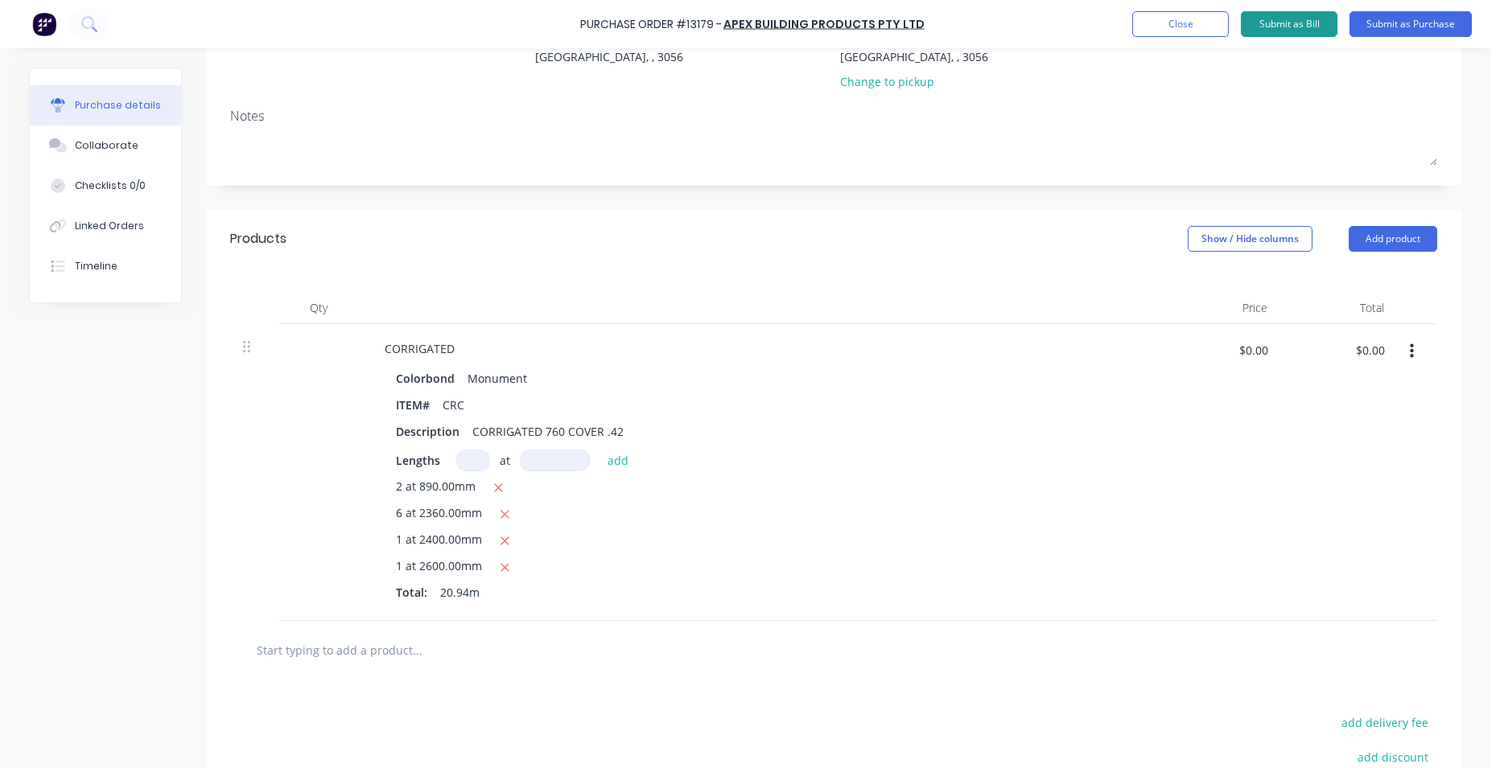
scroll to position [12, 0]
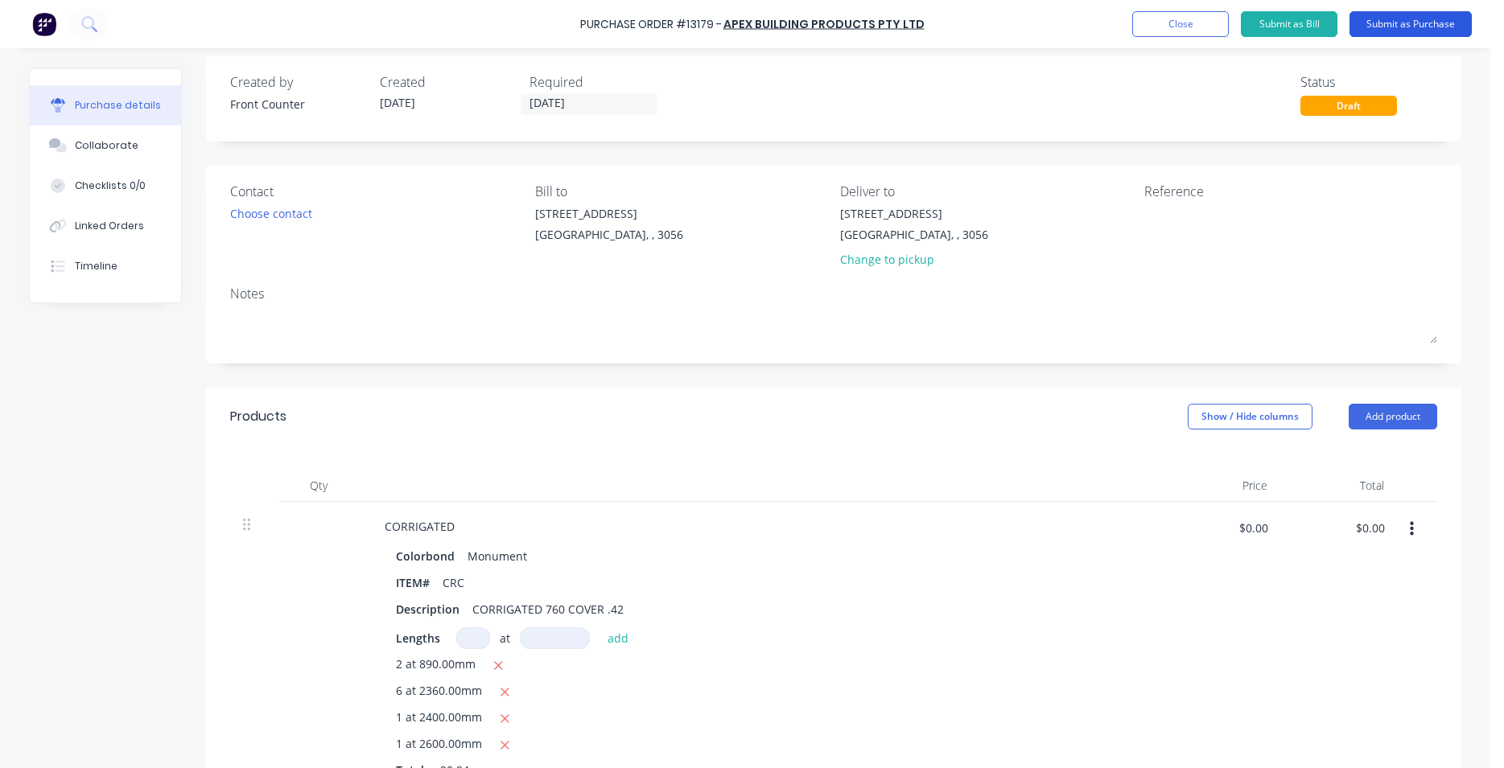
click at [1417, 24] on button "Submit as Purchase" at bounding box center [1410, 24] width 122 height 26
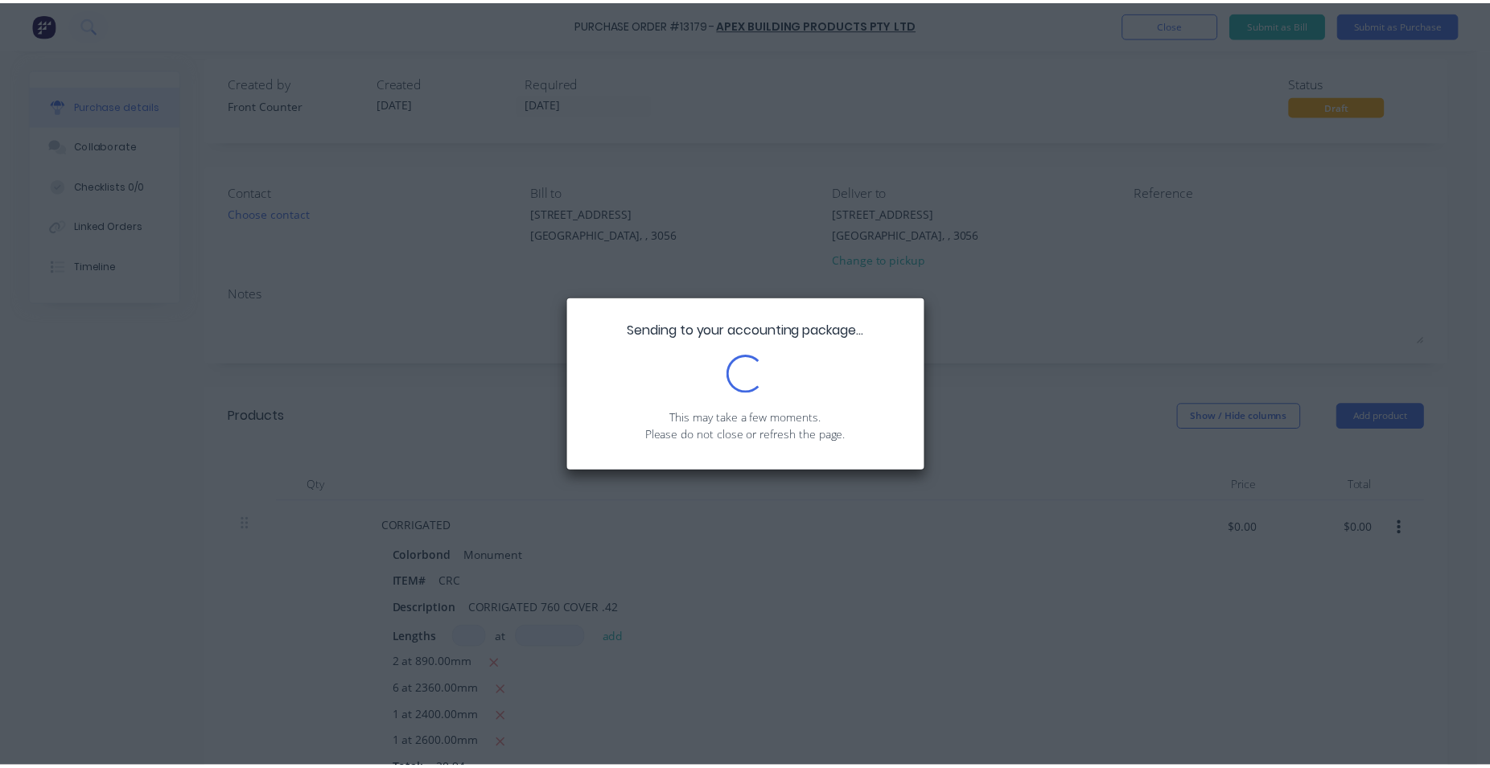
scroll to position [0, 0]
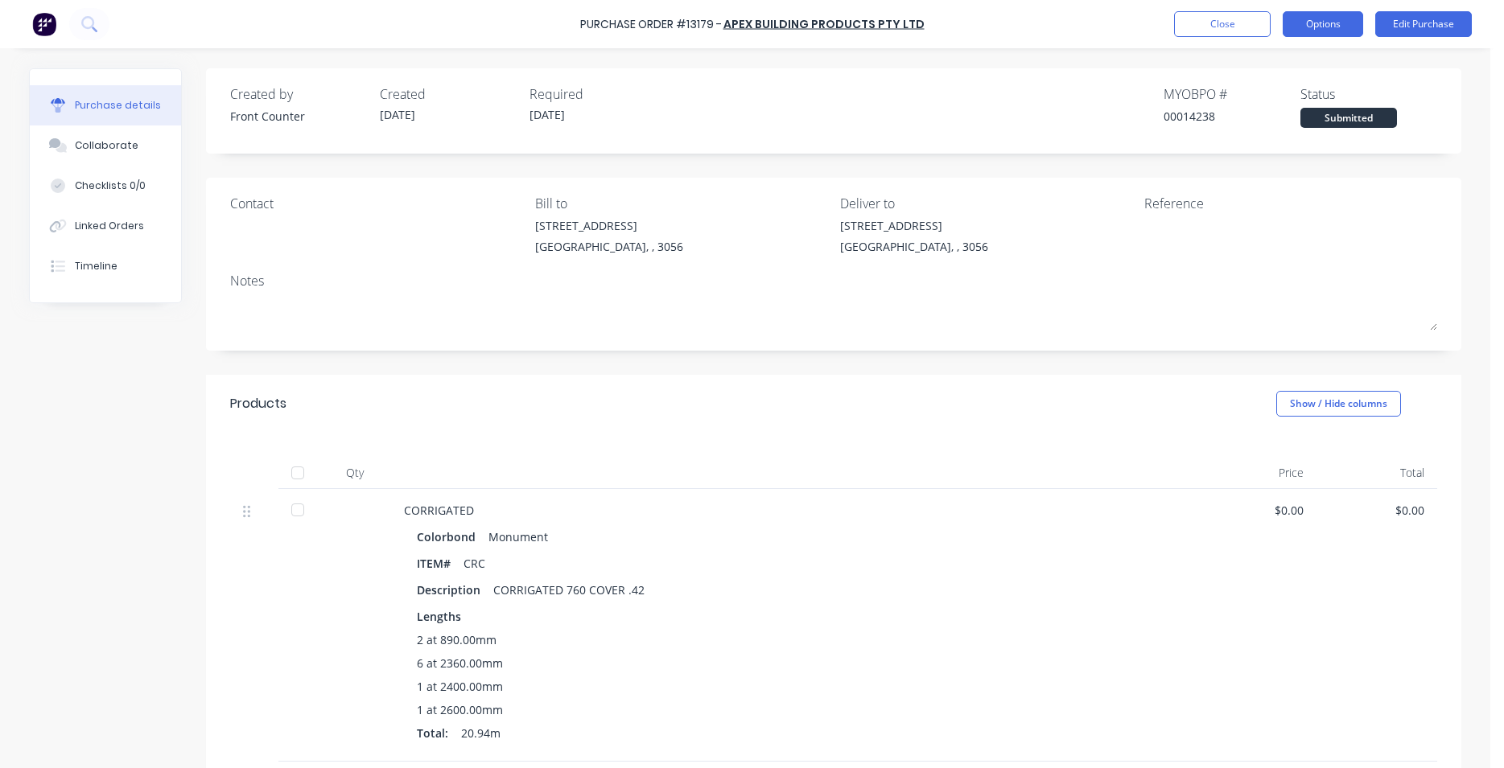
click at [1287, 38] on div "Purchase Order #13179 - APEX BUILDING PRODUCTS PTY LTD Close Options Edit Purch…" at bounding box center [752, 24] width 1504 height 48
click at [1296, 27] on button "Options" at bounding box center [1323, 24] width 80 height 26
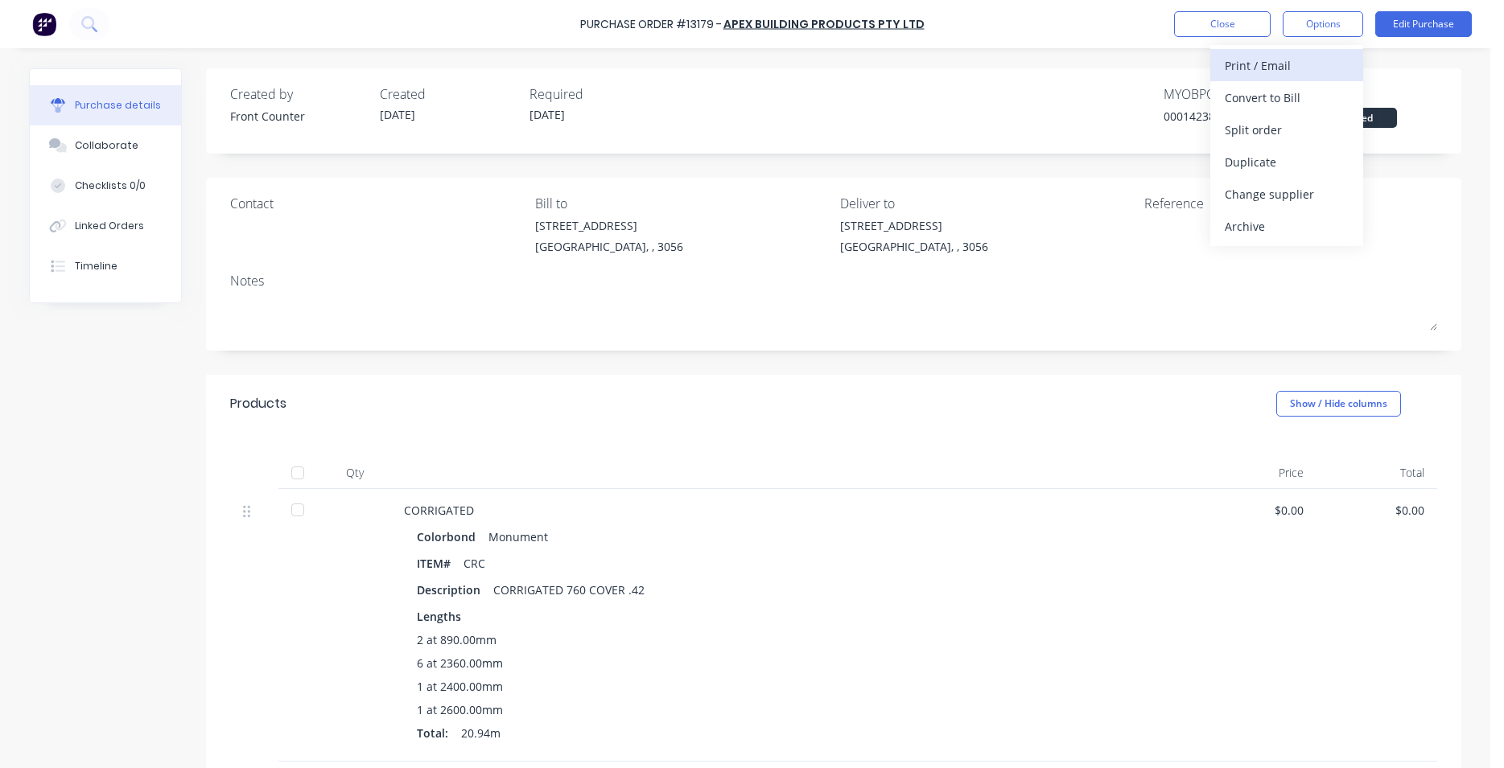
click at [1254, 65] on div "Print / Email" at bounding box center [1287, 65] width 124 height 23
click at [1283, 134] on div "Without pricing" at bounding box center [1287, 129] width 124 height 23
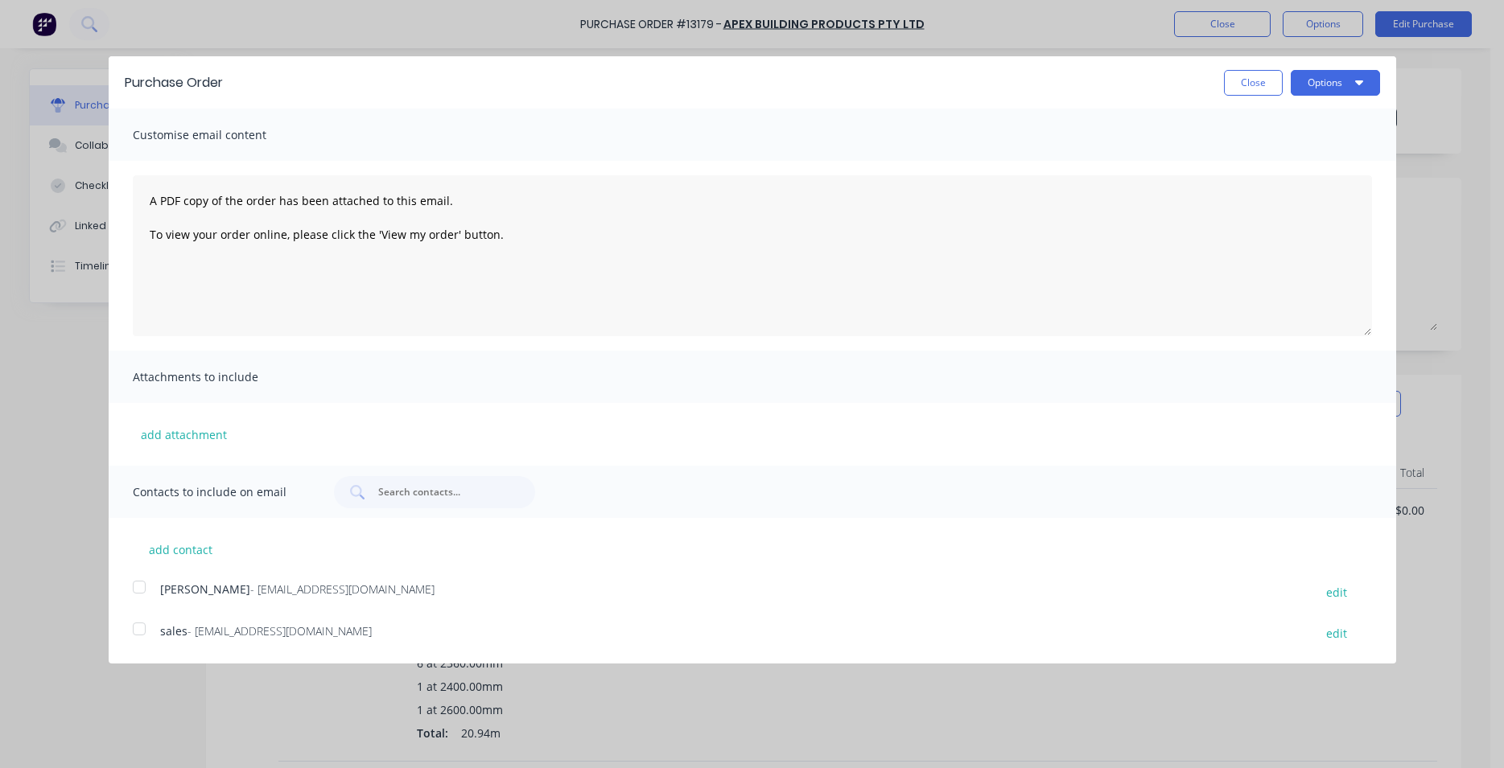
click at [144, 591] on div at bounding box center [139, 587] width 32 height 32
drag, startPoint x: 142, startPoint y: 628, endPoint x: 179, endPoint y: 640, distance: 38.9
click at [142, 628] on div at bounding box center [139, 629] width 32 height 32
click at [1352, 75] on button "Options" at bounding box center [1335, 83] width 89 height 26
click at [1283, 167] on button "Email" at bounding box center [1303, 156] width 153 height 32
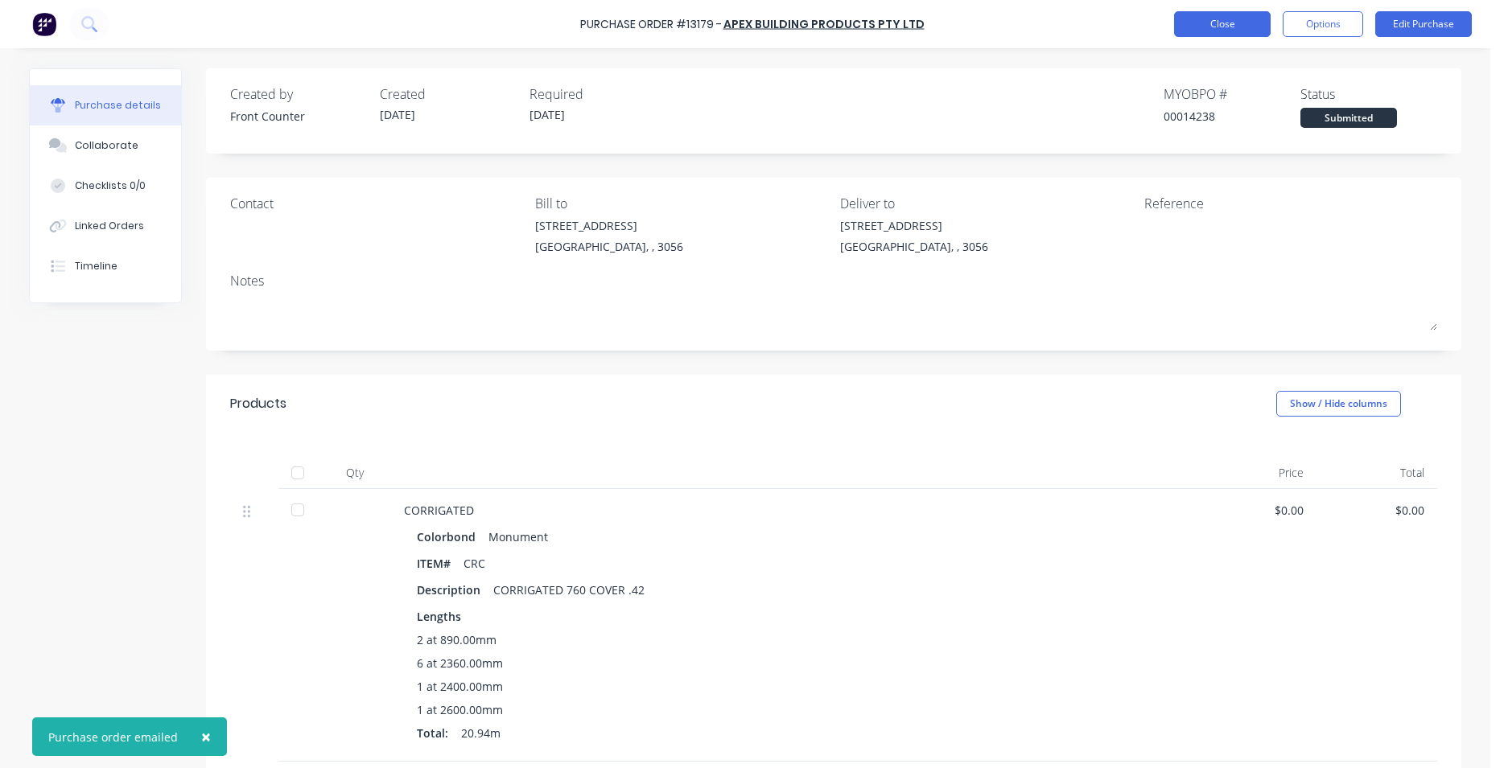
click at [1250, 32] on button "Close" at bounding box center [1222, 24] width 97 height 26
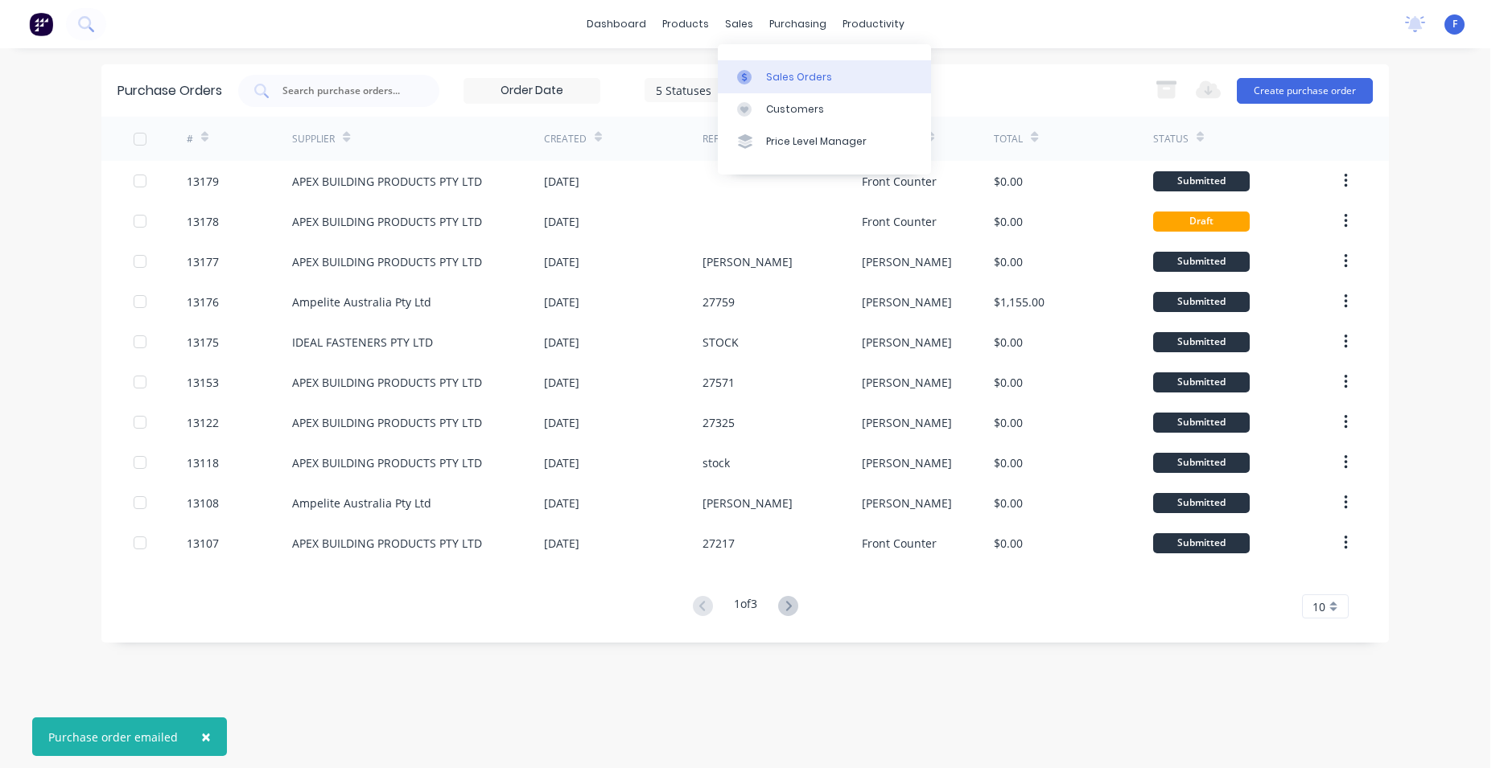
click at [759, 67] on link "Sales Orders" at bounding box center [824, 76] width 213 height 32
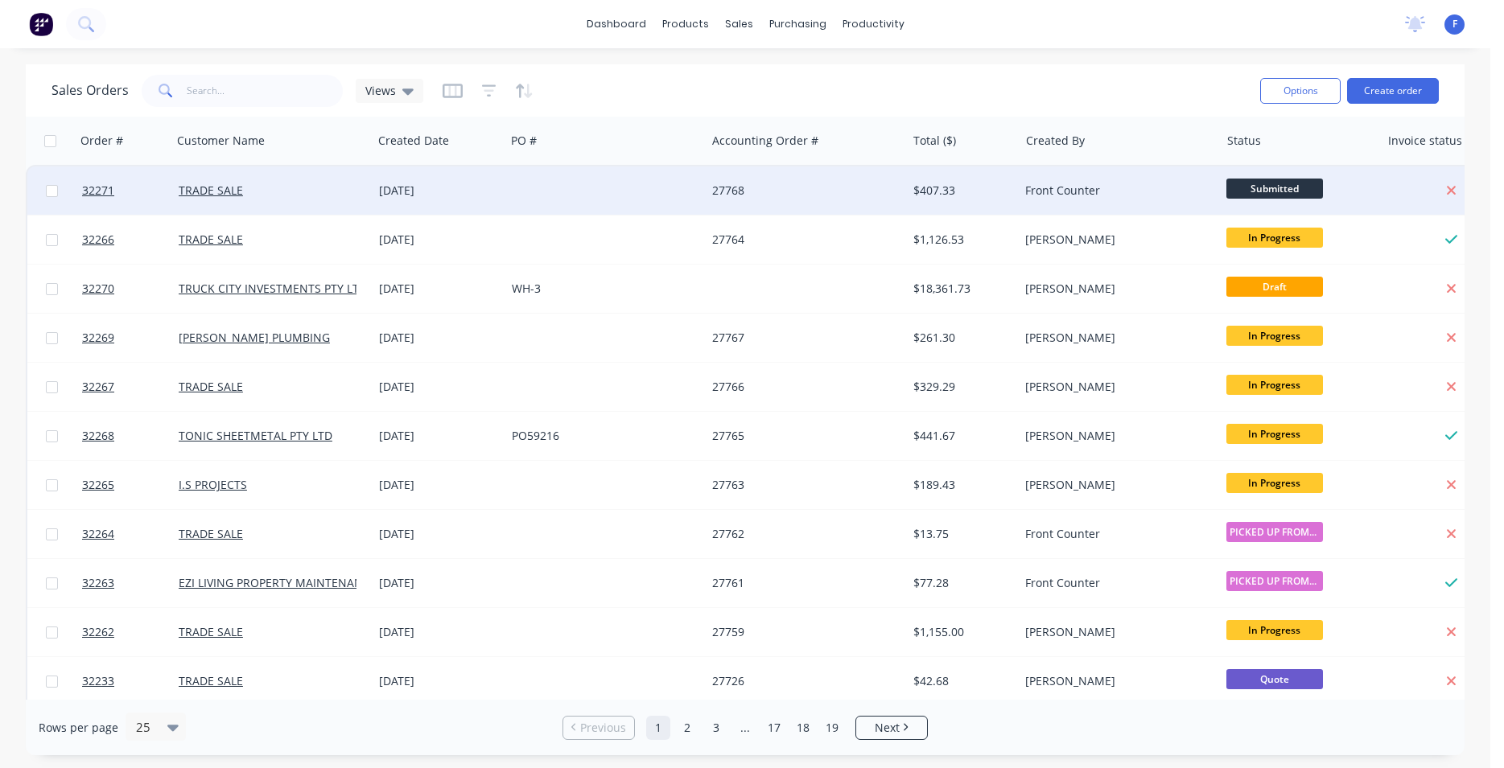
click at [847, 198] on div "27768" at bounding box center [806, 191] width 200 height 48
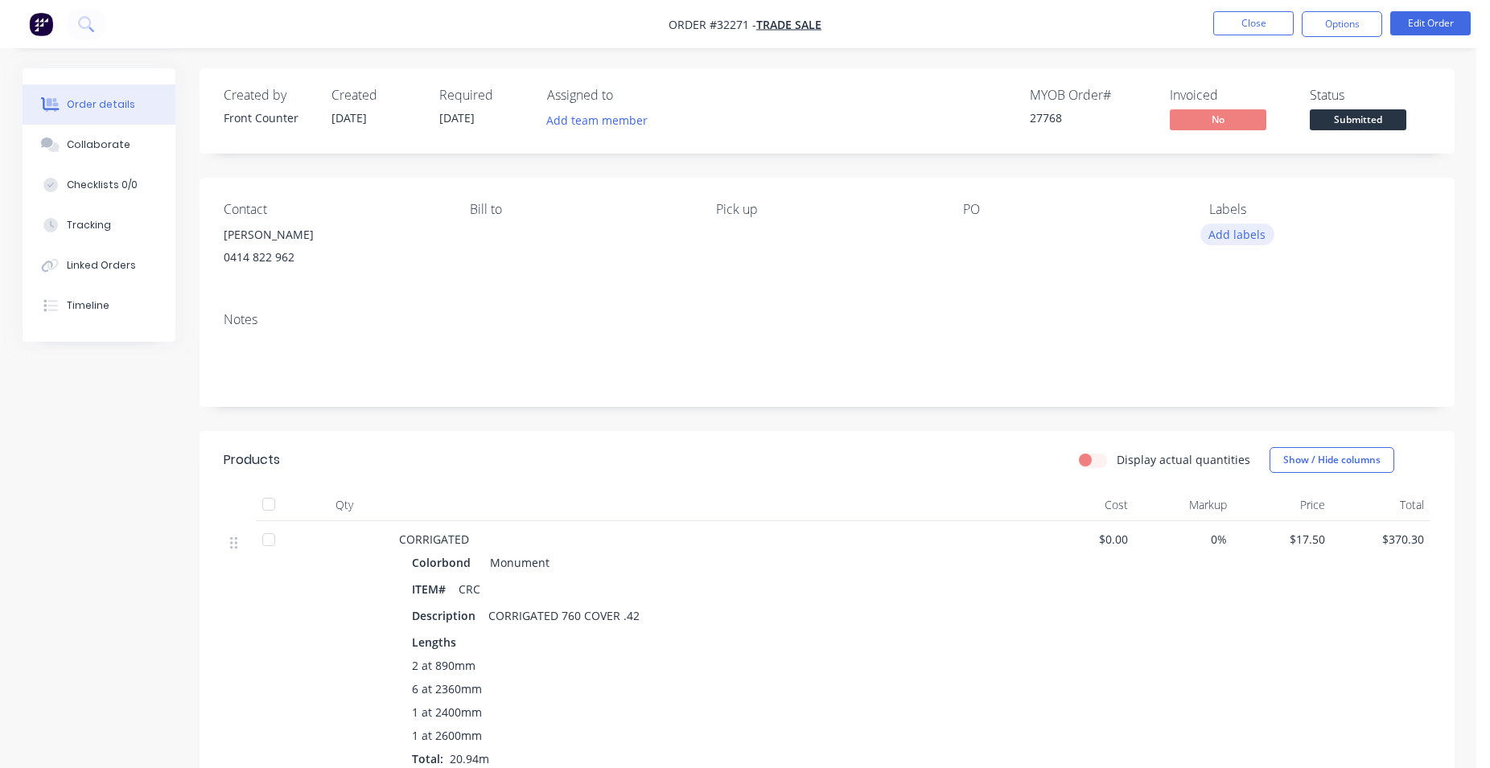
click at [1232, 238] on button "Add labels" at bounding box center [1238, 235] width 74 height 22
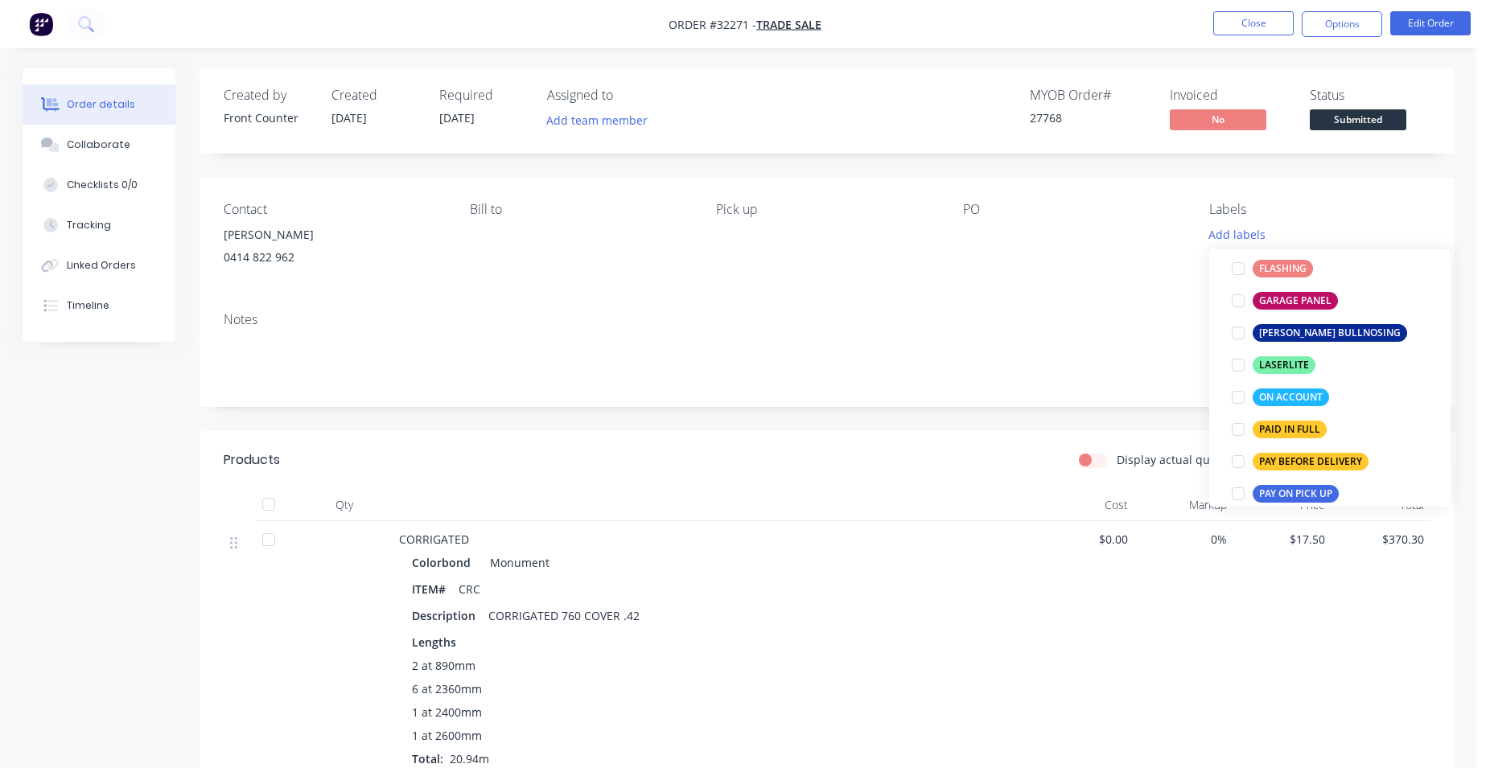
scroll to position [459, 0]
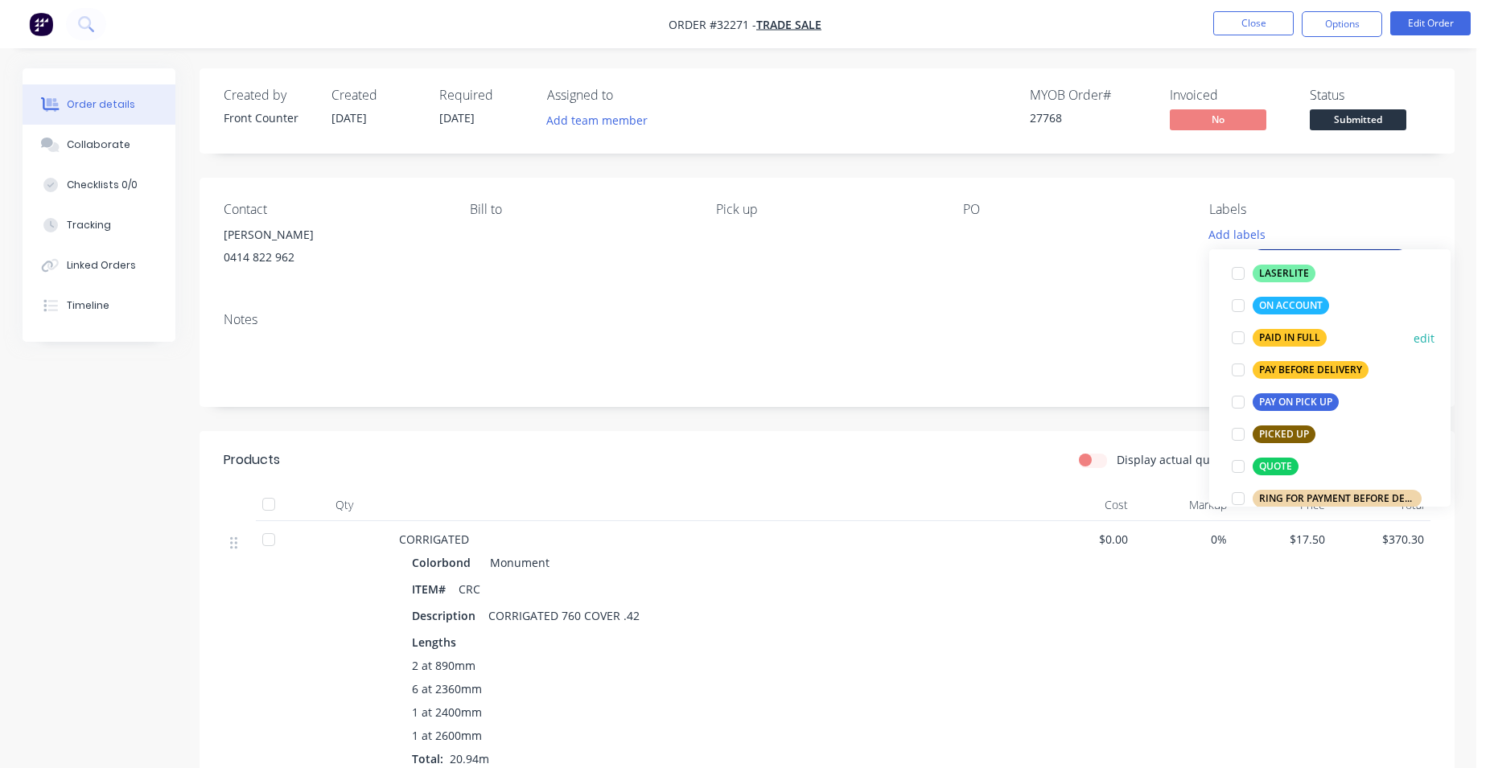
click at [1237, 337] on div at bounding box center [1238, 338] width 32 height 32
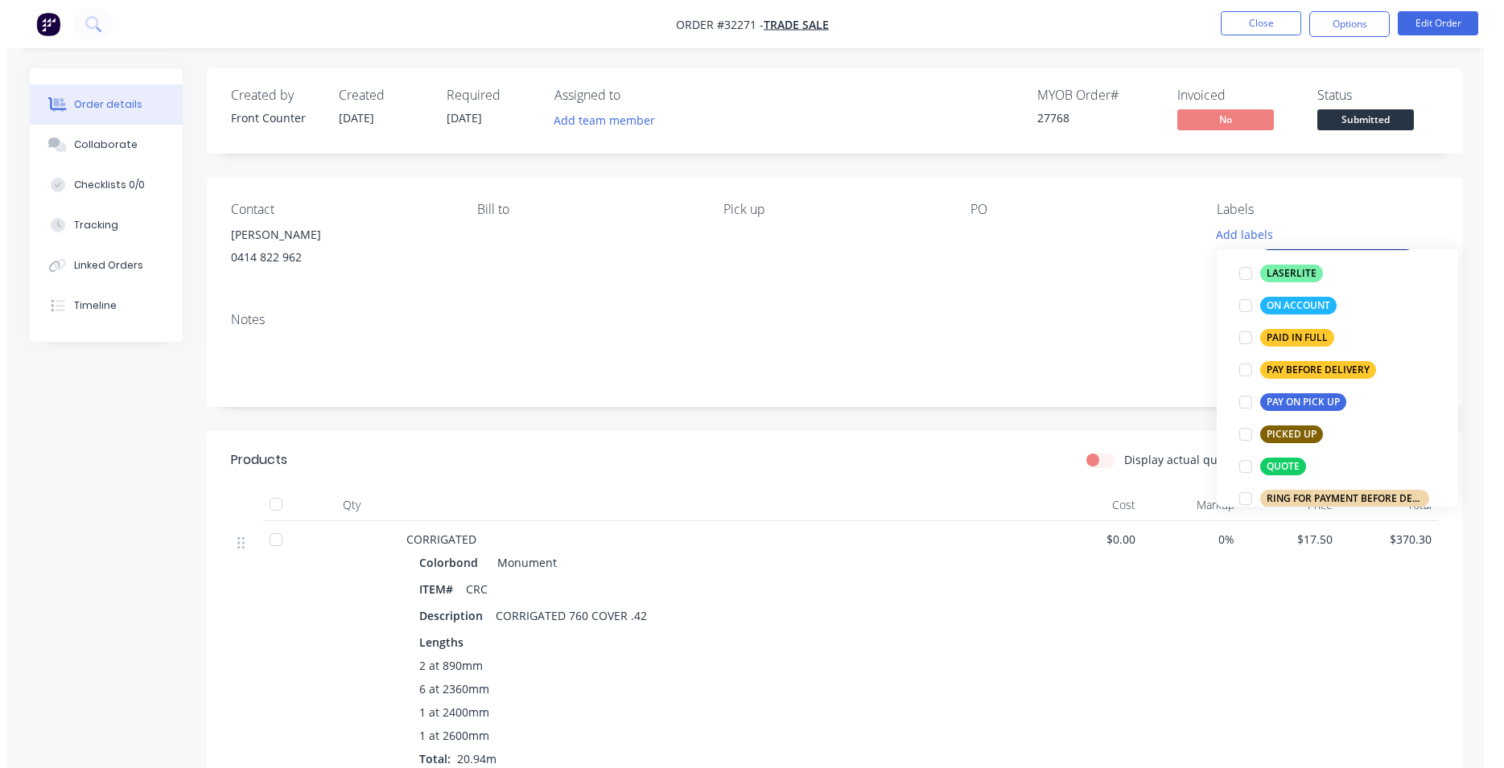
scroll to position [40, 0]
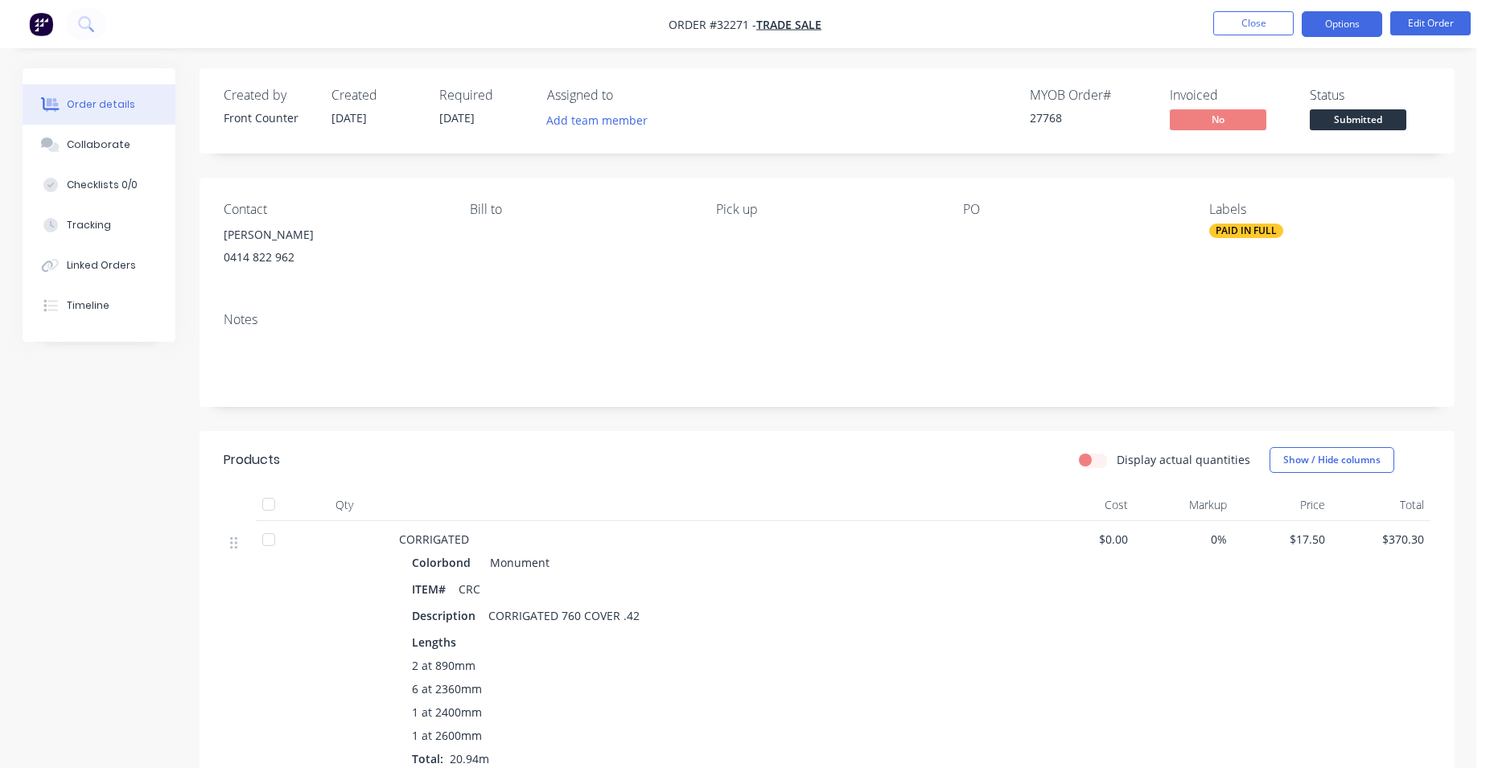
click at [1349, 22] on button "Options" at bounding box center [1342, 24] width 80 height 26
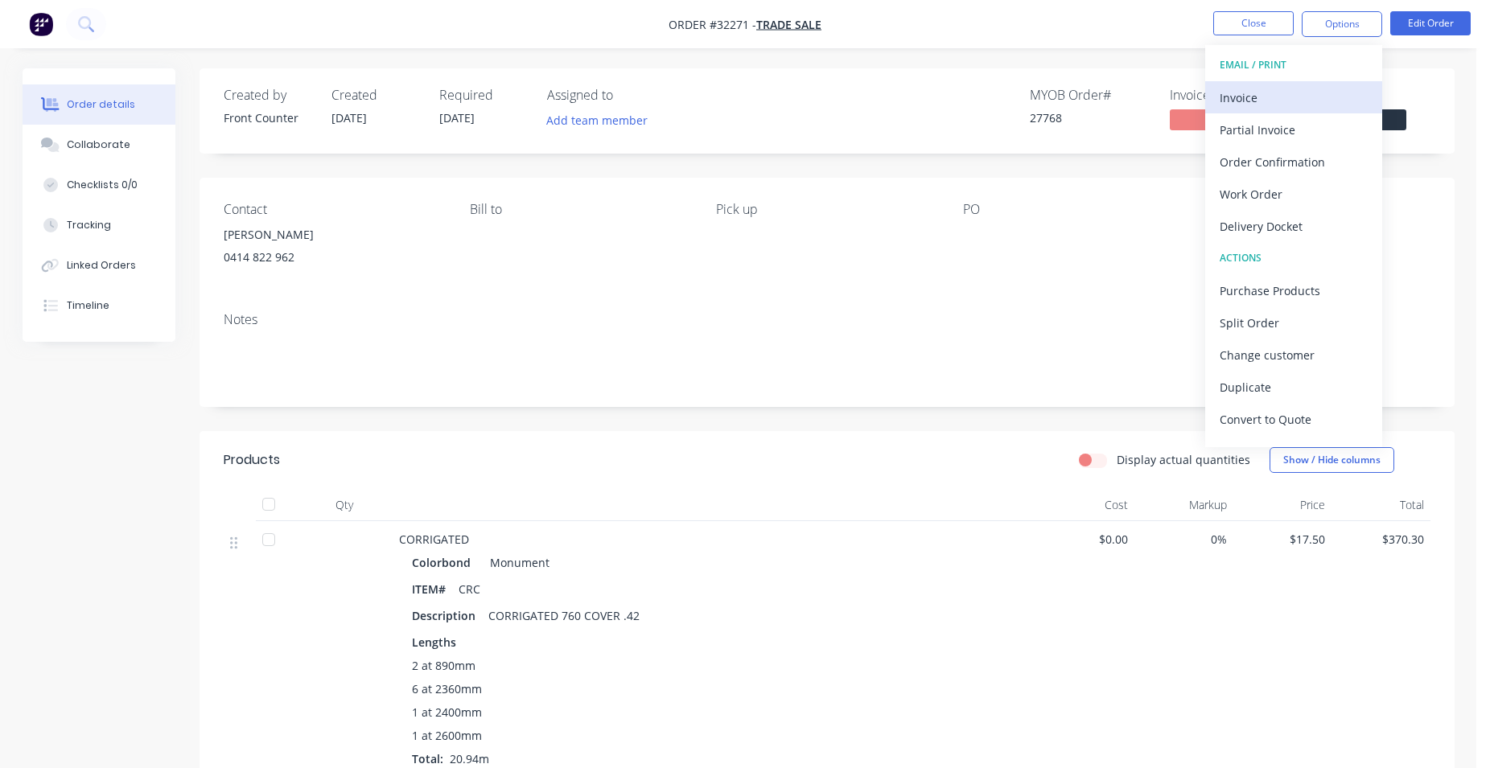
click at [1258, 95] on div "Invoice" at bounding box center [1294, 97] width 148 height 23
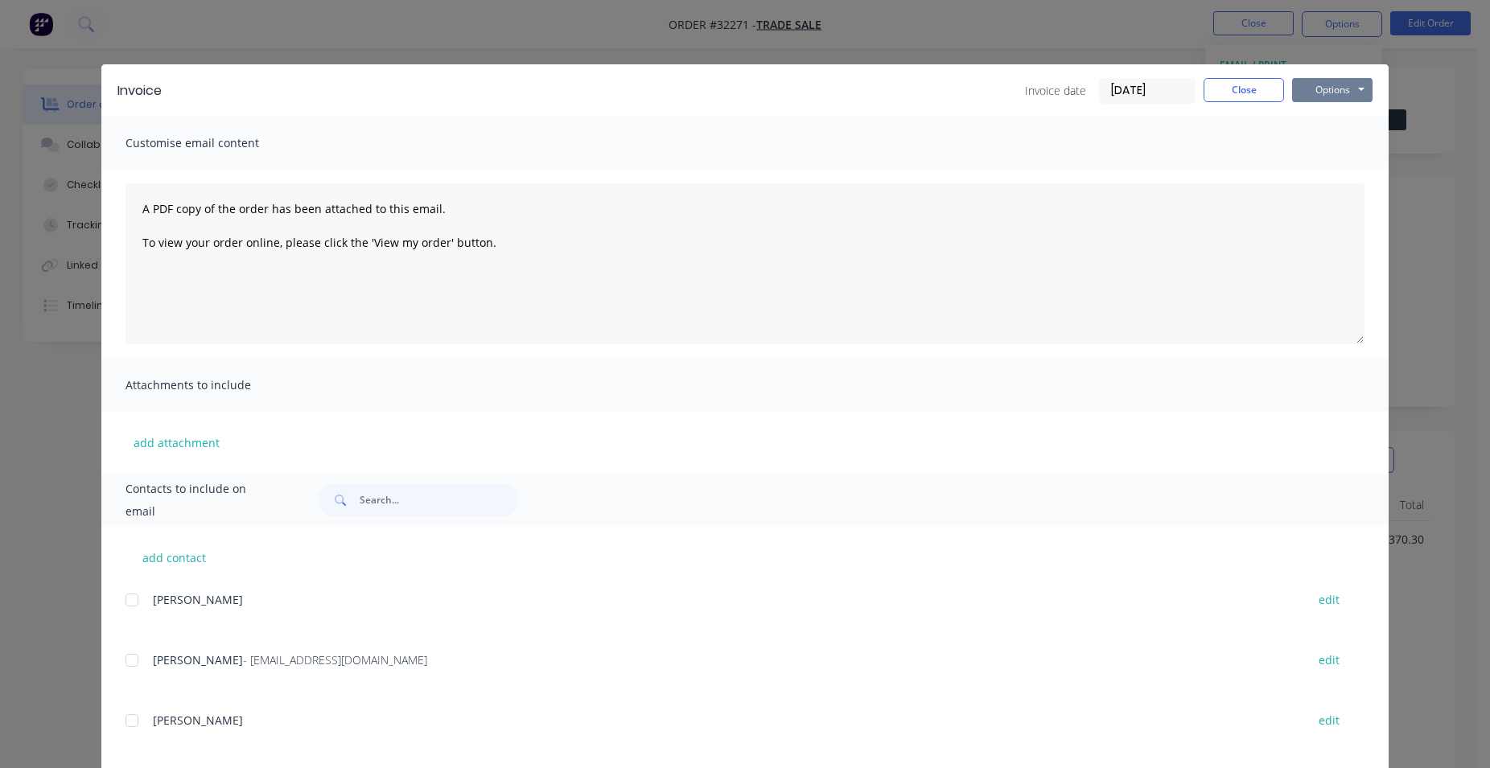
click at [1337, 88] on button "Options" at bounding box center [1332, 90] width 80 height 24
click at [1315, 150] on button "Print" at bounding box center [1343, 145] width 103 height 27
click at [1255, 80] on button "Close" at bounding box center [1244, 90] width 80 height 24
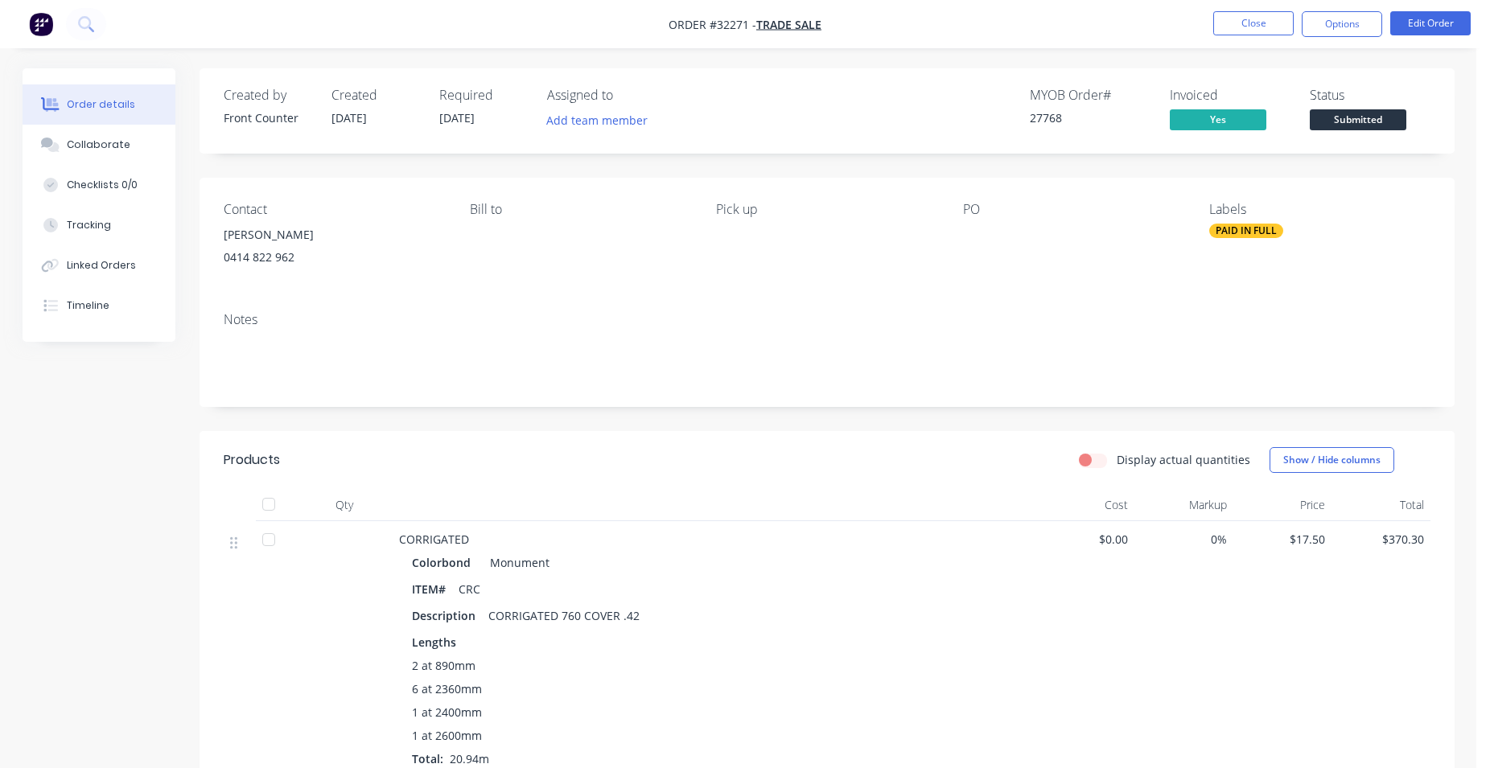
click at [1386, 123] on span "Submitted" at bounding box center [1358, 119] width 97 height 20
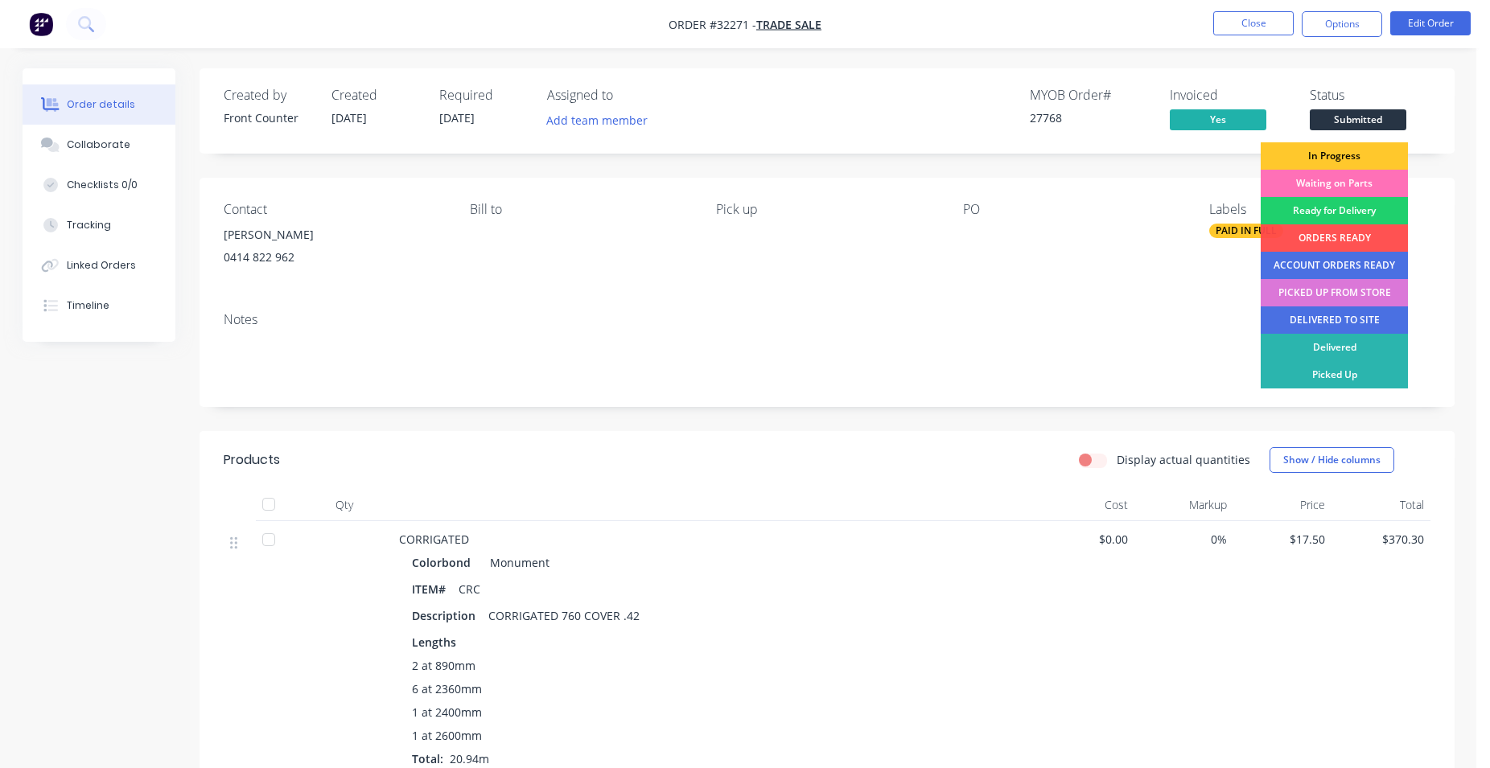
click at [1346, 157] on div "In Progress" at bounding box center [1334, 155] width 147 height 27
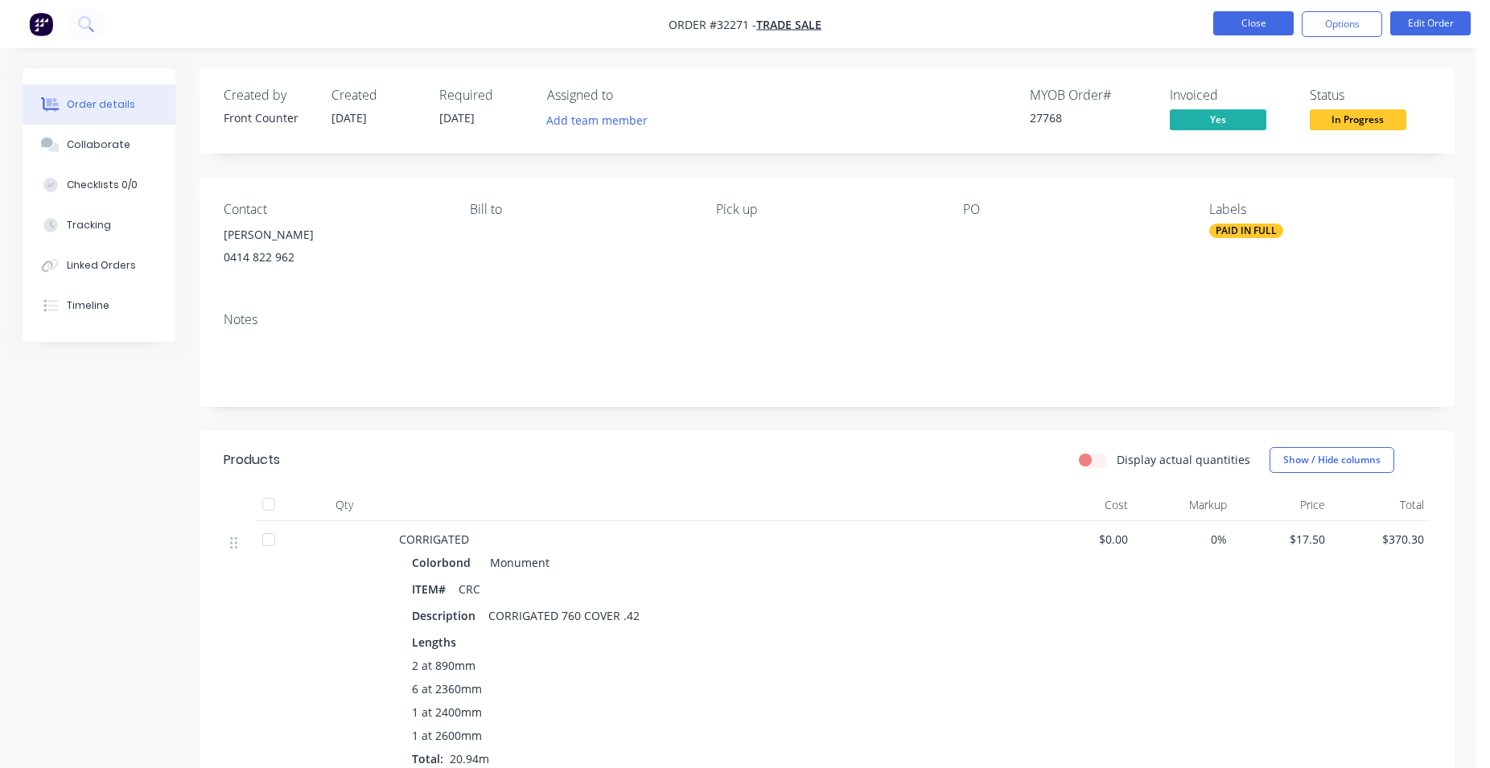
click at [1254, 31] on button "Close" at bounding box center [1253, 23] width 80 height 24
